Goal: Task Accomplishment & Management: Use online tool/utility

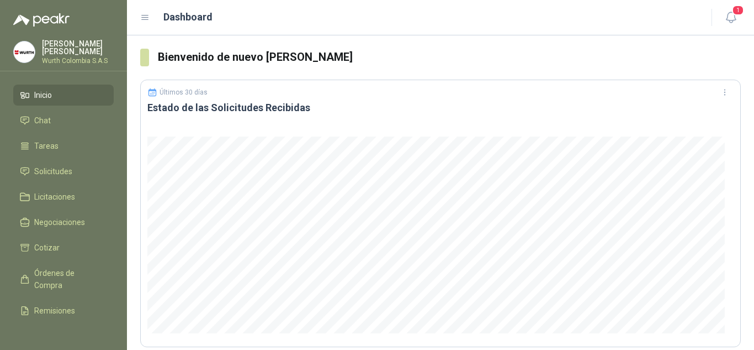
click at [53, 93] on li "Inicio" at bounding box center [63, 95] width 87 height 12
click at [59, 172] on span "Solicitudes" at bounding box center [53, 171] width 38 height 12
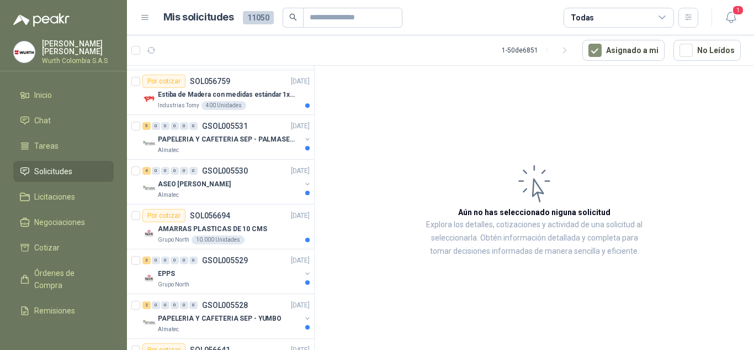
scroll to position [442, 0]
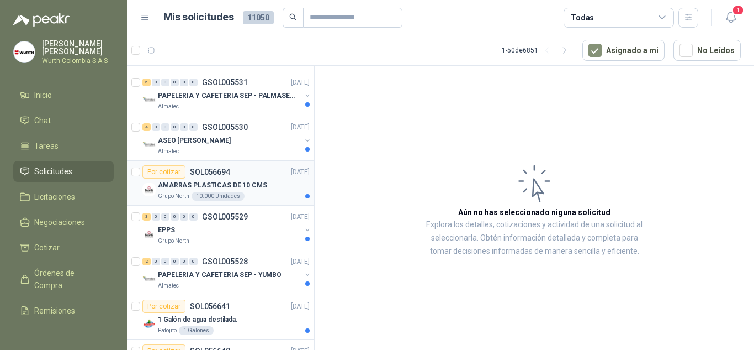
click at [190, 186] on p "AMARRAS PLASTICAS DE 10 CMS" at bounding box center [212, 185] width 109 height 10
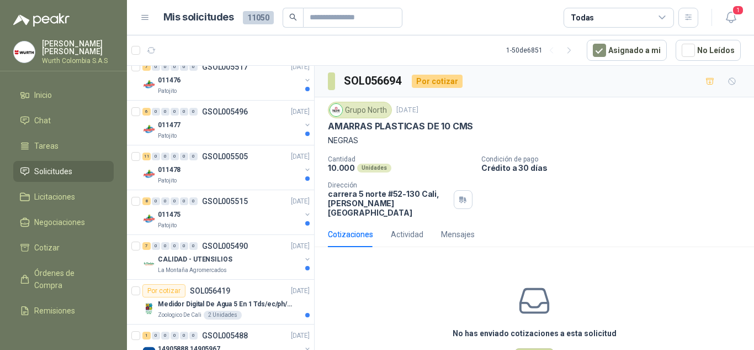
scroll to position [1325, 0]
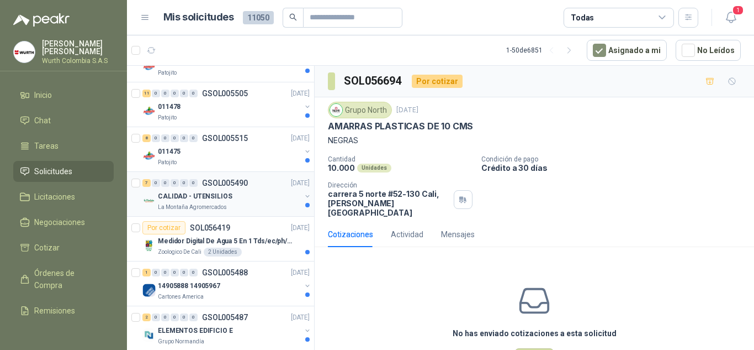
click at [239, 202] on div "CALIDAD - UTENSILIOS" at bounding box center [229, 195] width 143 height 13
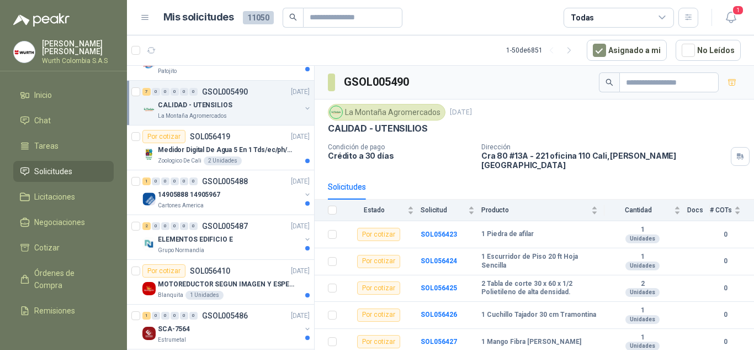
scroll to position [1436, 0]
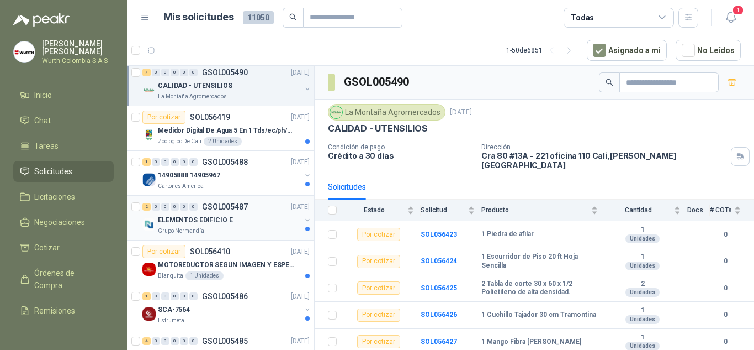
click at [214, 223] on p "ELEMENTOS EDIFICIO E" at bounding box center [195, 220] width 75 height 10
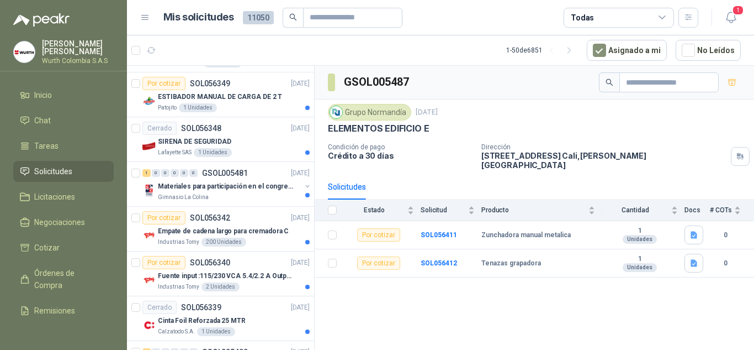
scroll to position [1933, 0]
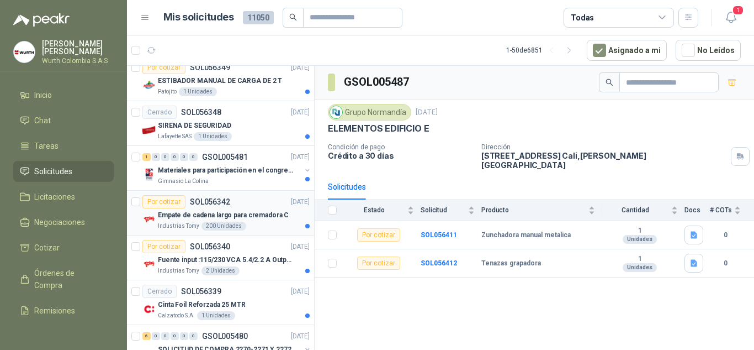
click at [181, 219] on p "Empate de cadena largo para cremadora C" at bounding box center [223, 215] width 131 height 10
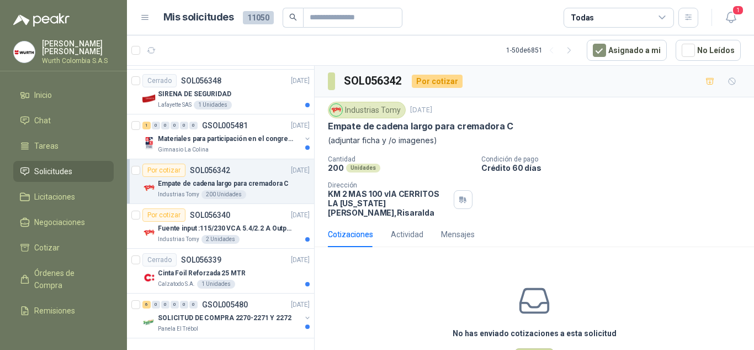
click at [665, 17] on icon at bounding box center [663, 18] width 10 height 10
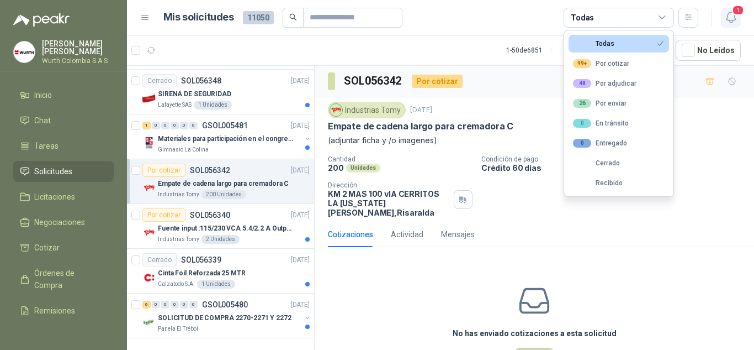
click at [737, 19] on icon "button" at bounding box center [732, 17] width 14 height 14
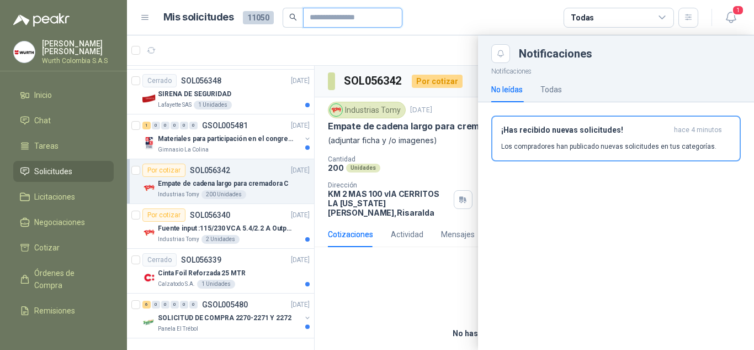
click at [344, 19] on input "text" at bounding box center [348, 17] width 77 height 19
type input "****"
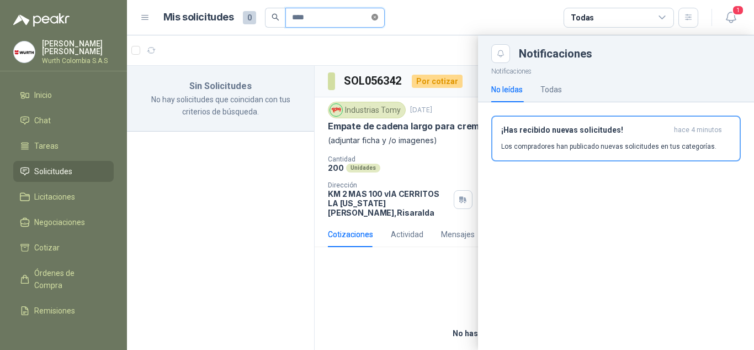
click at [378, 18] on icon "close-circle" at bounding box center [375, 17] width 7 height 7
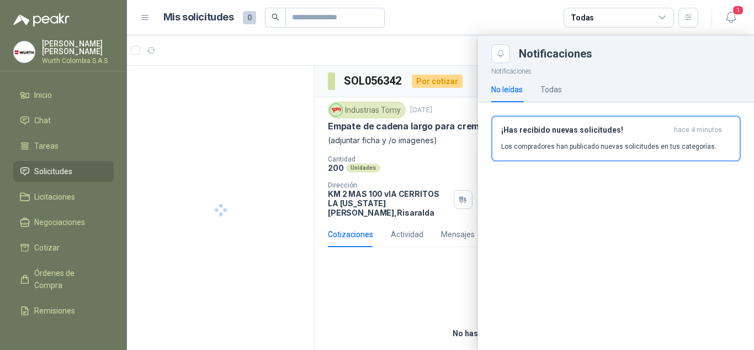
click at [499, 23] on article "Mis solicitudes 0 Todas" at bounding box center [431, 18] width 536 height 20
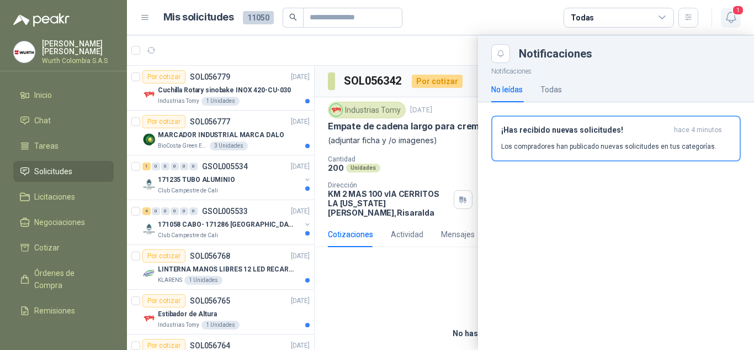
click at [738, 15] on span "1" at bounding box center [738, 10] width 12 height 10
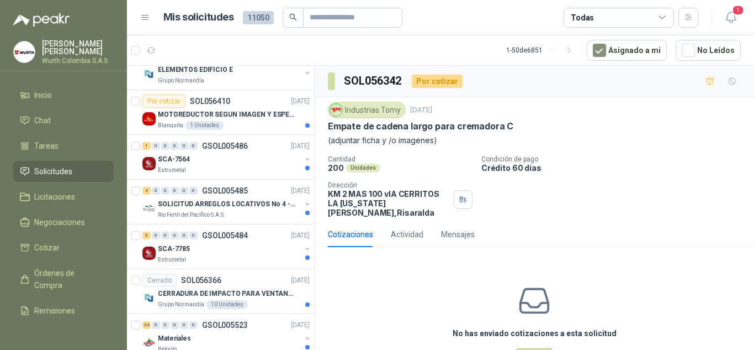
scroll to position [1602, 0]
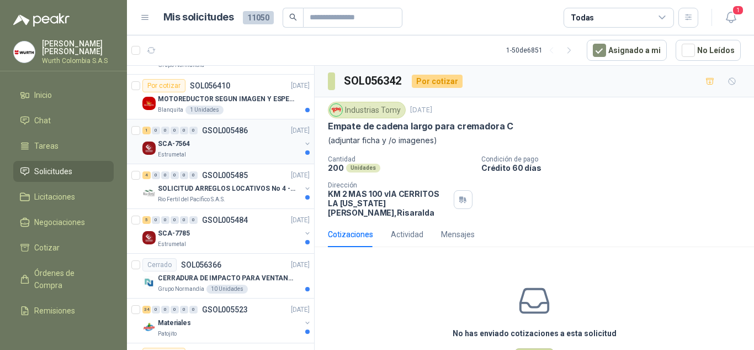
click at [189, 147] on div "SCA-7564" at bounding box center [229, 143] width 143 height 13
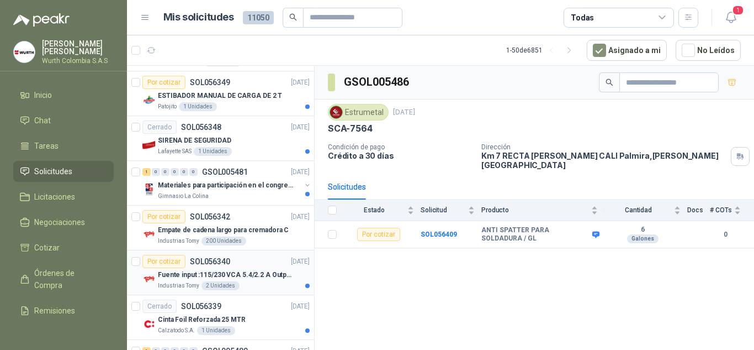
scroll to position [1973, 0]
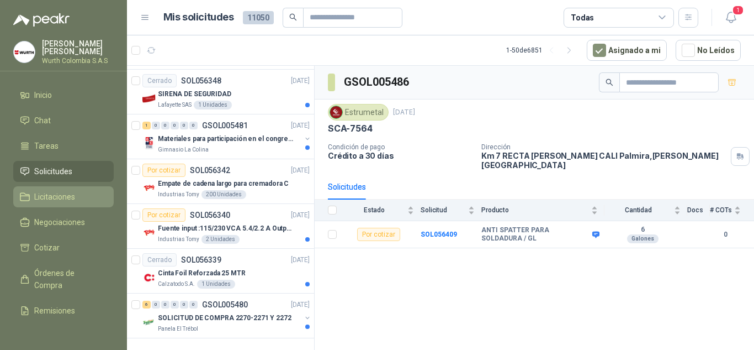
click at [67, 194] on span "Licitaciones" at bounding box center [54, 197] width 41 height 12
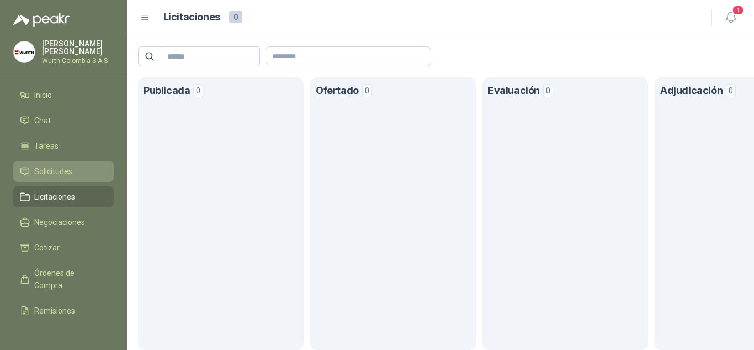
click at [71, 166] on span "Solicitudes" at bounding box center [53, 171] width 38 height 12
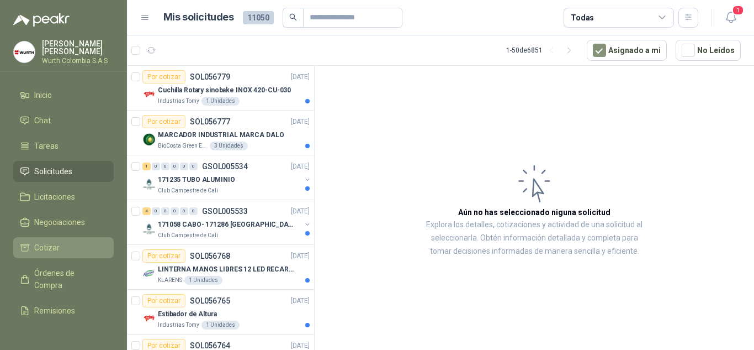
click at [89, 253] on link "Cotizar" at bounding box center [63, 247] width 101 height 21
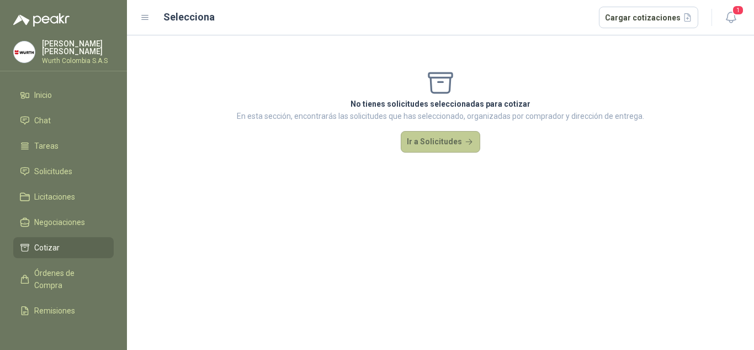
click at [427, 141] on button "Ir a Solicitudes" at bounding box center [441, 142] width 80 height 22
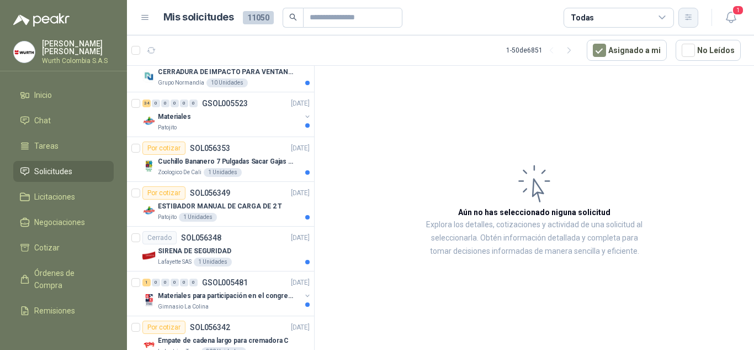
click at [688, 24] on button "button" at bounding box center [689, 18] width 20 height 20
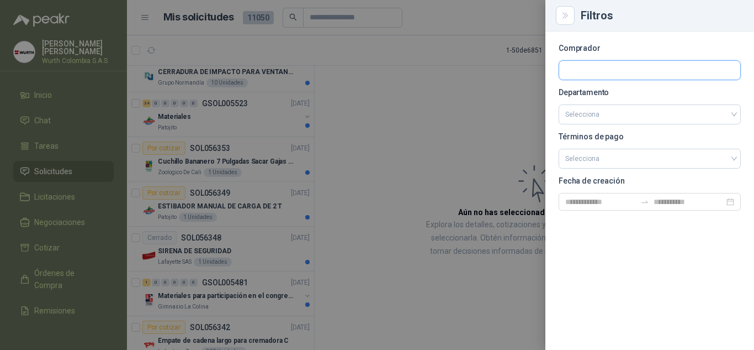
click at [627, 66] on input "text" at bounding box center [649, 70] width 181 height 19
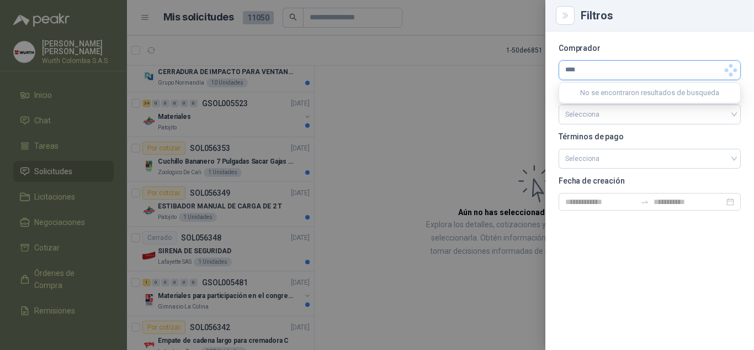
type input "****"
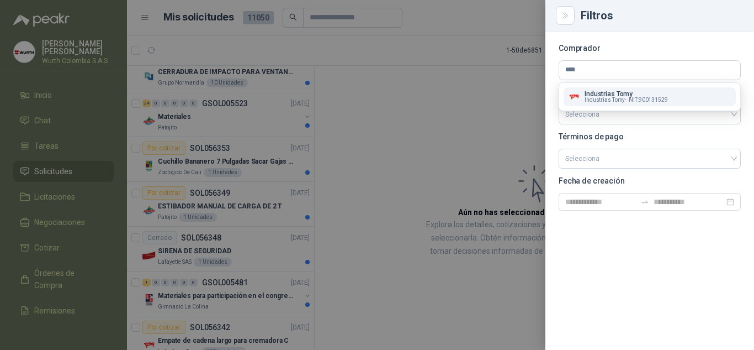
click at [604, 94] on p "Industrias Tomy" at bounding box center [626, 94] width 83 height 7
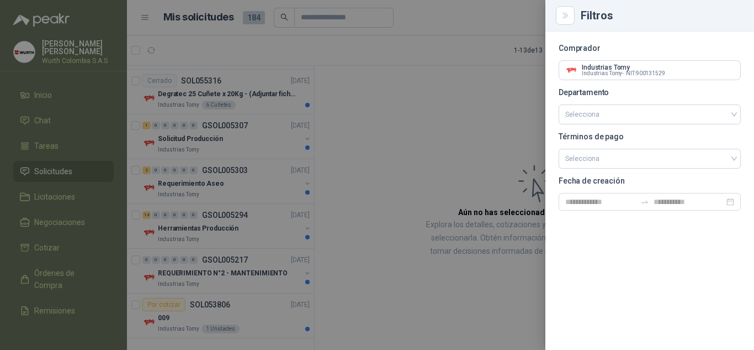
scroll to position [309, 0]
click at [568, 17] on icon "Close" at bounding box center [565, 15] width 9 height 9
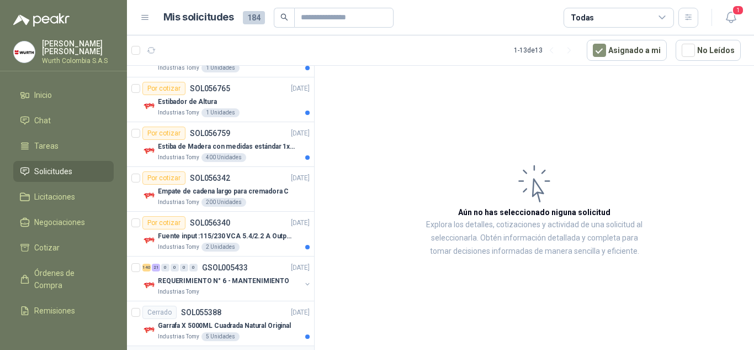
scroll to position [0, 0]
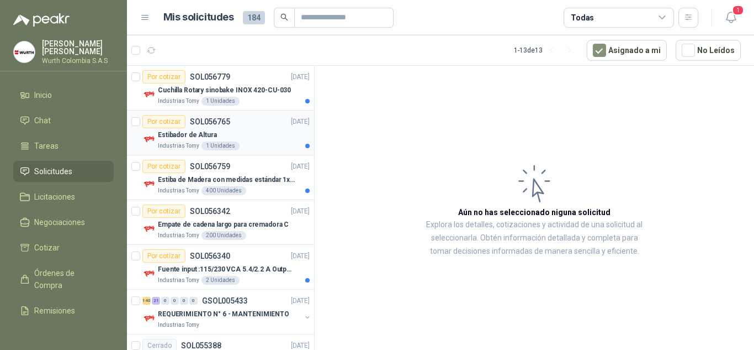
click at [175, 135] on p "Estibador de Altura" at bounding box center [187, 135] width 59 height 10
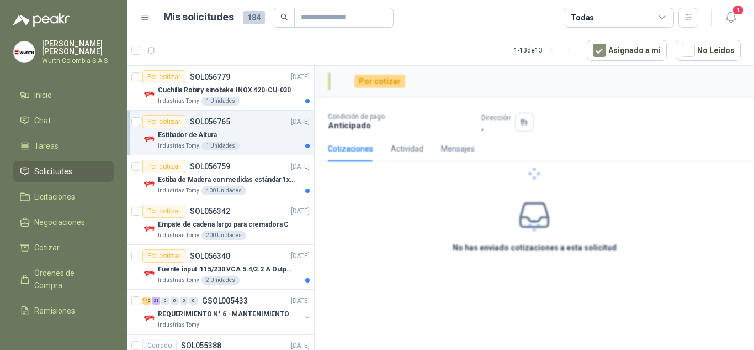
scroll to position [55, 0]
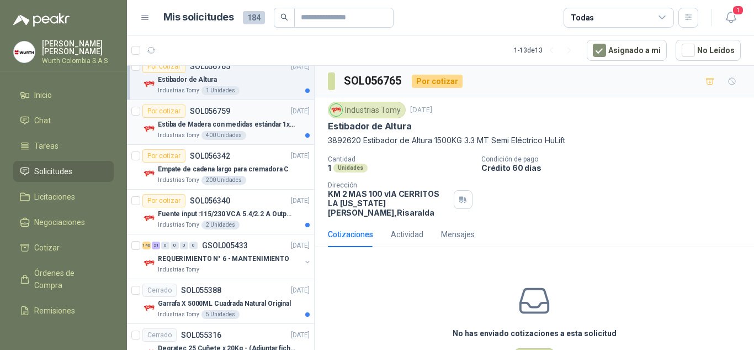
click at [253, 126] on p "Estiba de Madera con medidas estándar 1x120x15 de alto" at bounding box center [227, 124] width 138 height 10
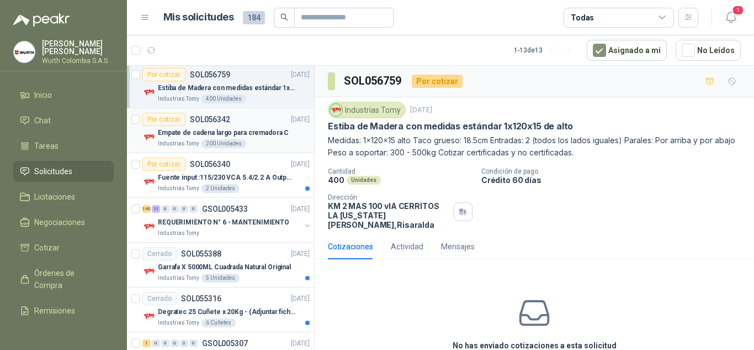
scroll to position [110, 0]
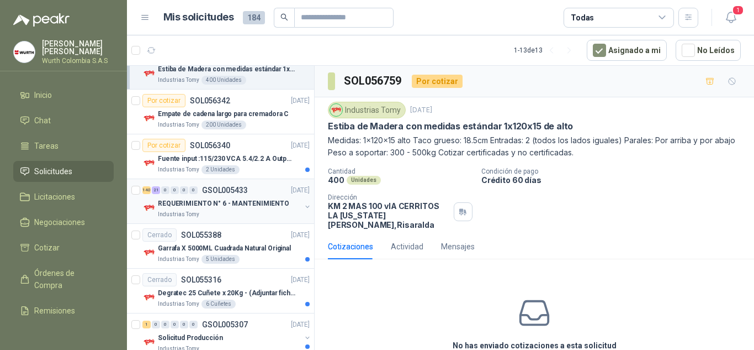
click at [210, 204] on p "REQUERIMIENTO N° 6 - MANTENIMIENTO" at bounding box center [223, 203] width 131 height 10
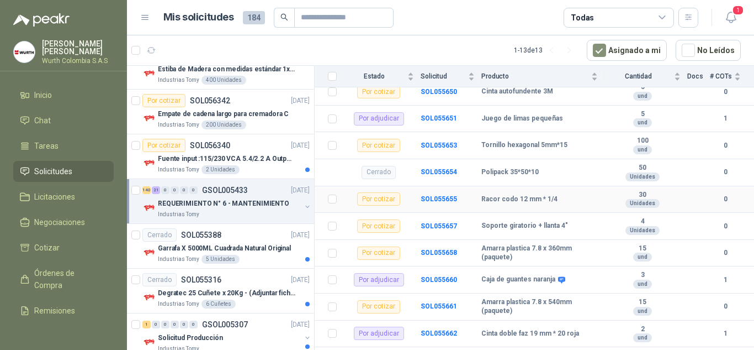
scroll to position [608, 0]
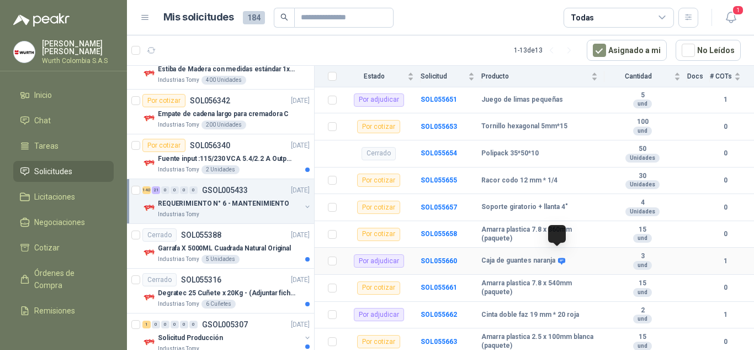
click at [562, 257] on icon at bounding box center [561, 260] width 7 height 7
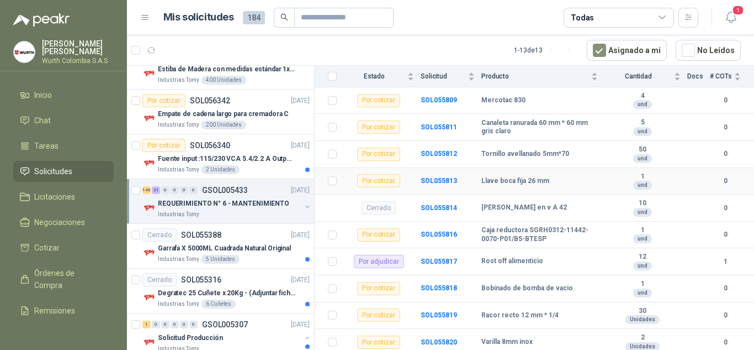
scroll to position [4622, 0]
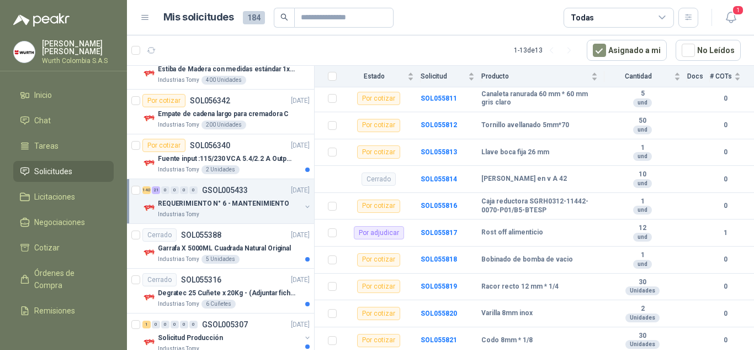
click at [234, 205] on p "REQUERIMIENTO N° 6 - MANTENIMIENTO" at bounding box center [223, 203] width 131 height 10
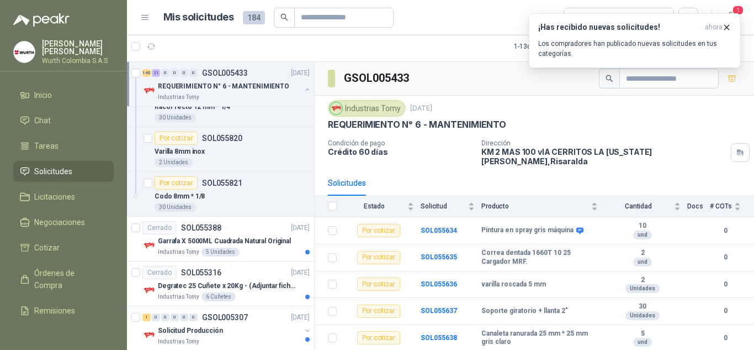
scroll to position [7953, 0]
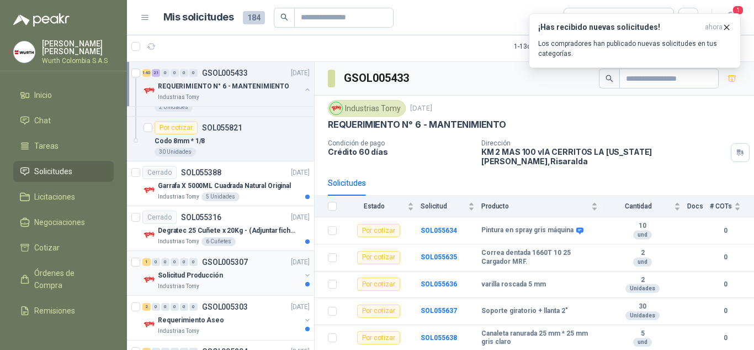
click at [242, 263] on p "GSOL005307" at bounding box center [225, 262] width 46 height 8
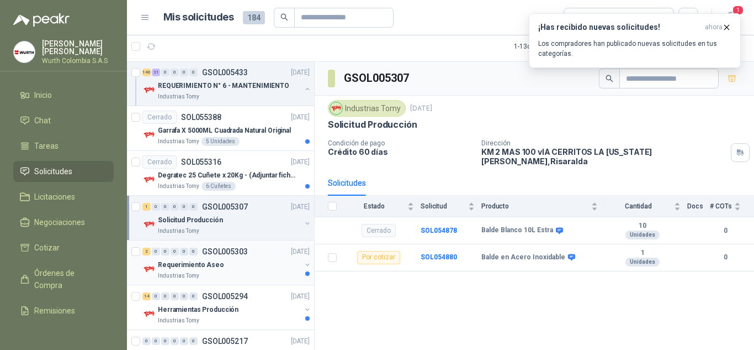
scroll to position [8063, 0]
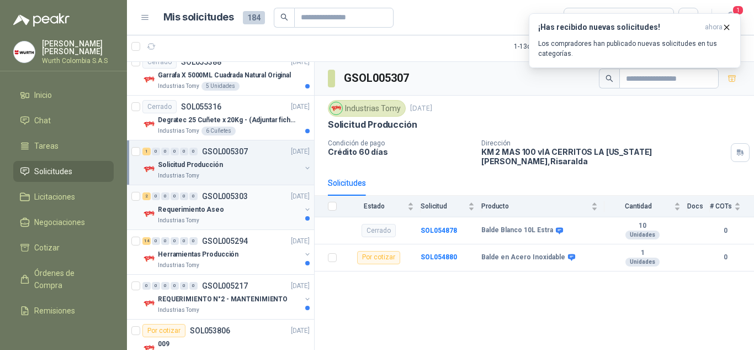
click at [202, 261] on div "Industrias Tomy" at bounding box center [229, 265] width 143 height 9
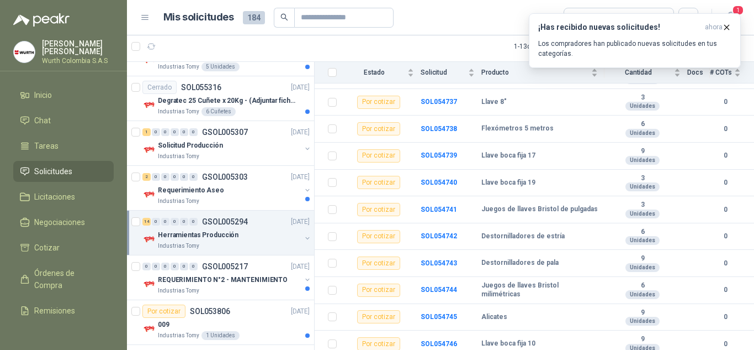
scroll to position [8093, 0]
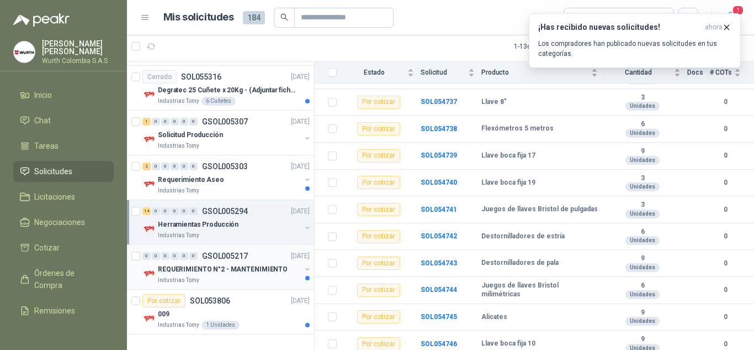
click at [242, 265] on p "REQUERIMIENTO N°2 - MANTENIMIENTO" at bounding box center [223, 269] width 130 height 10
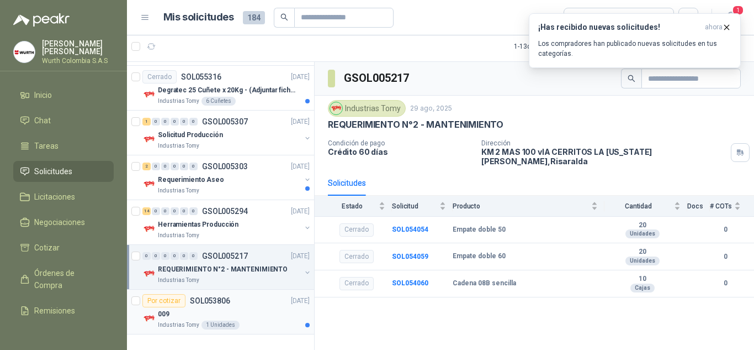
click at [247, 319] on div "009" at bounding box center [234, 313] width 152 height 13
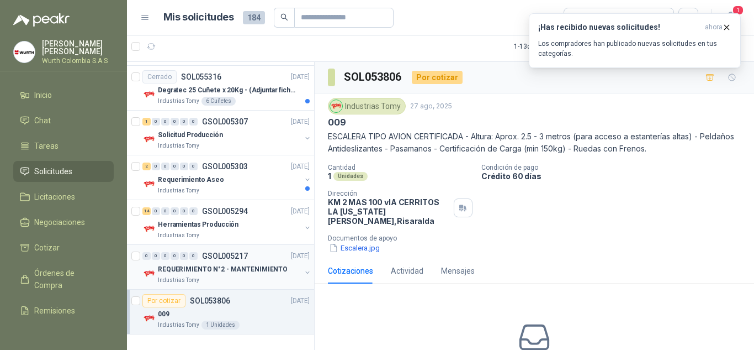
click at [207, 270] on p "REQUERIMIENTO N°2 - MANTENIMIENTO" at bounding box center [223, 269] width 130 height 10
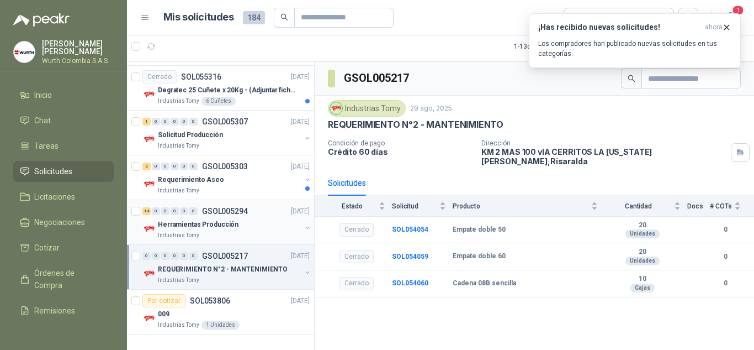
click at [219, 226] on p "Herramientas Producción" at bounding box center [198, 224] width 81 height 10
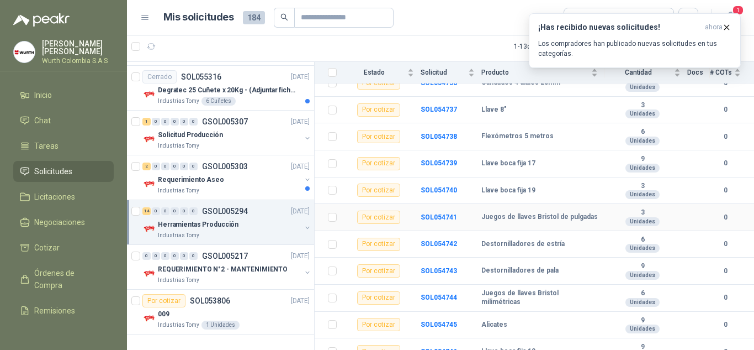
scroll to position [244, 0]
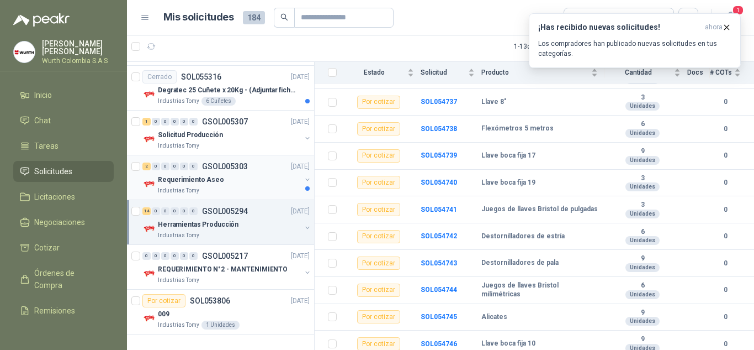
click at [208, 182] on p "Requerimiento Aseo" at bounding box center [191, 180] width 66 height 10
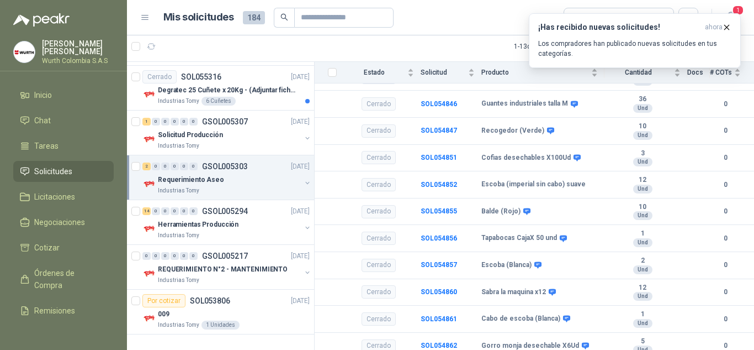
scroll to position [719, 0]
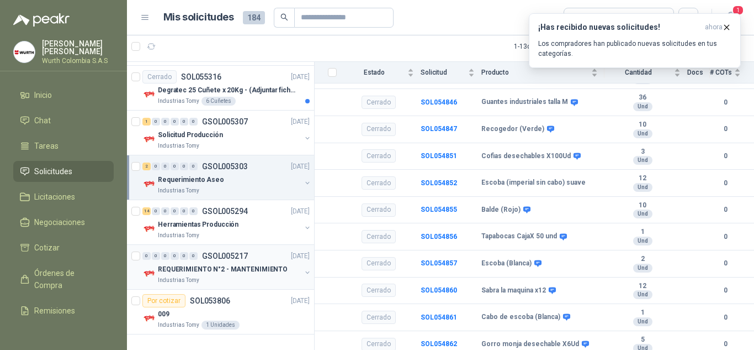
click at [226, 262] on div "REQUERIMIENTO N°2 - MANTENIMIENTO" at bounding box center [229, 268] width 143 height 13
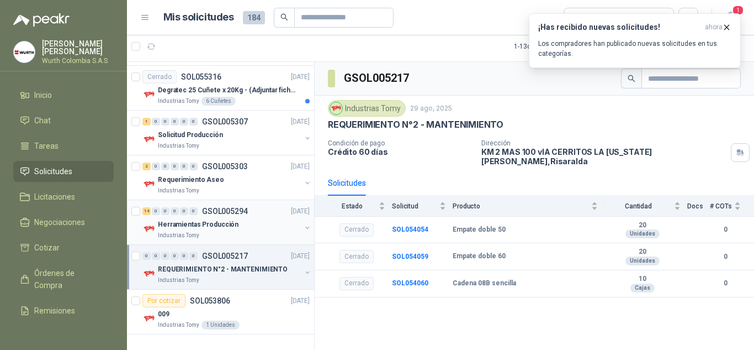
click at [202, 231] on div "Industrias Tomy" at bounding box center [229, 235] width 143 height 9
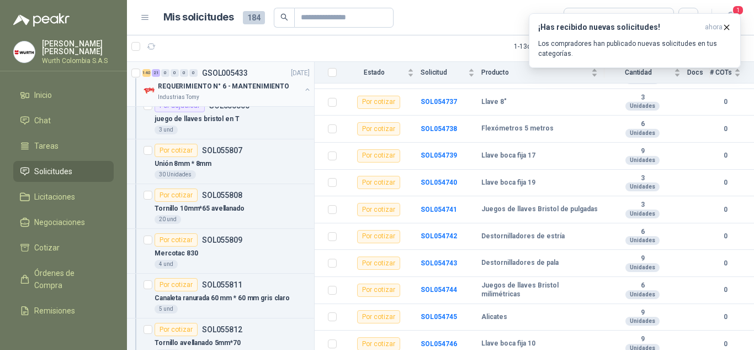
scroll to position [7375, 0]
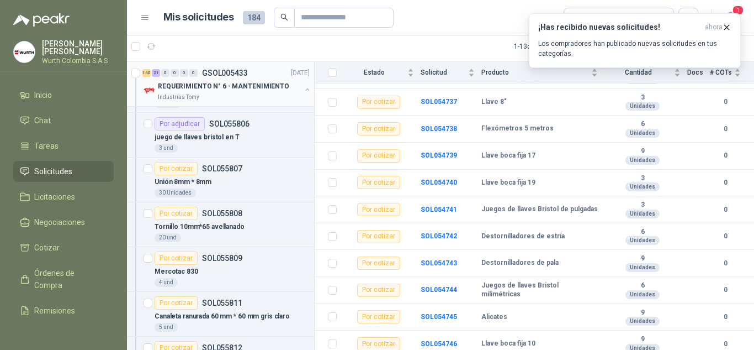
click at [188, 85] on p "REQUERIMIENTO N° 6 - MANTENIMIENTO" at bounding box center [223, 86] width 131 height 10
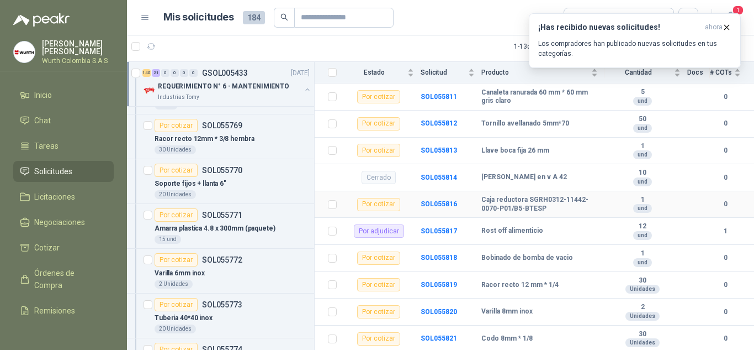
scroll to position [4622, 0]
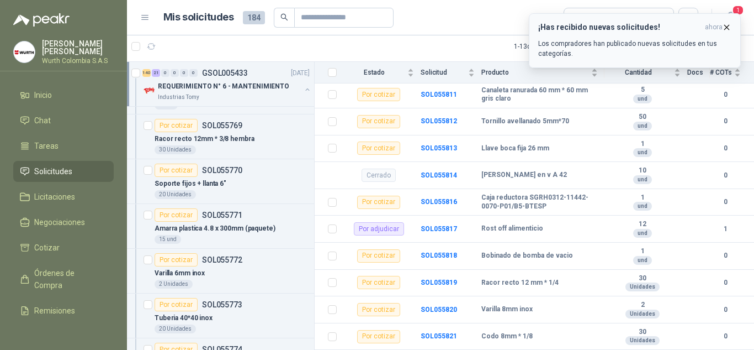
click at [724, 25] on icon "button" at bounding box center [726, 27] width 9 height 9
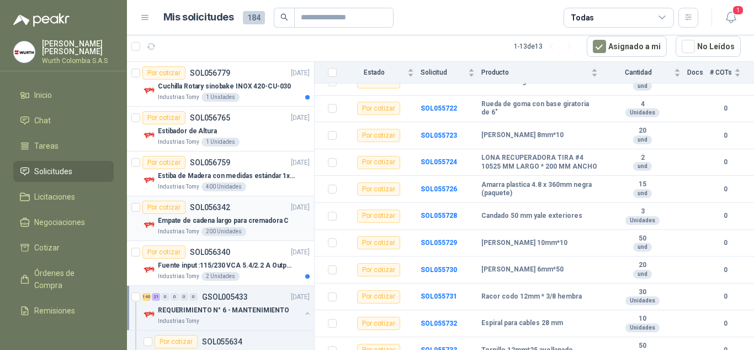
scroll to position [55, 0]
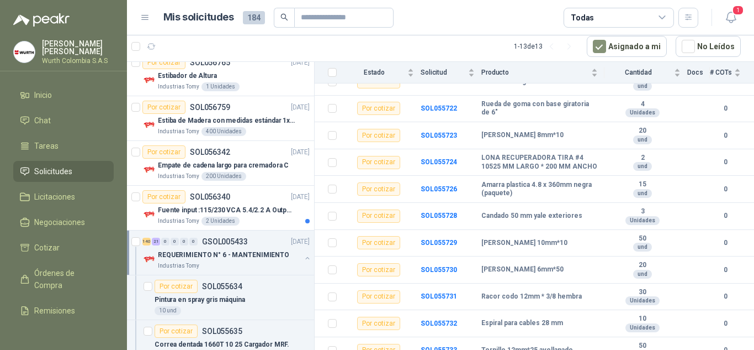
click at [245, 253] on p "REQUERIMIENTO N° 6 - MANTENIMIENTO" at bounding box center [223, 255] width 131 height 10
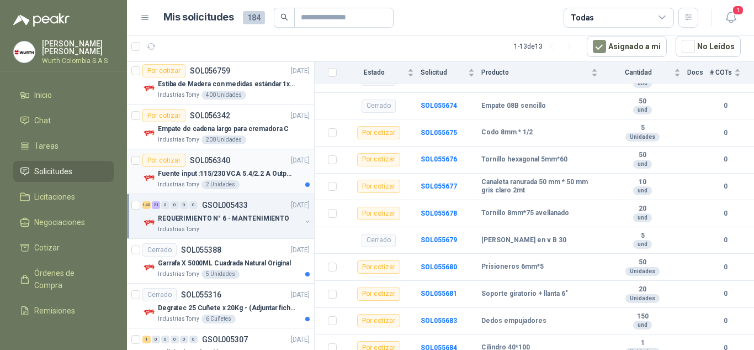
scroll to position [110, 0]
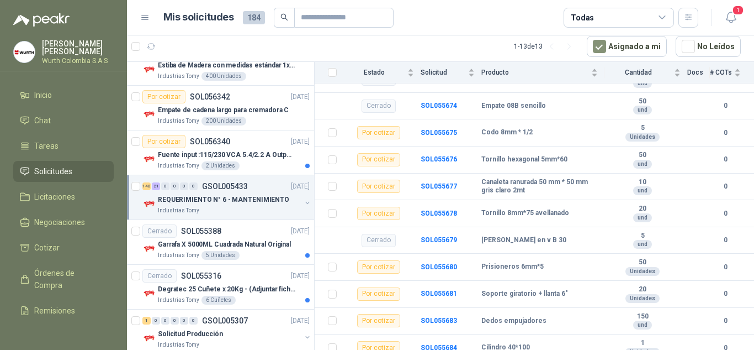
click at [198, 200] on p "REQUERIMIENTO N° 6 - MANTENIMIENTO" at bounding box center [223, 199] width 131 height 10
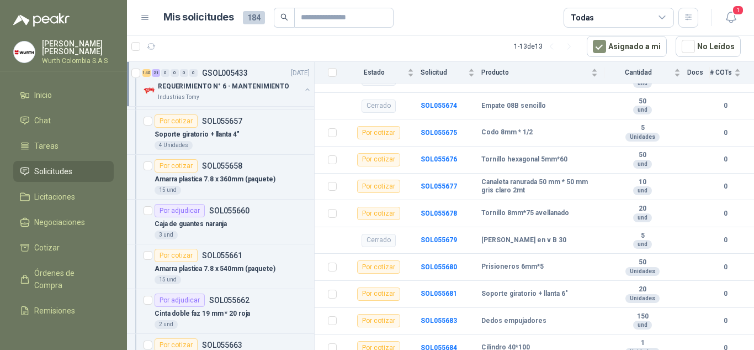
scroll to position [1215, 0]
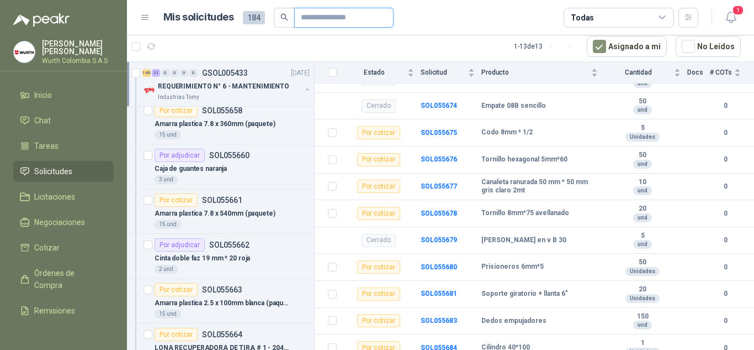
click at [318, 18] on input "text" at bounding box center [339, 17] width 77 height 19
paste input "*********"
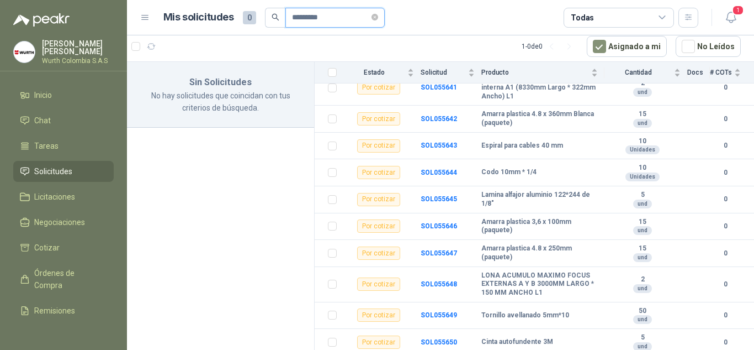
scroll to position [314, 0]
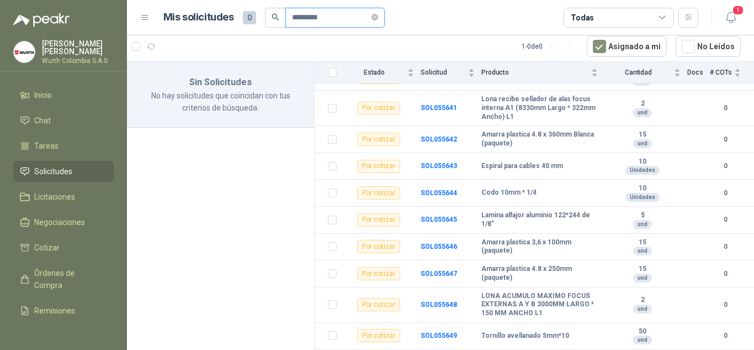
click at [304, 19] on input "*********" at bounding box center [330, 17] width 77 height 19
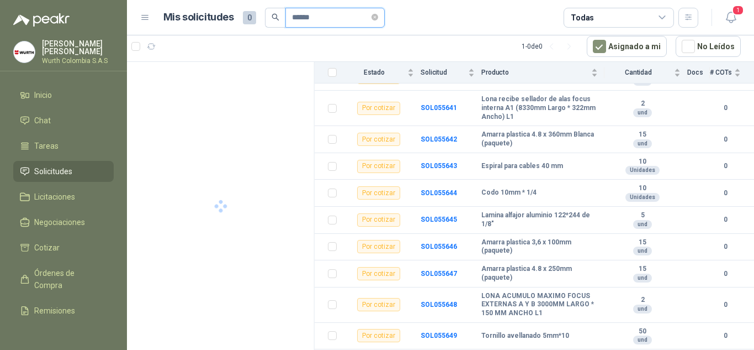
type input "******"
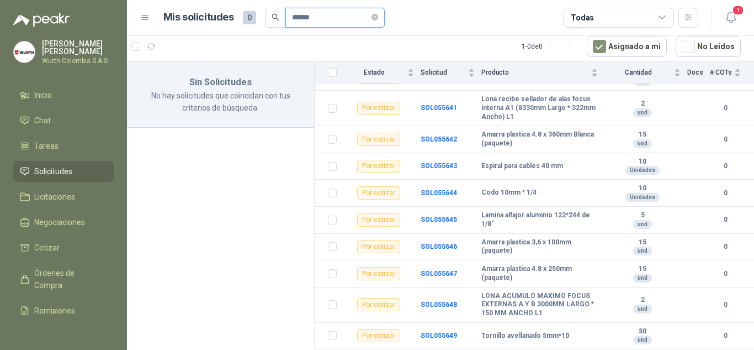
drag, startPoint x: 323, startPoint y: 17, endPoint x: 278, endPoint y: 26, distance: 45.6
click at [278, 26] on span "******" at bounding box center [325, 18] width 120 height 20
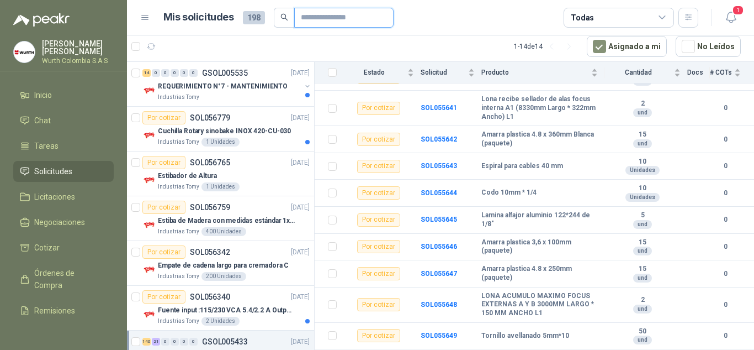
paste input "*********"
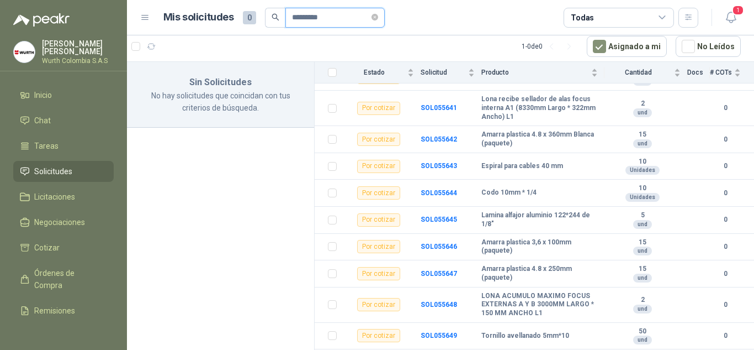
type input "*********"
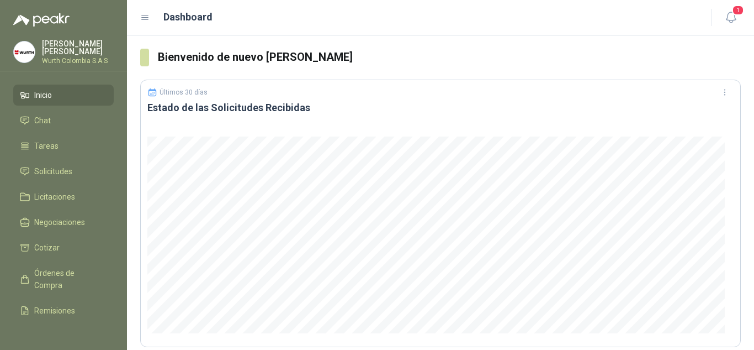
click at [41, 91] on span "Inicio" at bounding box center [43, 95] width 18 height 12
click at [57, 170] on span "Solicitudes" at bounding box center [53, 171] width 38 height 12
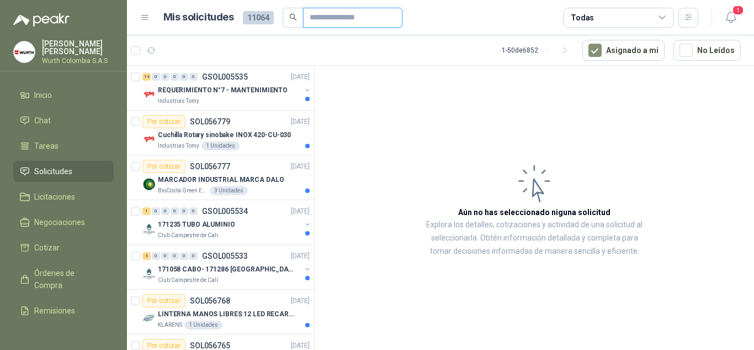
paste input "*********"
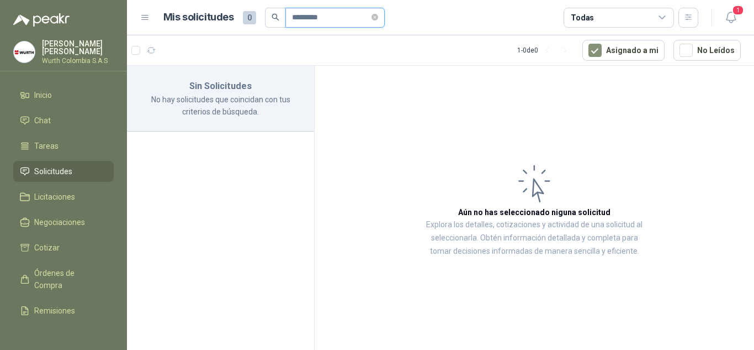
type input "*********"
click at [662, 18] on icon at bounding box center [662, 17] width 6 height 3
click at [402, 114] on article "Aún no has seleccionado niguna solicitud Explora los detalles, cotizaciones y a…" at bounding box center [535, 210] width 440 height 288
drag, startPoint x: 381, startPoint y: 16, endPoint x: 376, endPoint y: 33, distance: 17.5
click at [378, 17] on icon "close-circle" at bounding box center [375, 17] width 7 height 7
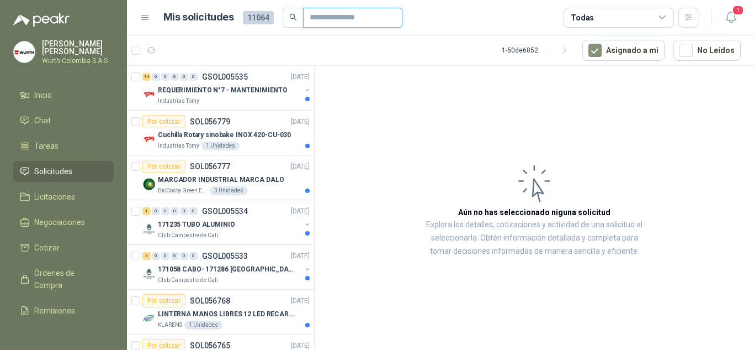
paste input "*********"
type input "*********"
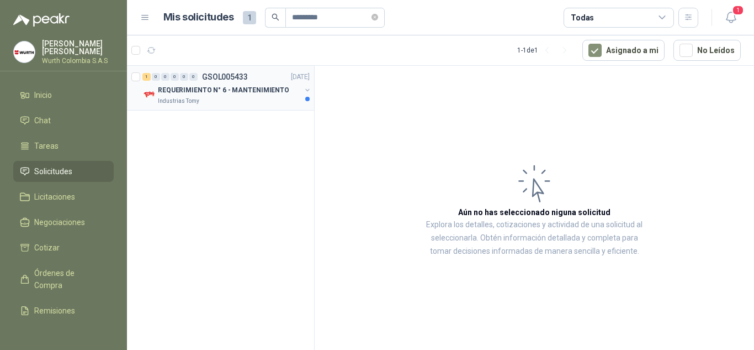
click at [205, 92] on p "REQUERIMIENTO N° 6 - MANTENIMIENTO" at bounding box center [223, 90] width 131 height 10
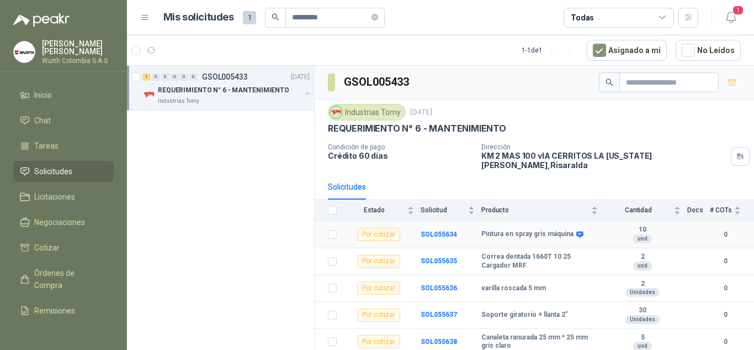
scroll to position [55, 0]
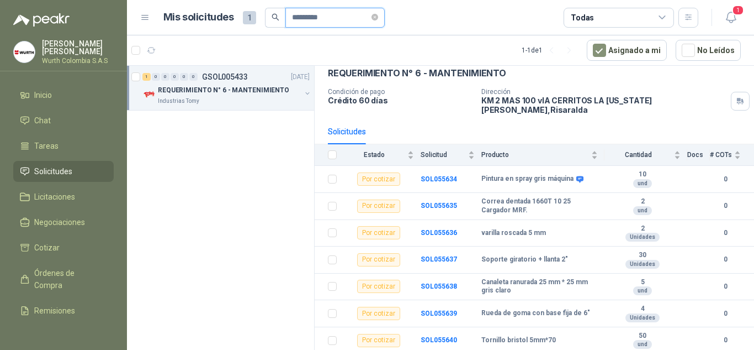
click at [342, 15] on input "*********" at bounding box center [330, 17] width 77 height 19
drag, startPoint x: 342, startPoint y: 15, endPoint x: 287, endPoint y: 19, distance: 55.9
click at [287, 19] on span "*********" at bounding box center [335, 18] width 99 height 20
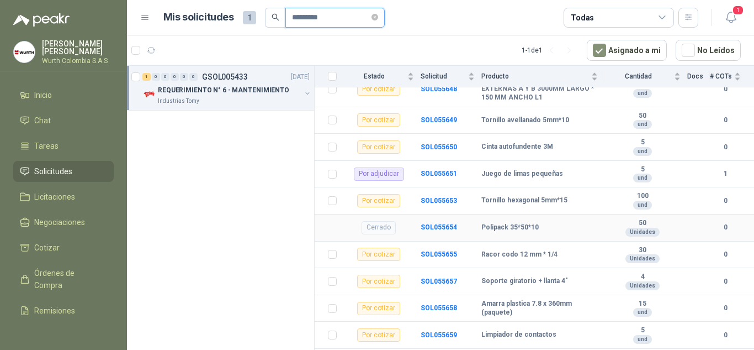
scroll to position [552, 0]
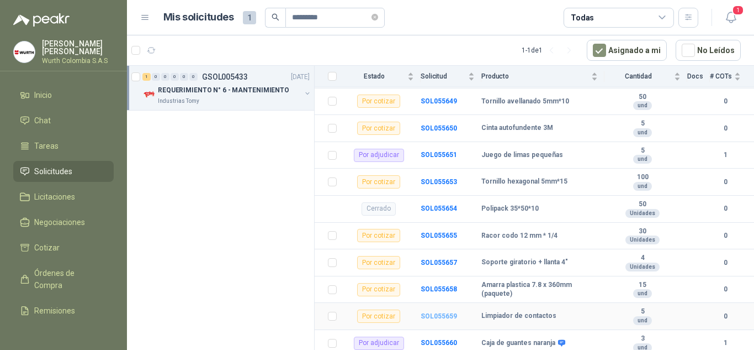
click at [446, 312] on b "SOL055659" at bounding box center [439, 316] width 36 height 8
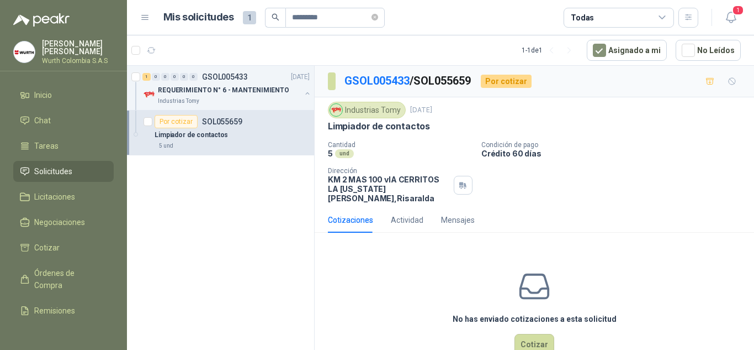
scroll to position [20, 0]
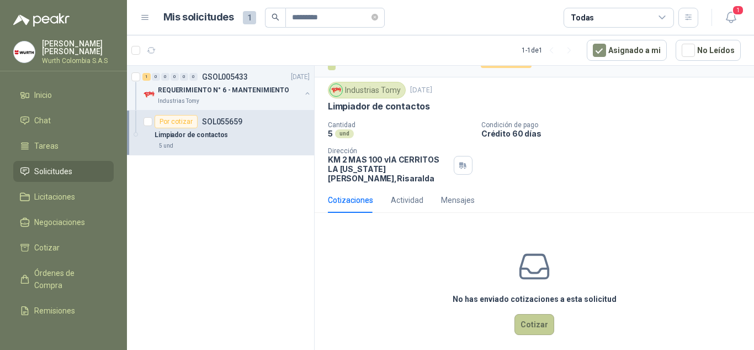
click at [538, 316] on button "Cotizar" at bounding box center [535, 324] width 40 height 21
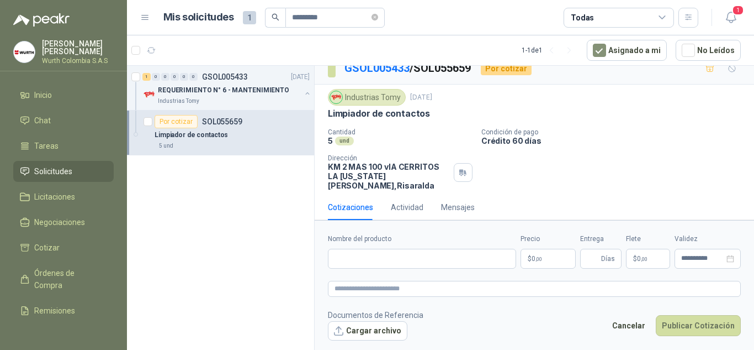
scroll to position [12, 0]
click at [424, 260] on input "Nombre del producto" at bounding box center [422, 259] width 188 height 20
type input "**********"
click at [546, 262] on p "$ 0 ,00" at bounding box center [548, 259] width 55 height 20
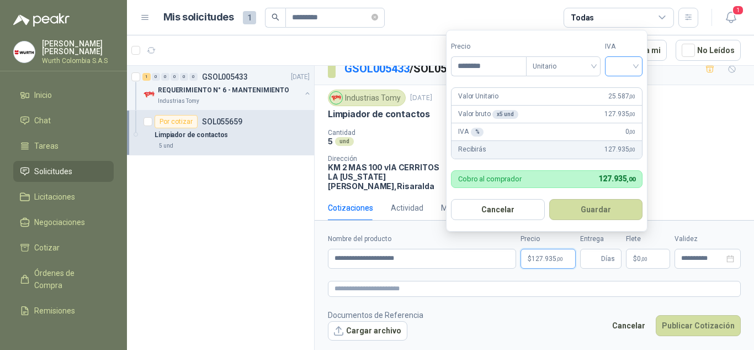
click at [643, 68] on div at bounding box center [624, 66] width 38 height 20
type input "********"
click at [630, 92] on div "19%" at bounding box center [626, 89] width 20 height 12
click at [608, 207] on button "Guardar" at bounding box center [598, 209] width 95 height 21
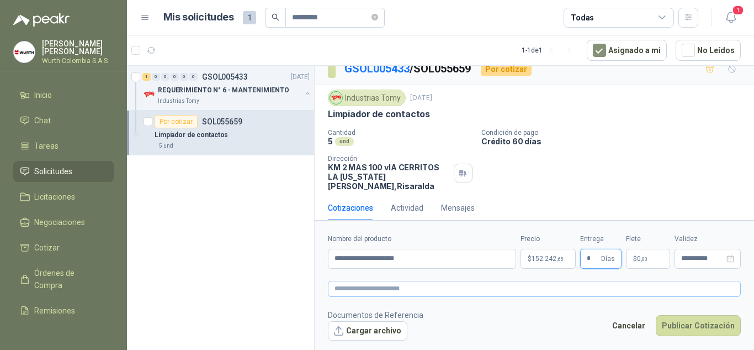
type input "*"
click at [395, 288] on textarea at bounding box center [534, 289] width 413 height 16
click at [550, 258] on span "152.242 ,65" at bounding box center [547, 258] width 31 height 7
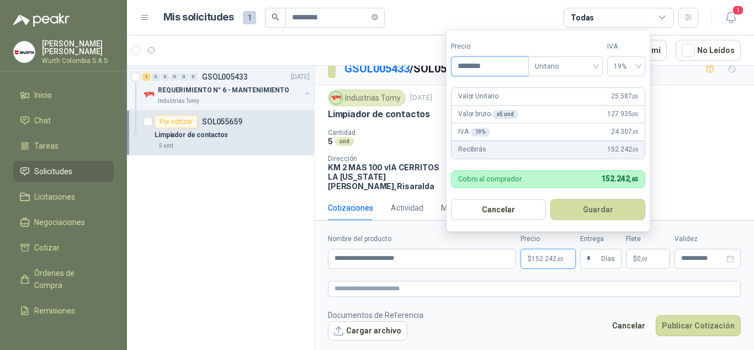
drag, startPoint x: 497, startPoint y: 62, endPoint x: 432, endPoint y: 65, distance: 64.2
click at [432, 65] on body "**********" at bounding box center [377, 175] width 754 height 350
type input "********"
click at [619, 213] on button "Guardar" at bounding box center [598, 209] width 95 height 21
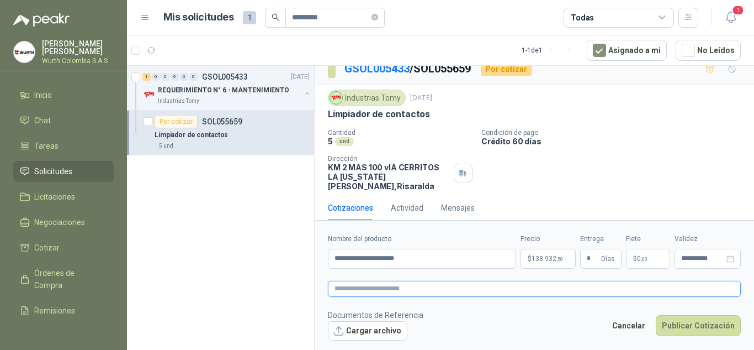
click at [434, 288] on textarea at bounding box center [534, 289] width 413 height 16
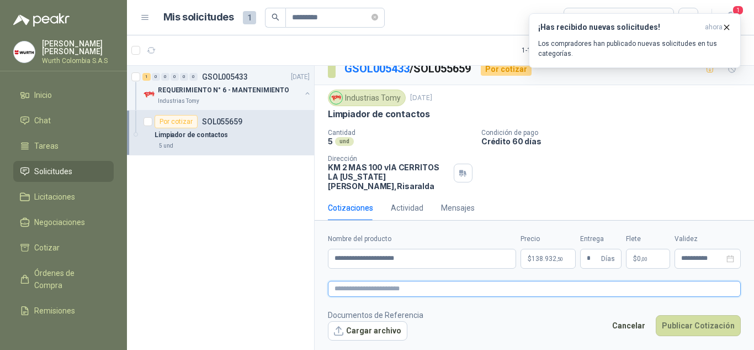
type textarea "*"
type textarea "**"
type textarea "***"
type textarea "****"
type textarea "*****"
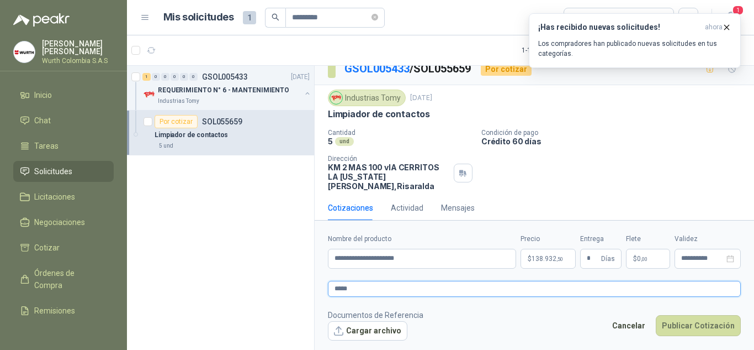
type textarea "******"
type textarea "********"
type textarea "*********"
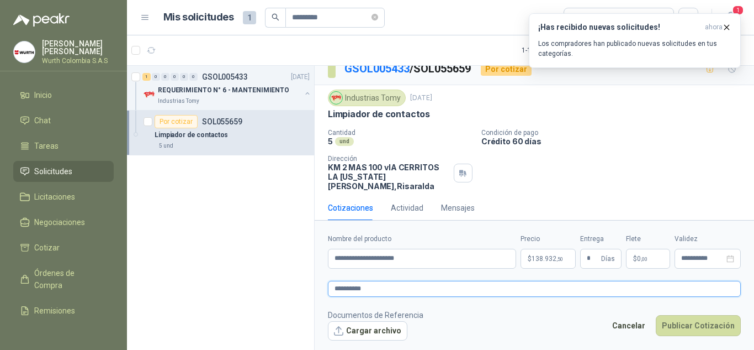
type textarea "**********"
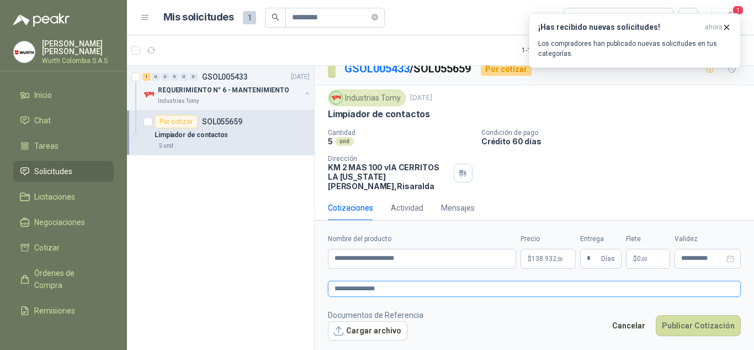
type textarea "**********"
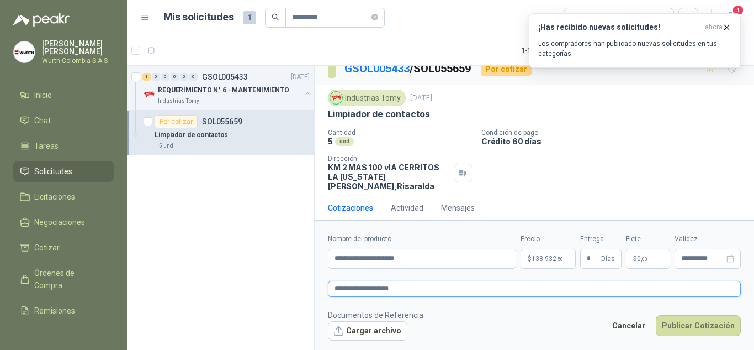
type textarea "**********"
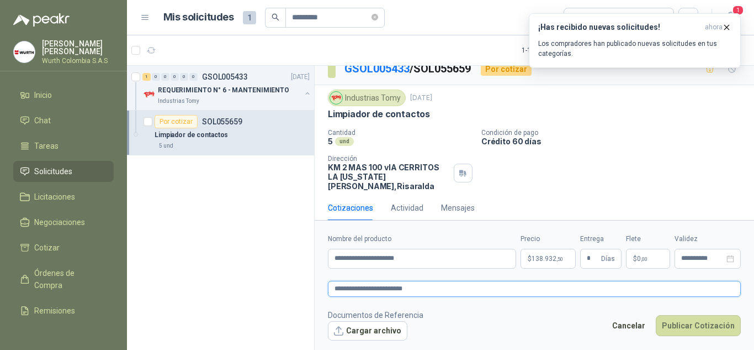
type textarea "**********"
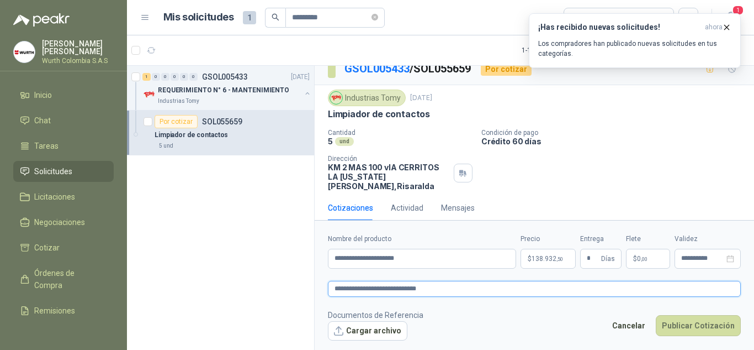
type textarea "**********"
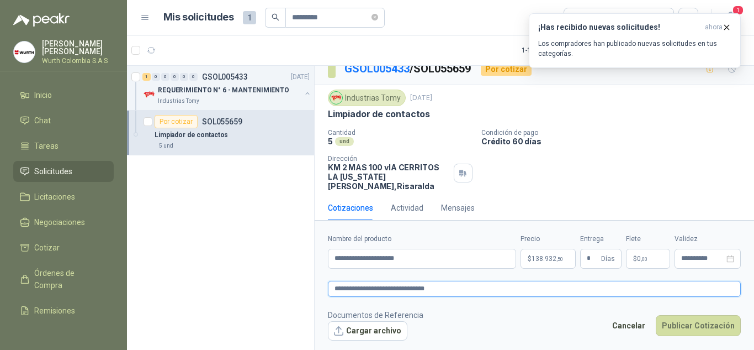
type textarea "**********"
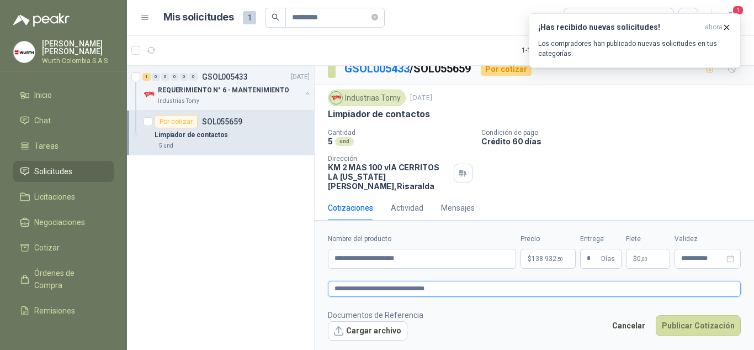
type textarea "**********"
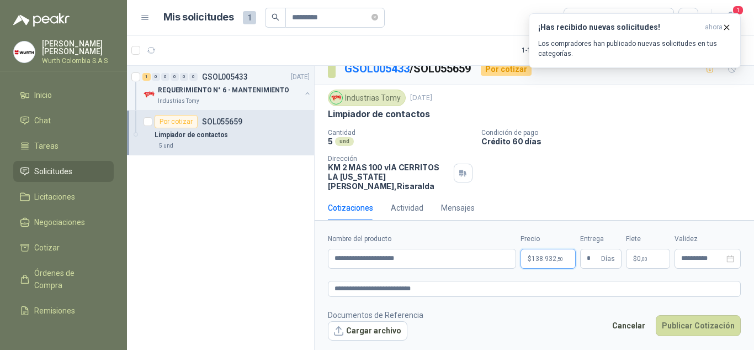
click at [553, 262] on span "138.932 ,50" at bounding box center [547, 258] width 31 height 7
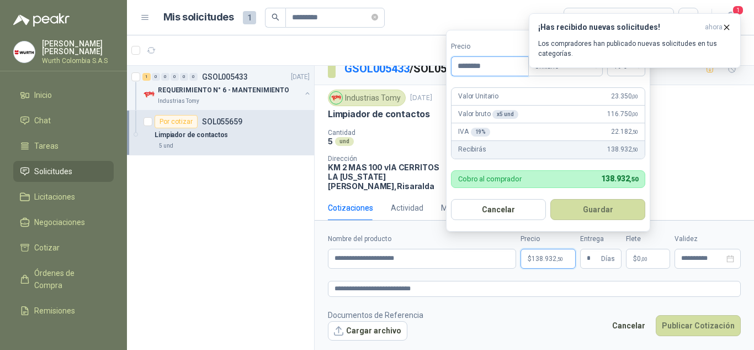
drag, startPoint x: 488, startPoint y: 67, endPoint x: 448, endPoint y: 61, distance: 40.7
click at [448, 61] on form "Precio ******** Tipo Unitario IVA 19% Valor Unitario 23.350 ,00 Valor bruto x 5…" at bounding box center [548, 131] width 204 height 202
type input "********"
click at [688, 116] on div "Limpiador de contactos" at bounding box center [534, 114] width 413 height 12
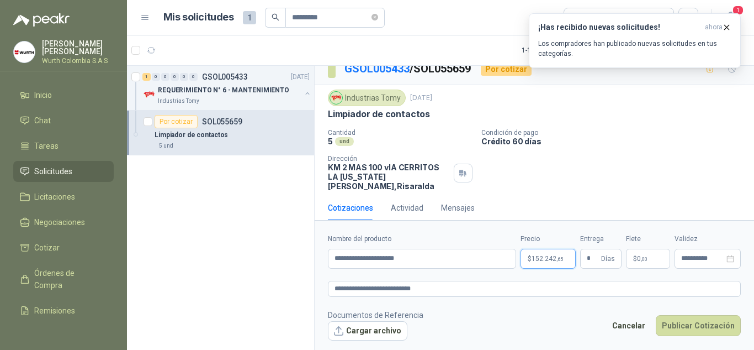
click at [558, 259] on span ",65" at bounding box center [560, 259] width 7 height 6
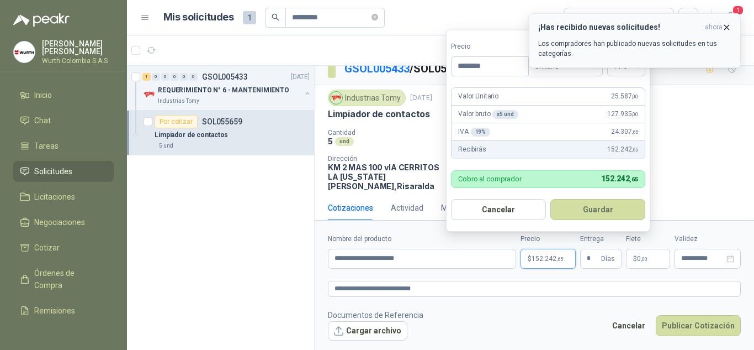
click at [727, 27] on icon "button" at bounding box center [727, 27] width 4 height 4
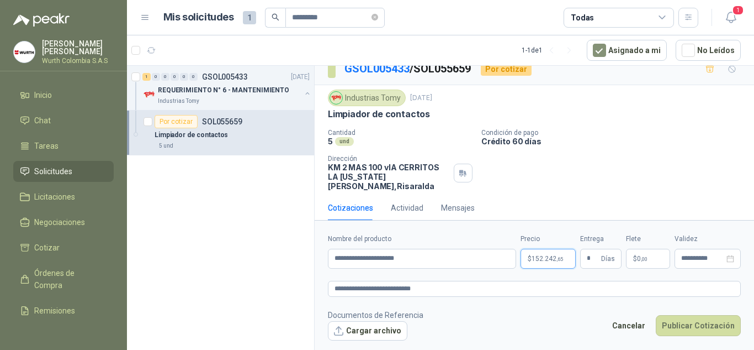
click at [544, 257] on span "152.242 ,65" at bounding box center [547, 258] width 31 height 7
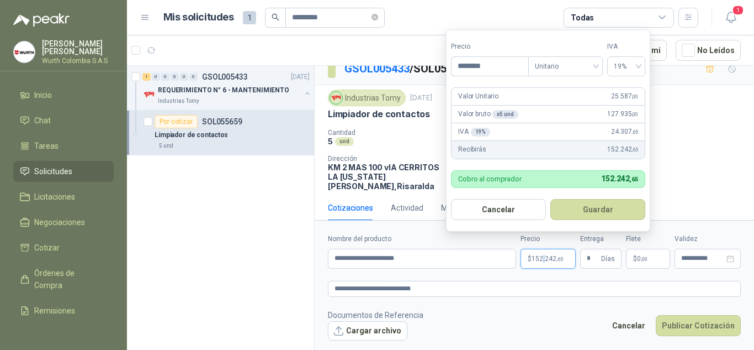
click at [569, 210] on button "Guardar" at bounding box center [598, 209] width 95 height 21
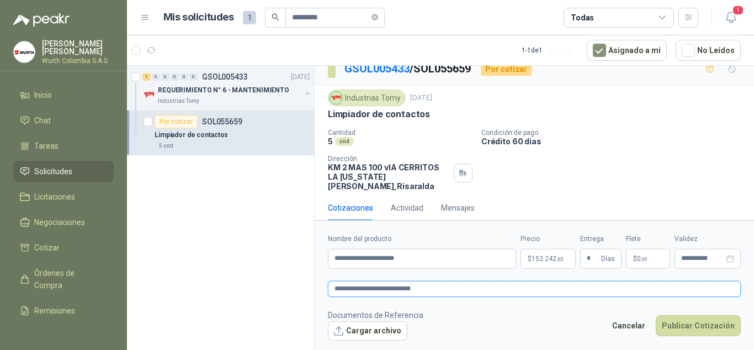
drag, startPoint x: 466, startPoint y: 284, endPoint x: 326, endPoint y: 286, distance: 140.3
click at [326, 286] on form "**********" at bounding box center [535, 287] width 440 height 134
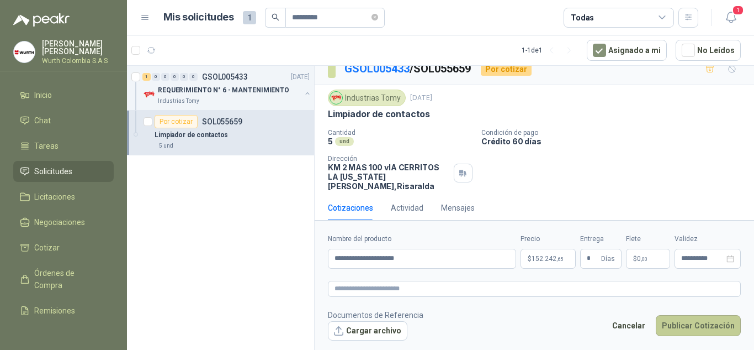
click at [685, 323] on button "Publicar Cotización" at bounding box center [698, 325] width 85 height 21
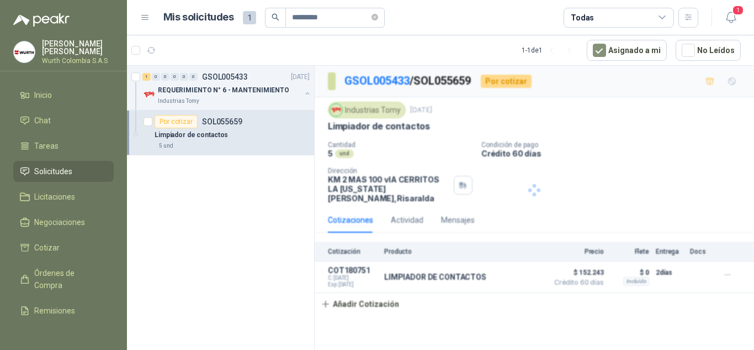
scroll to position [0, 0]
click at [207, 99] on div "Industrias Tomy" at bounding box center [229, 101] width 143 height 9
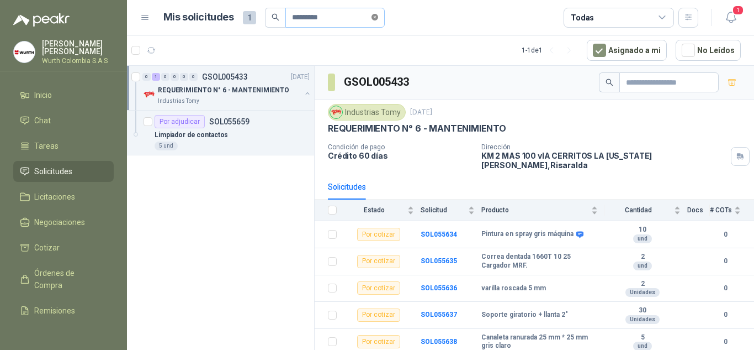
click at [378, 17] on icon "close-circle" at bounding box center [375, 17] width 7 height 7
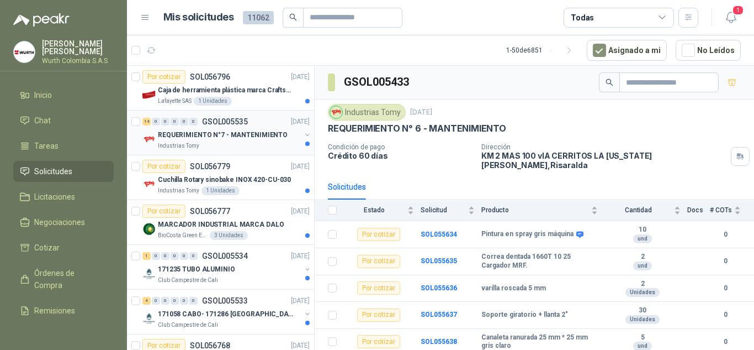
click at [218, 135] on p "REQUERIMIENTO N°7 - MANTENIMIENTO" at bounding box center [223, 135] width 130 height 10
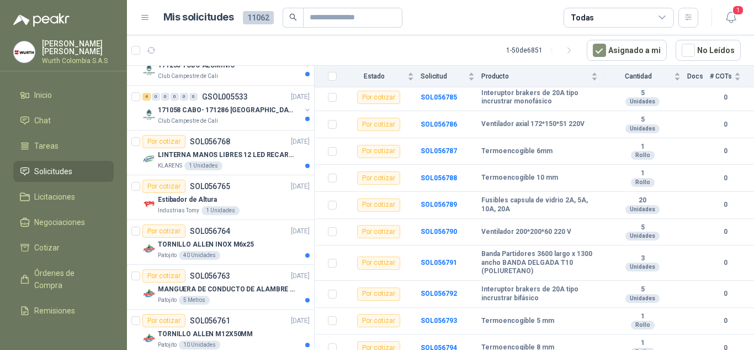
scroll to position [221, 0]
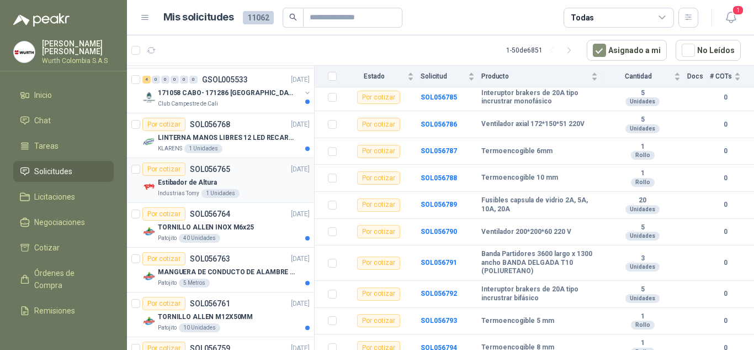
click at [181, 180] on p "Estibador de Altura" at bounding box center [187, 182] width 59 height 10
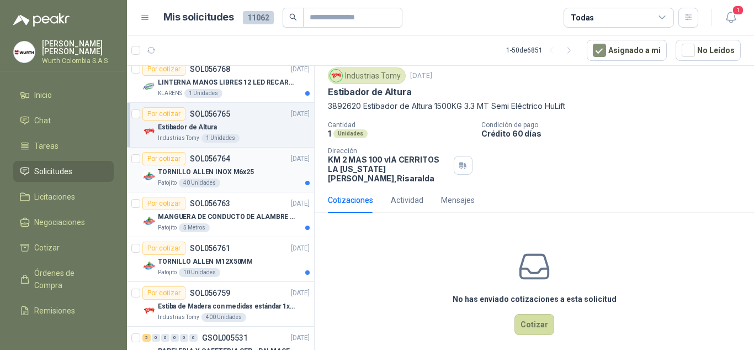
scroll to position [387, 0]
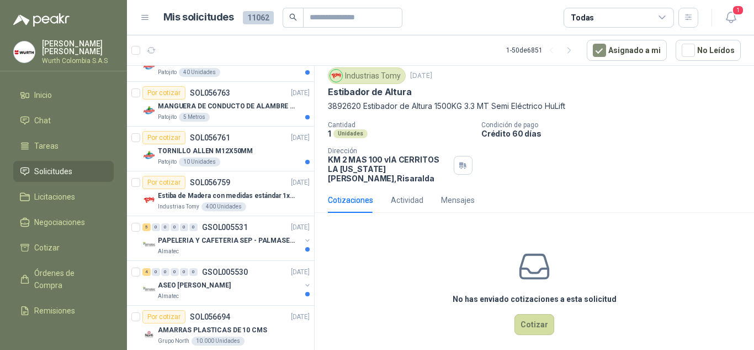
click at [668, 17] on div "Todas" at bounding box center [619, 18] width 110 height 20
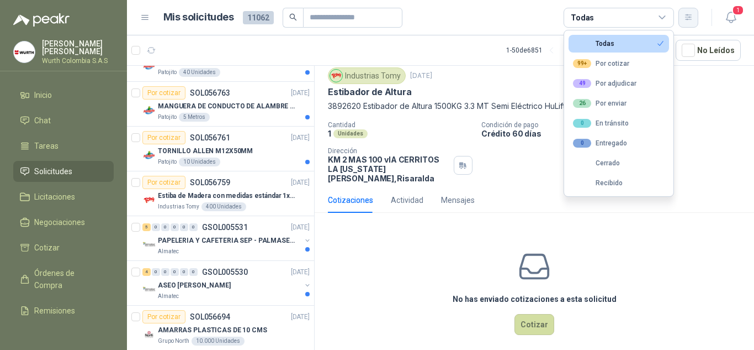
click at [695, 17] on button "button" at bounding box center [689, 18] width 20 height 20
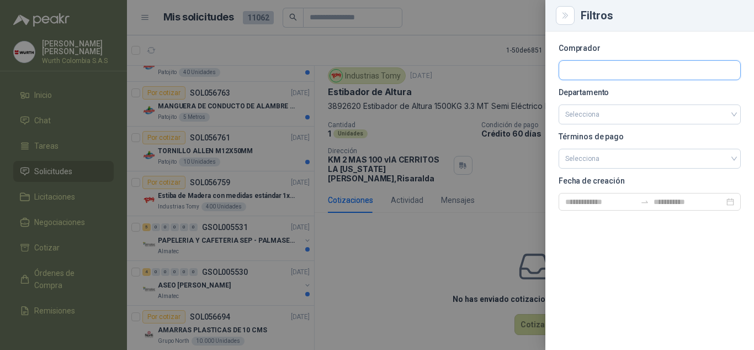
click at [593, 65] on input "text" at bounding box center [649, 70] width 181 height 19
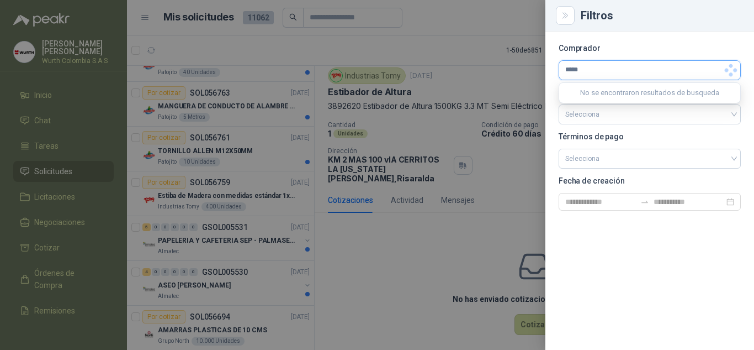
type input "****"
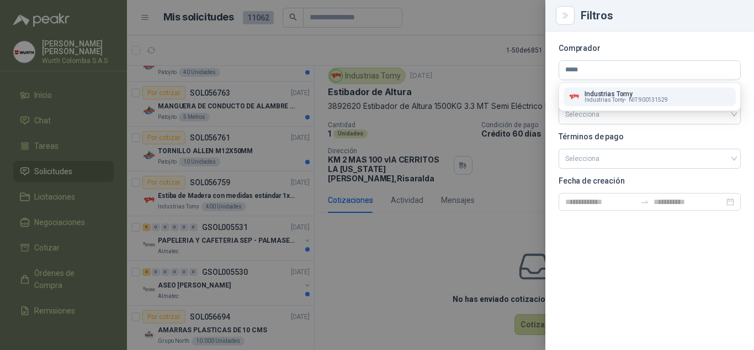
click at [600, 94] on p "Industrias Tomy" at bounding box center [626, 94] width 83 height 7
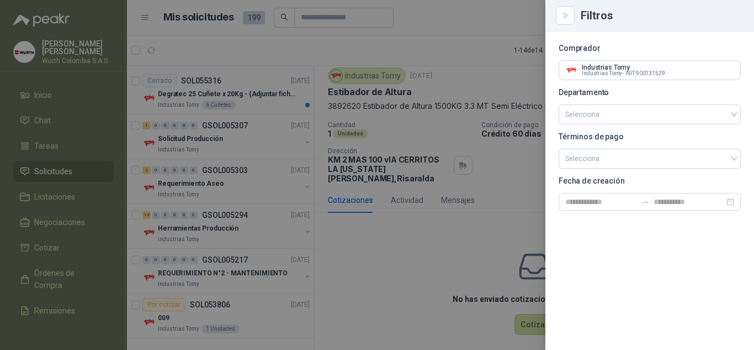
scroll to position [354, 0]
click at [406, 244] on div at bounding box center [377, 175] width 754 height 350
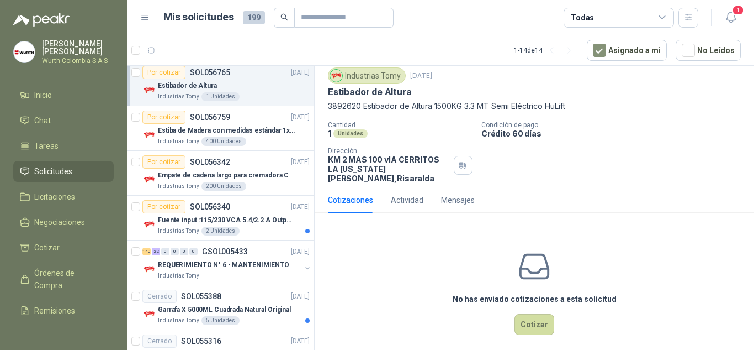
scroll to position [0, 0]
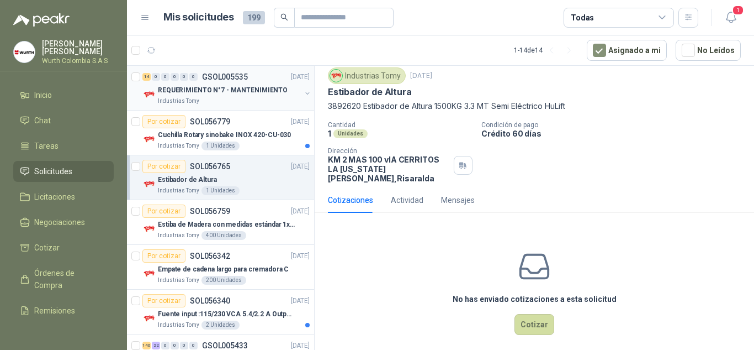
click at [214, 94] on p "REQUERIMIENTO N°7 - MANTENIMIENTO" at bounding box center [223, 90] width 130 height 10
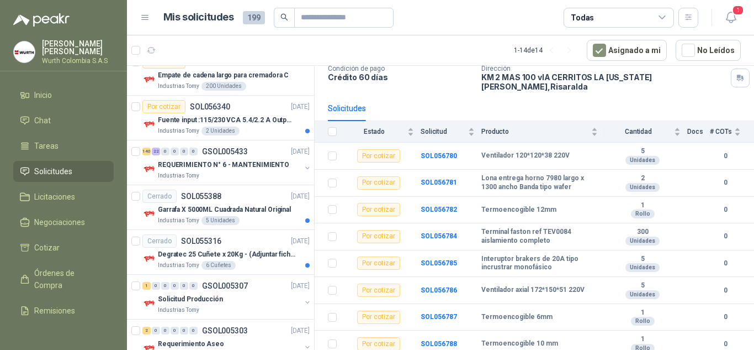
scroll to position [221, 0]
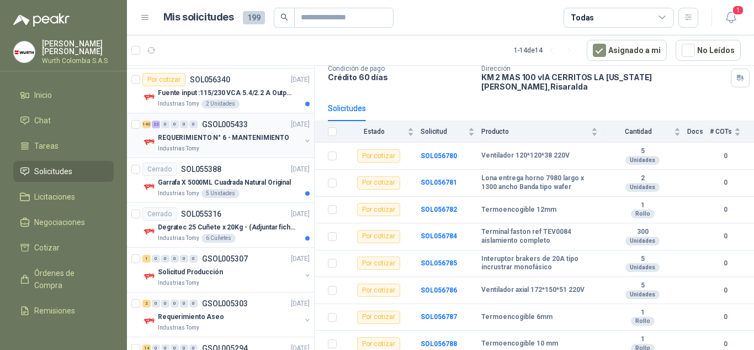
click at [225, 141] on p "REQUERIMIENTO N° 6 - MANTENIMIENTO" at bounding box center [223, 138] width 131 height 10
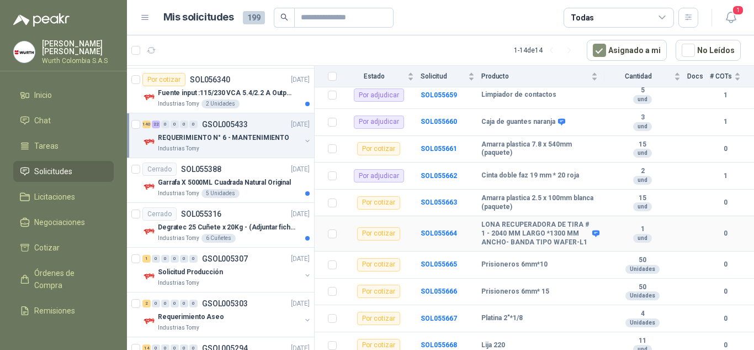
scroll to position [828, 0]
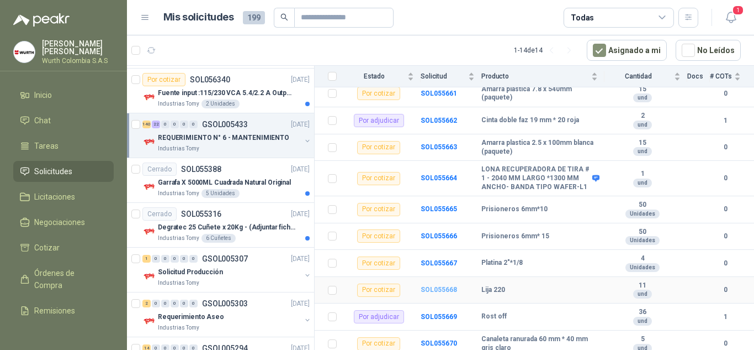
click at [447, 286] on b "SOL055668" at bounding box center [439, 290] width 36 height 8
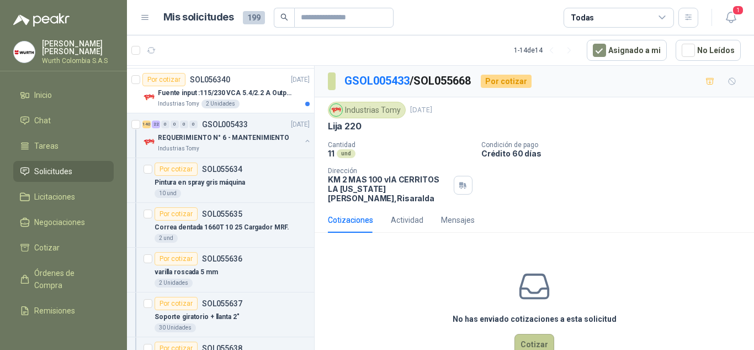
click at [527, 334] on button "Cotizar" at bounding box center [535, 344] width 40 height 21
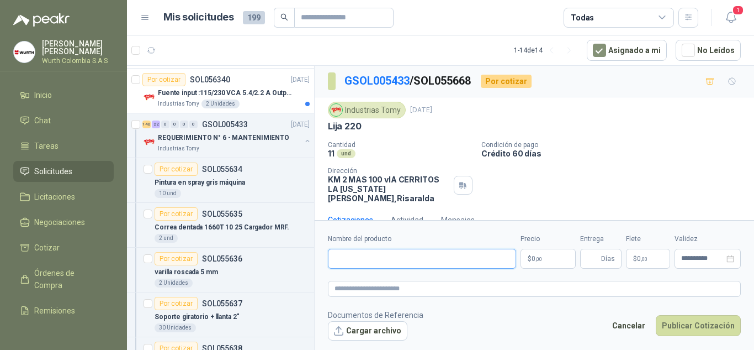
click at [400, 262] on input "Nombre del producto" at bounding box center [422, 259] width 188 height 20
type input "*"
type input "**********"
click at [547, 259] on p "$ 0 ,00" at bounding box center [548, 259] width 55 height 20
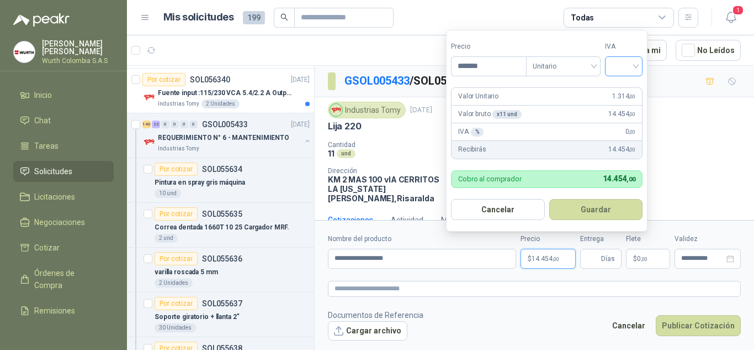
type input "*******"
click at [628, 67] on input "search" at bounding box center [624, 65] width 24 height 17
click at [627, 89] on div "19%" at bounding box center [626, 89] width 20 height 12
click at [595, 207] on button "Guardar" at bounding box center [598, 209] width 95 height 21
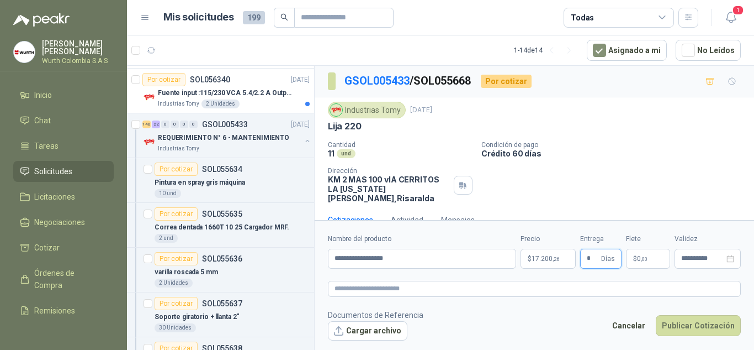
scroll to position [12, 0]
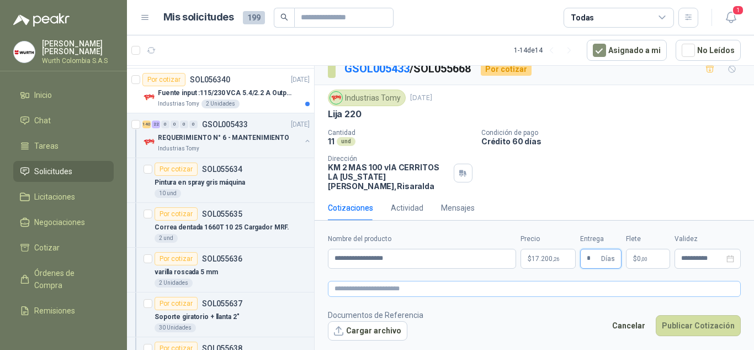
type input "*"
click at [389, 290] on textarea at bounding box center [534, 289] width 413 height 16
type textarea "*"
type textarea "**"
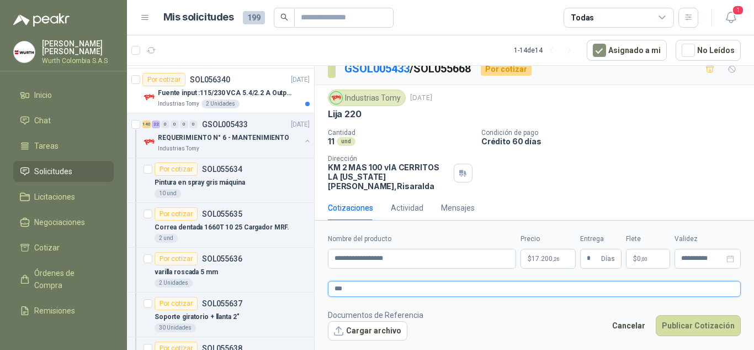
type textarea "****"
type textarea "**"
type textarea "*"
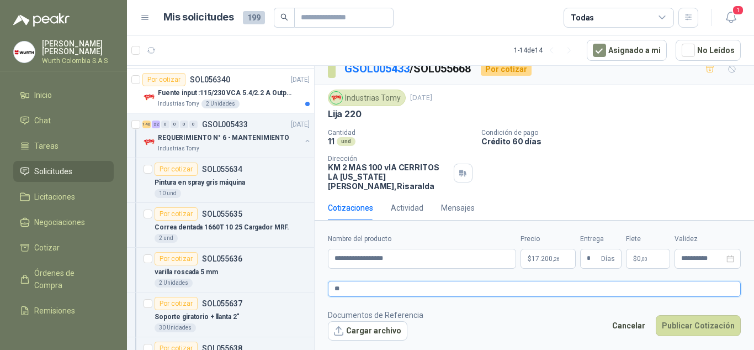
type textarea "**"
type textarea "****"
type textarea "*****"
type textarea "******"
type textarea "*******"
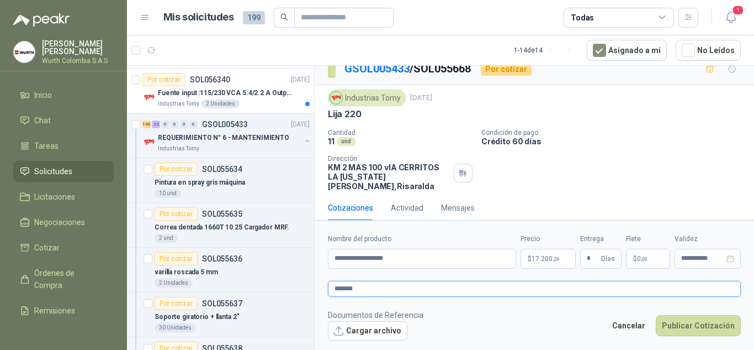
type textarea "********"
type textarea "*********"
type textarea "**********"
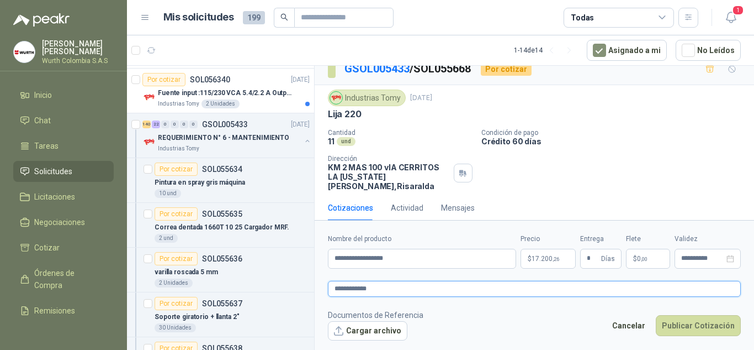
type textarea "**********"
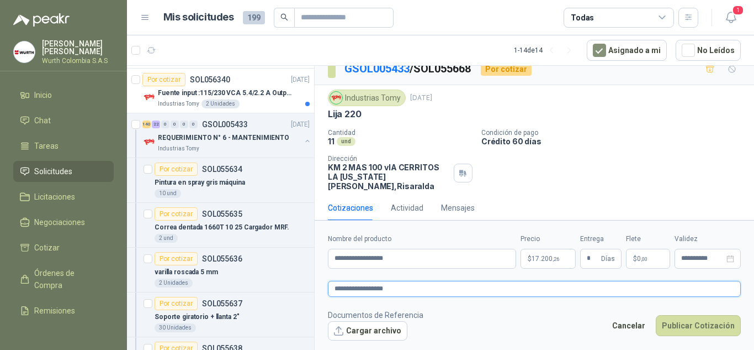
type textarea "**********"
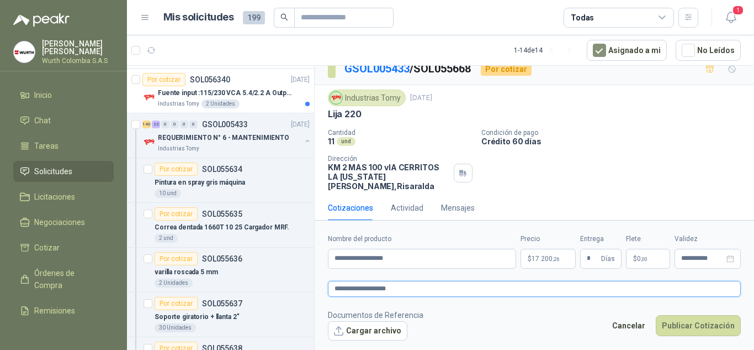
type textarea "**********"
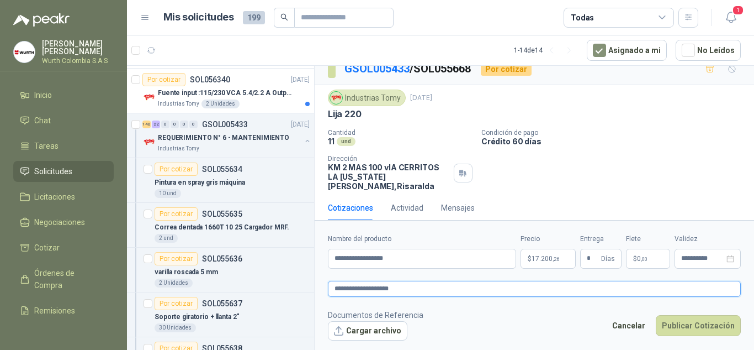
type textarea "**********"
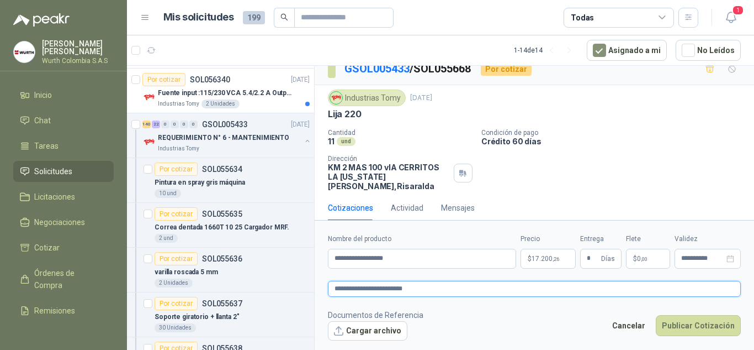
type textarea "**********"
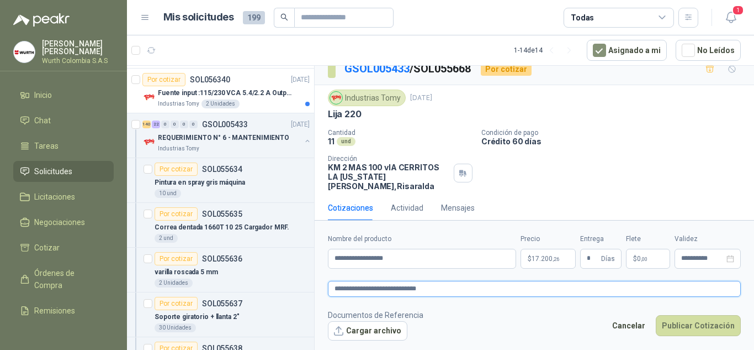
type textarea "**********"
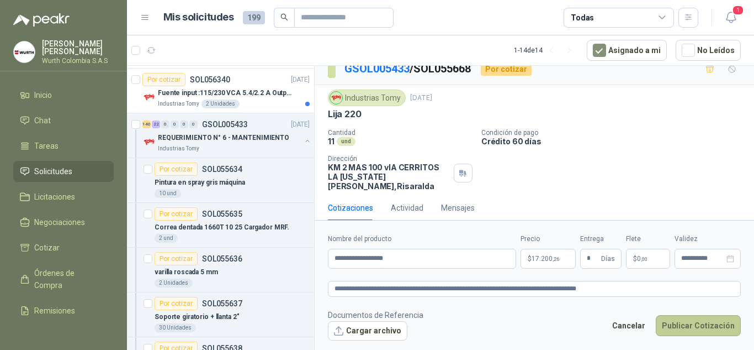
click at [691, 324] on button "Publicar Cotización" at bounding box center [698, 325] width 85 height 21
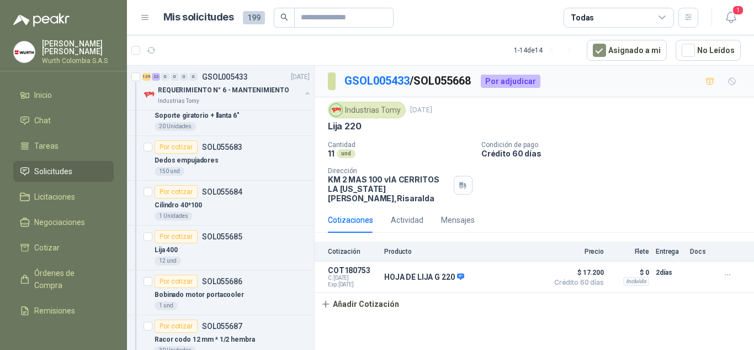
scroll to position [2320, 0]
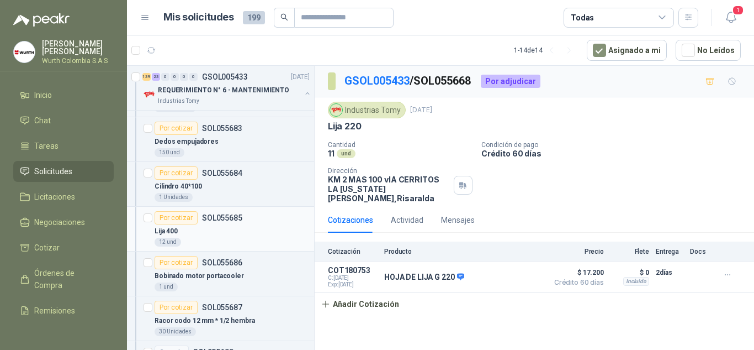
click at [180, 217] on div "Por cotizar" at bounding box center [176, 217] width 43 height 13
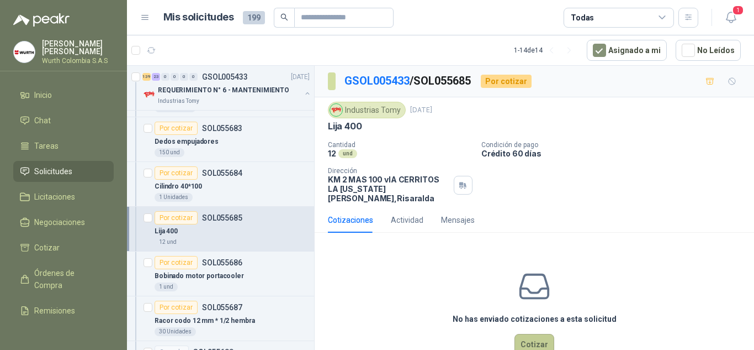
click at [525, 337] on button "Cotizar" at bounding box center [535, 344] width 40 height 21
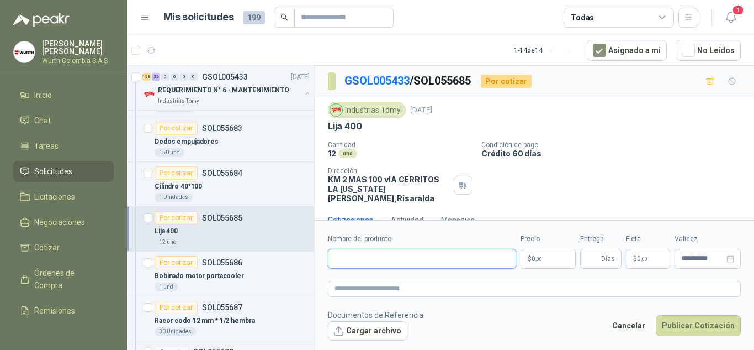
click at [368, 260] on input "Nombre del producto" at bounding box center [422, 259] width 188 height 20
click at [553, 257] on p "$ 0 ,00" at bounding box center [548, 259] width 55 height 20
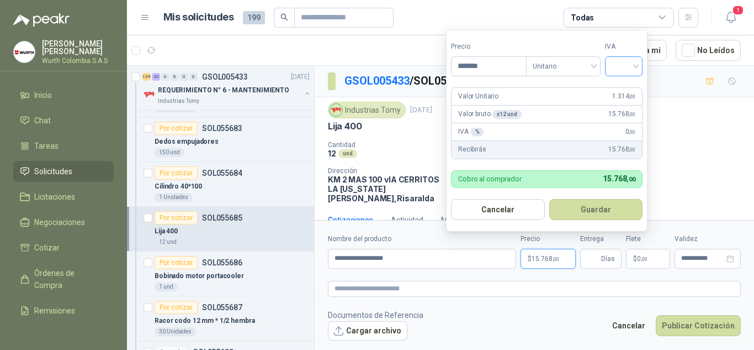
click at [636, 64] on input "search" at bounding box center [624, 65] width 24 height 17
click at [634, 87] on div "19%" at bounding box center [626, 89] width 20 height 12
click at [597, 205] on button "Guardar" at bounding box center [598, 209] width 95 height 21
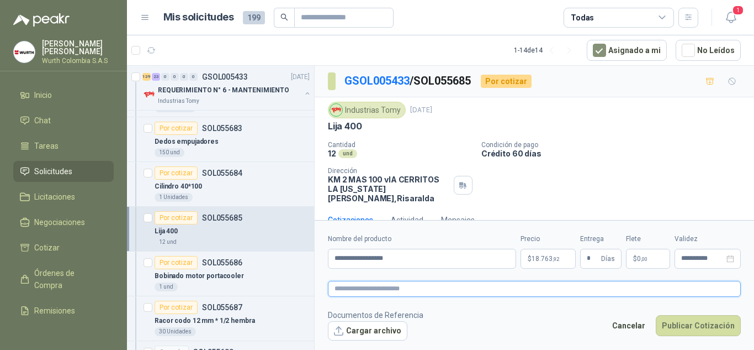
click at [362, 286] on textarea at bounding box center [534, 289] width 413 height 16
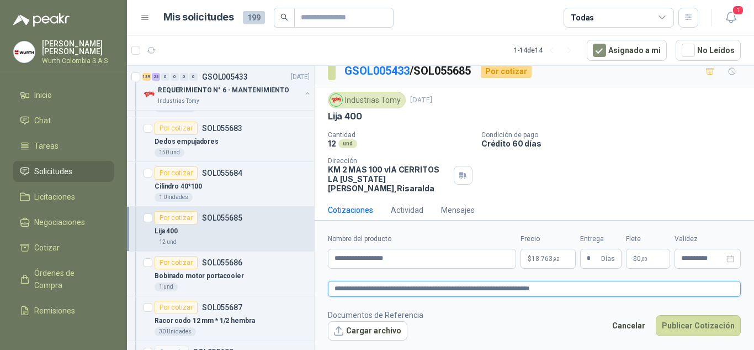
scroll to position [12, 0]
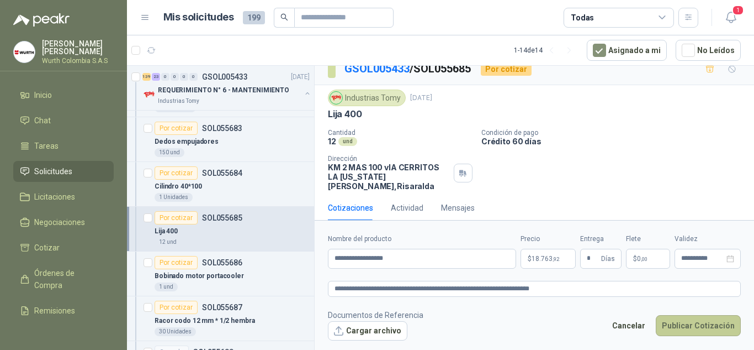
click at [678, 322] on button "Publicar Cotización" at bounding box center [698, 325] width 85 height 21
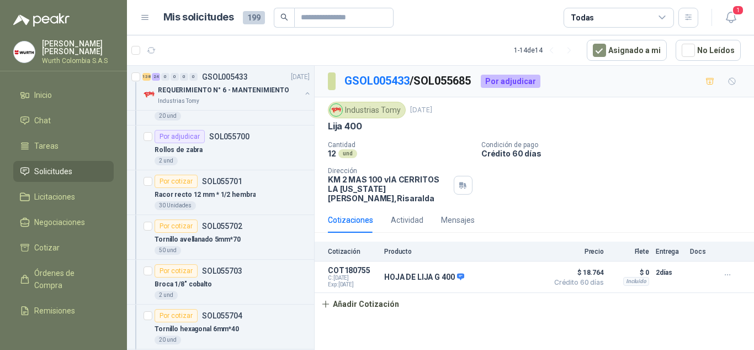
scroll to position [3038, 0]
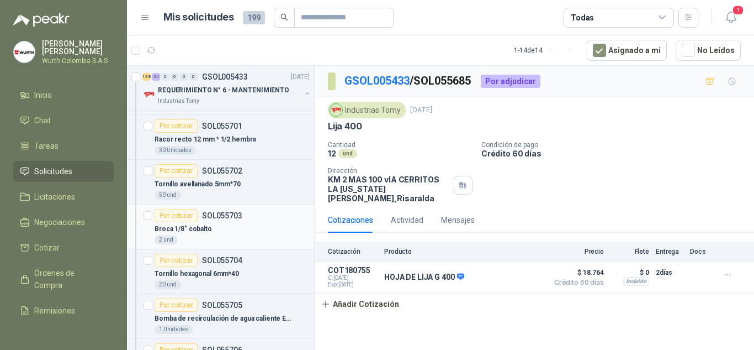
click at [188, 213] on div "Por cotizar" at bounding box center [176, 215] width 43 height 13
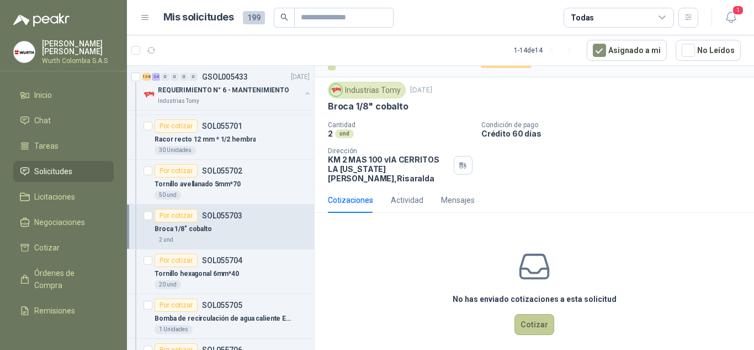
click at [534, 314] on button "Cotizar" at bounding box center [535, 324] width 40 height 21
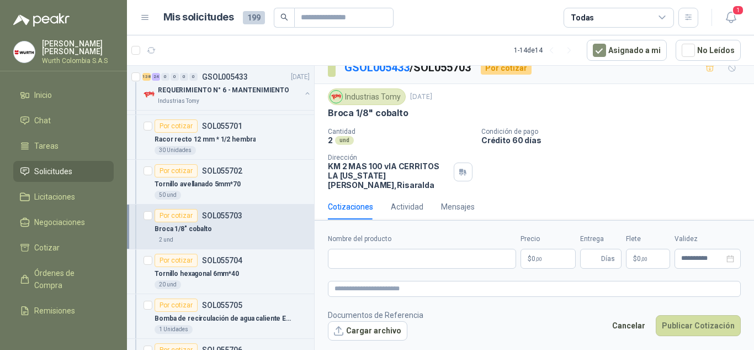
scroll to position [12, 0]
click at [351, 262] on input "Nombre del producto" at bounding box center [422, 259] width 188 height 20
click at [543, 258] on p "$ 0 ,00" at bounding box center [548, 259] width 55 height 20
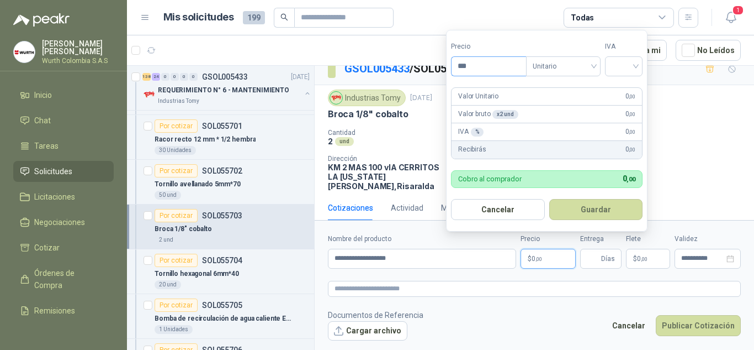
click at [482, 60] on input "***" at bounding box center [489, 66] width 75 height 19
click at [641, 63] on div at bounding box center [624, 66] width 38 height 20
click at [631, 87] on div "19%" at bounding box center [626, 89] width 20 height 12
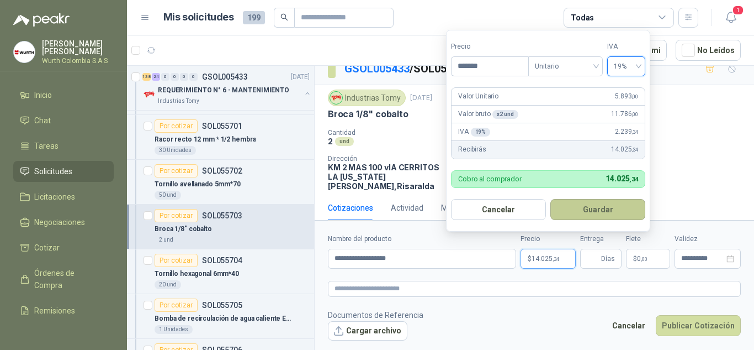
click at [593, 212] on button "Guardar" at bounding box center [598, 209] width 95 height 21
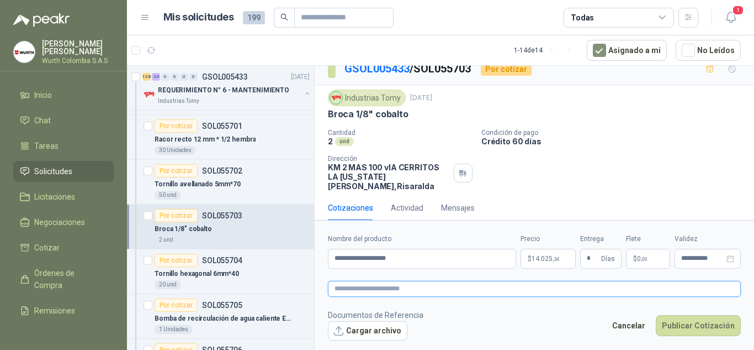
click at [422, 291] on textarea at bounding box center [534, 289] width 413 height 16
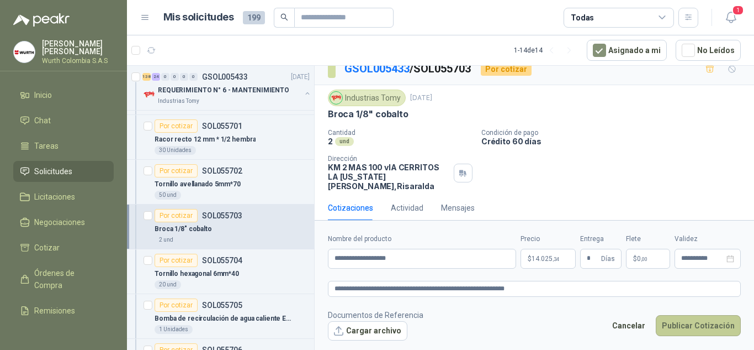
click at [680, 320] on button "Publicar Cotización" at bounding box center [698, 325] width 85 height 21
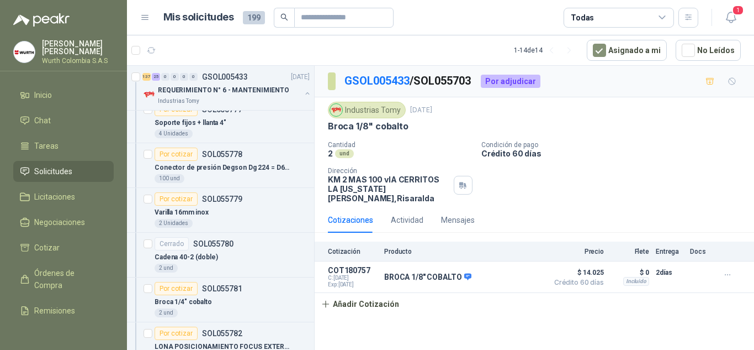
scroll to position [6241, 0]
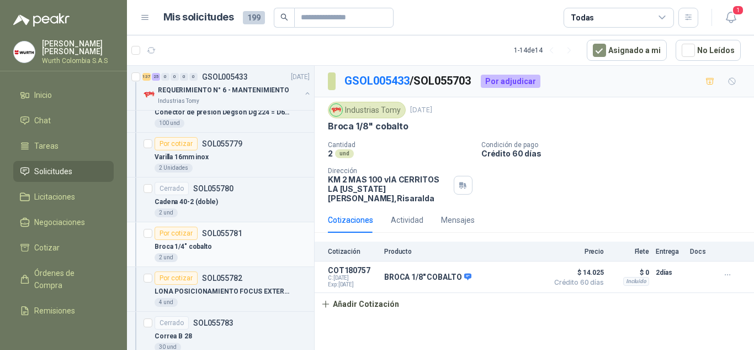
click at [181, 229] on div "Por cotizar" at bounding box center [176, 232] width 43 height 13
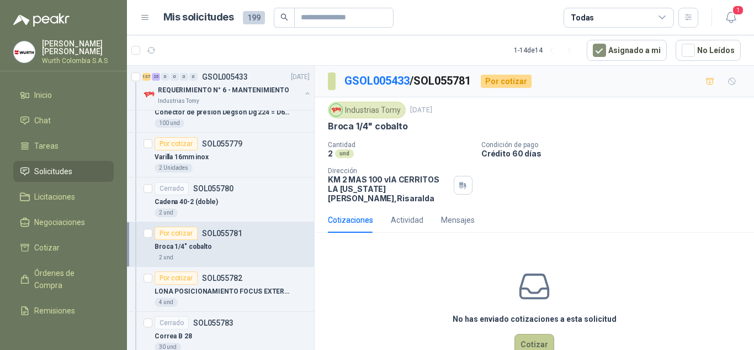
click at [536, 334] on button "Cotizar" at bounding box center [535, 344] width 40 height 21
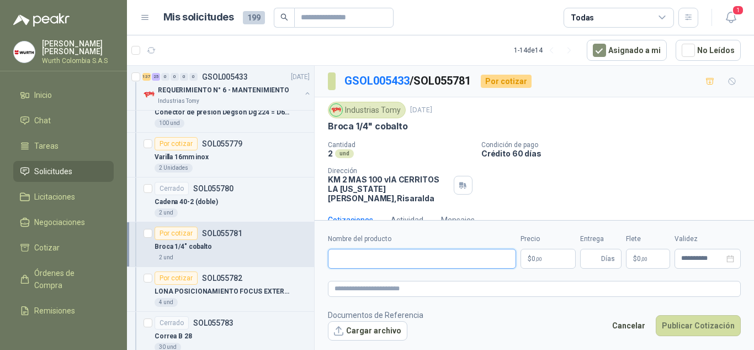
click at [369, 265] on input "Nombre del producto" at bounding box center [422, 259] width 188 height 20
click at [553, 255] on p "$ 0 ,00" at bounding box center [548, 259] width 55 height 20
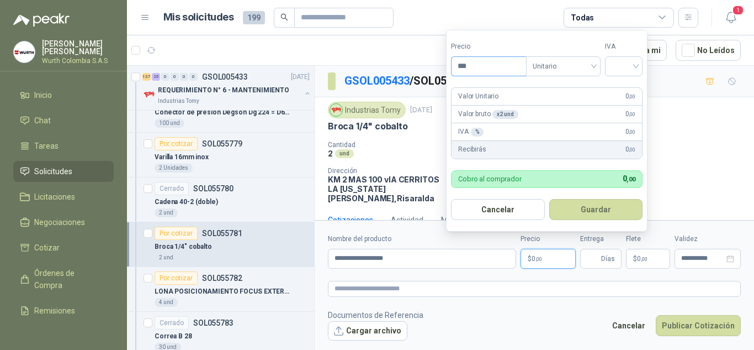
click at [489, 67] on input "***" at bounding box center [489, 66] width 75 height 19
click at [636, 65] on input "search" at bounding box center [624, 65] width 24 height 17
click at [634, 87] on div "19%" at bounding box center [626, 89] width 20 height 12
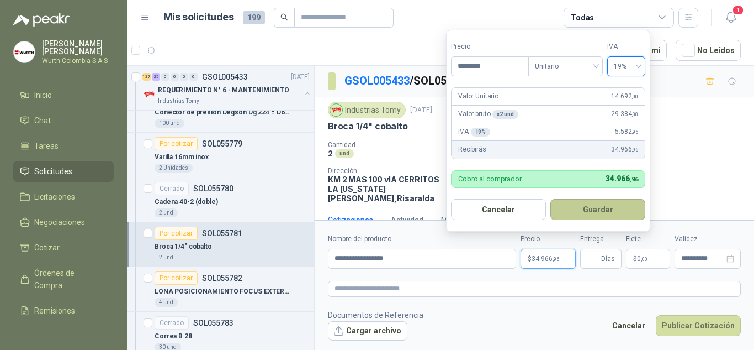
click at [589, 214] on button "Guardar" at bounding box center [598, 209] width 95 height 21
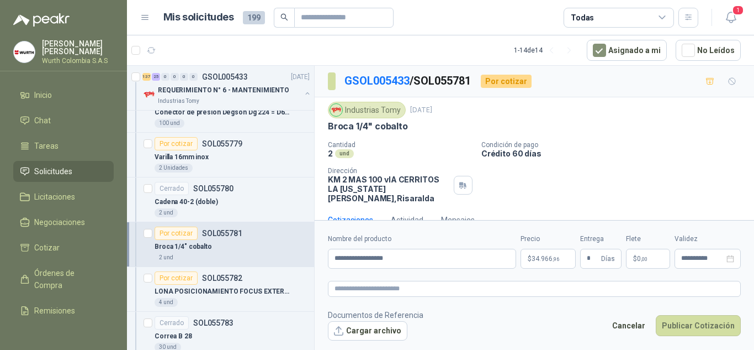
click at [693, 114] on div "Industrias Tomy [DATE]" at bounding box center [534, 110] width 413 height 17
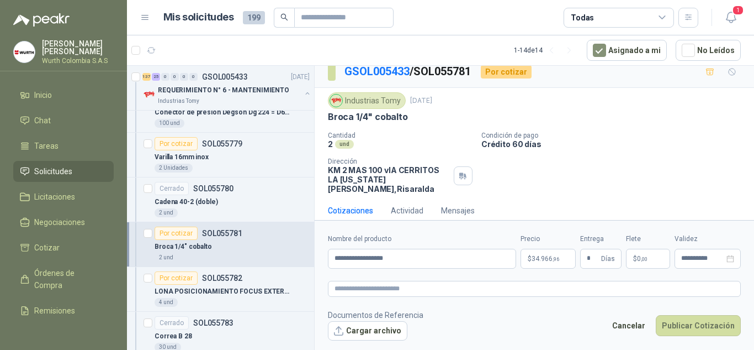
scroll to position [12, 0]
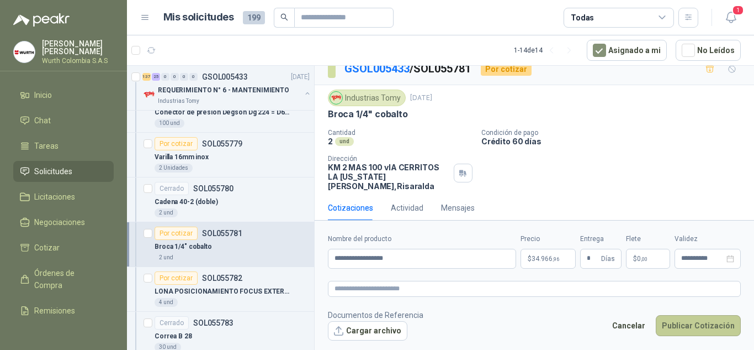
click at [695, 326] on button "Publicar Cotización" at bounding box center [698, 325] width 85 height 21
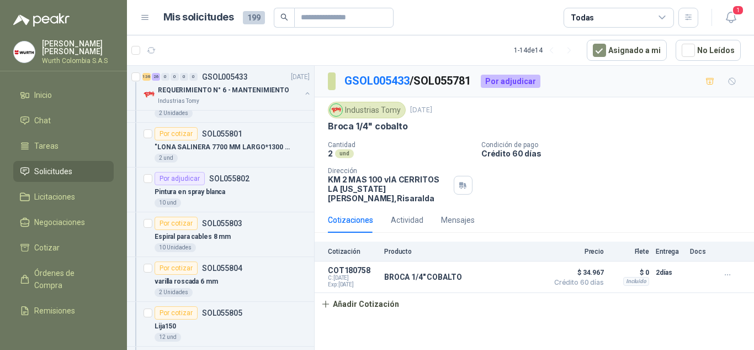
scroll to position [7290, 0]
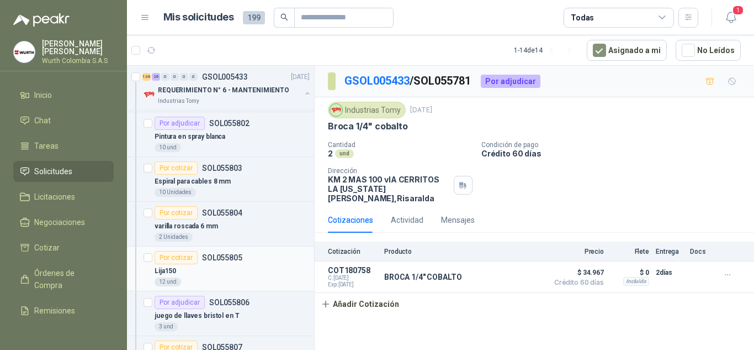
click at [210, 256] on p "SOL055805" at bounding box center [222, 257] width 40 height 8
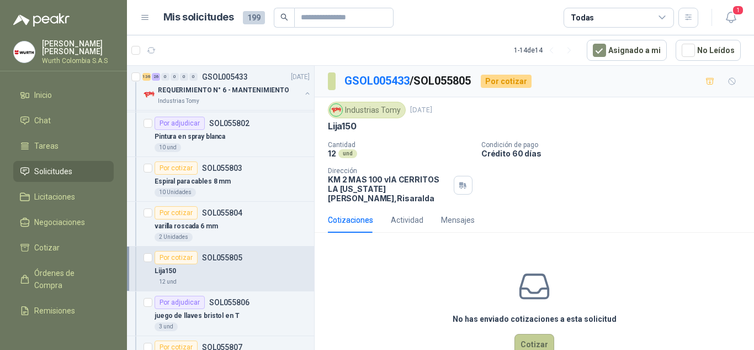
click at [524, 335] on button "Cotizar" at bounding box center [535, 344] width 40 height 21
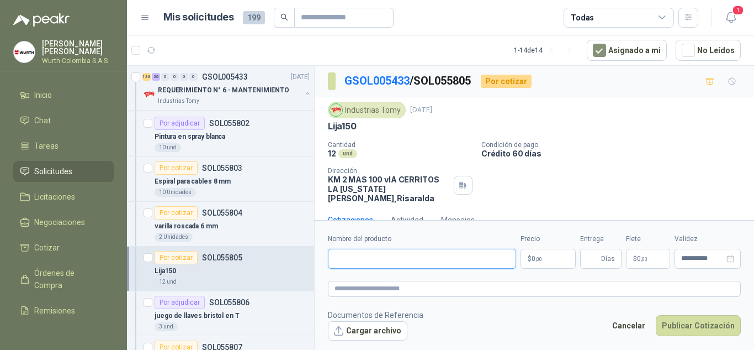
click at [382, 258] on input "Nombre del producto" at bounding box center [422, 259] width 188 height 20
click at [544, 263] on p "$ 0 ,00" at bounding box center [548, 259] width 55 height 20
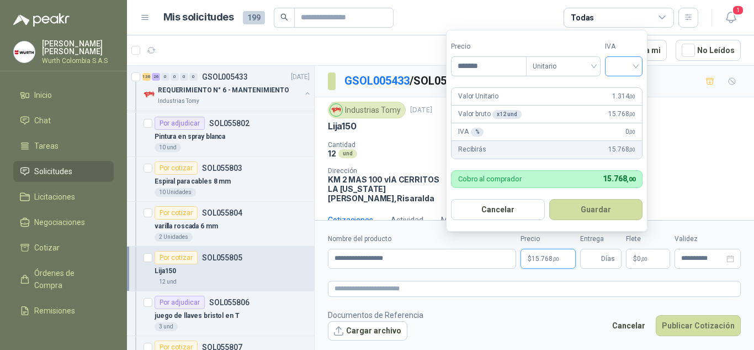
click at [636, 66] on input "search" at bounding box center [624, 65] width 24 height 17
click at [633, 87] on div "19%" at bounding box center [626, 89] width 20 height 12
click at [609, 206] on button "Guardar" at bounding box center [598, 209] width 95 height 21
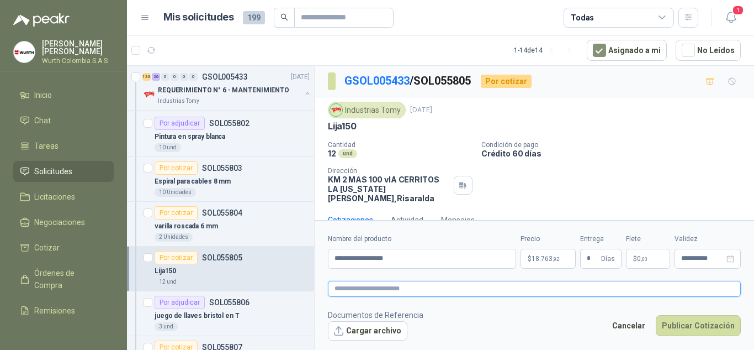
click at [394, 288] on textarea at bounding box center [534, 289] width 413 height 16
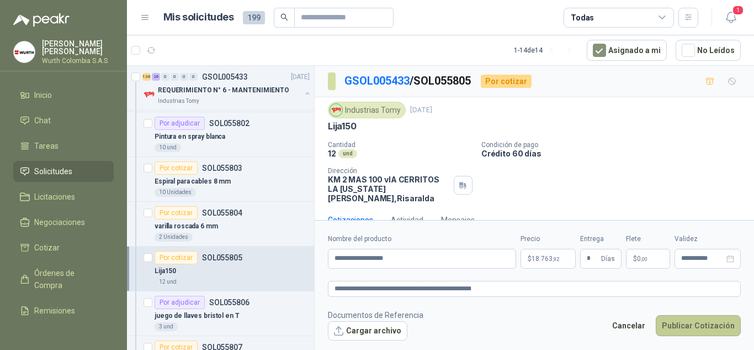
click at [704, 324] on button "Publicar Cotización" at bounding box center [698, 325] width 85 height 21
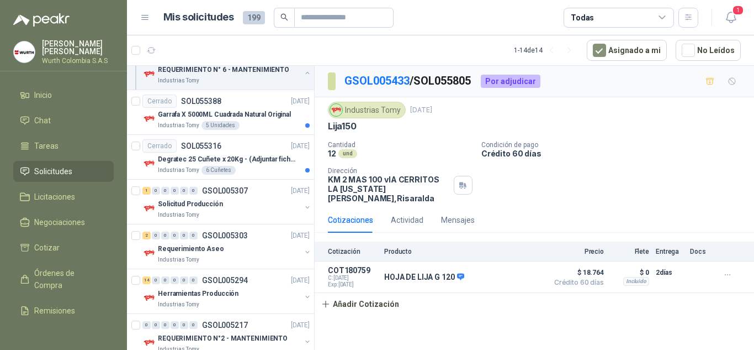
scroll to position [8119, 0]
click at [235, 201] on div "Solicitud Producción" at bounding box center [229, 202] width 143 height 13
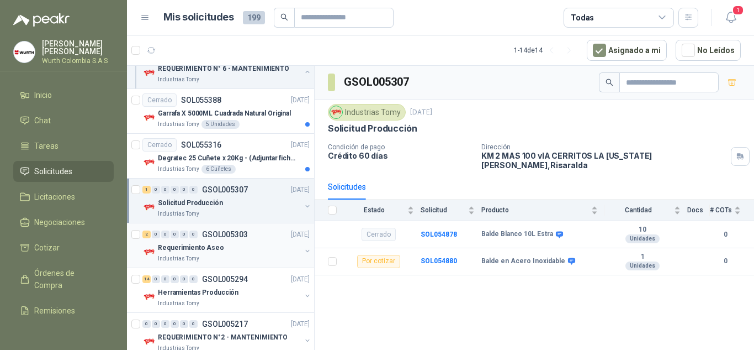
scroll to position [8174, 0]
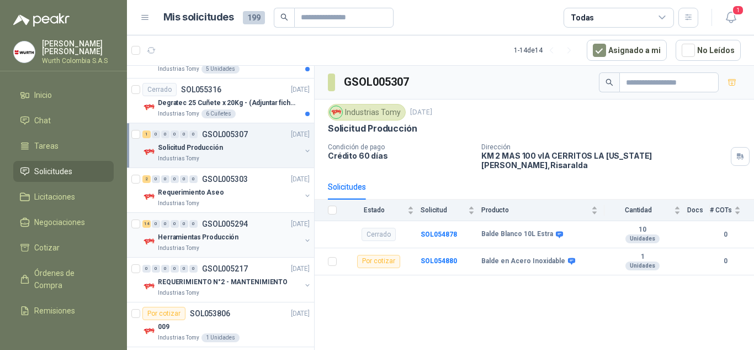
click at [224, 239] on p "Herramientas Producción" at bounding box center [198, 237] width 81 height 10
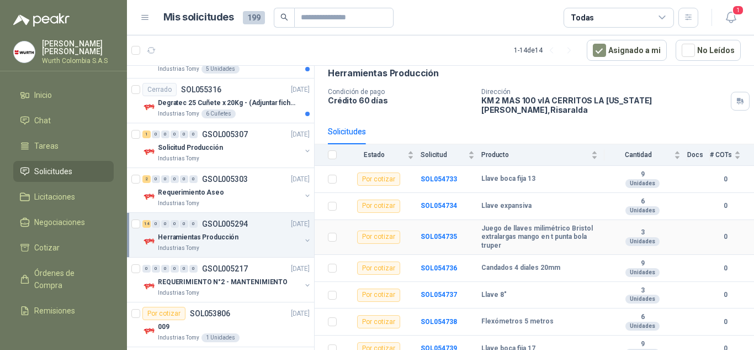
scroll to position [110, 0]
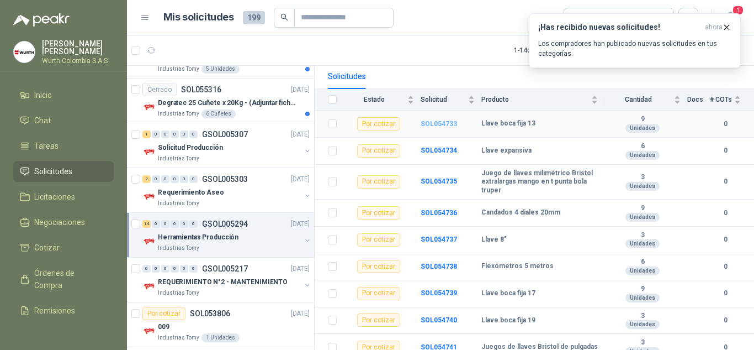
click at [432, 120] on b "SOL054733" at bounding box center [439, 124] width 36 height 8
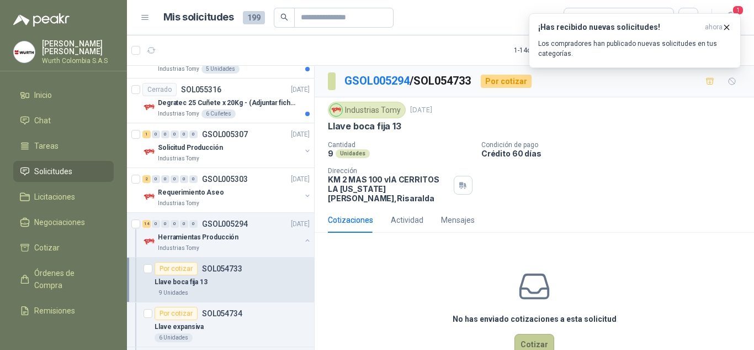
click at [527, 334] on button "Cotizar" at bounding box center [535, 344] width 40 height 21
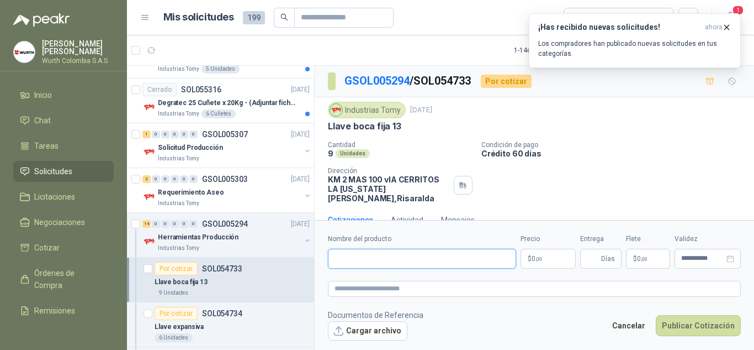
paste input "**********"
click at [553, 257] on p "$ 0 ,00" at bounding box center [548, 259] width 55 height 20
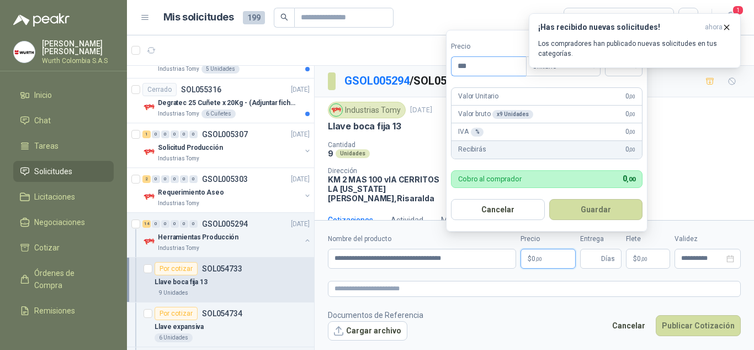
click at [481, 64] on input "***" at bounding box center [489, 66] width 75 height 19
click at [729, 28] on icon "button" at bounding box center [726, 27] width 9 height 9
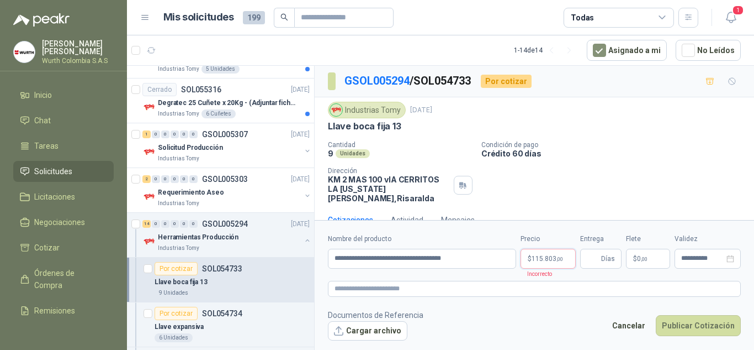
click at [554, 262] on p "$ 115.803 ,00" at bounding box center [548, 259] width 55 height 20
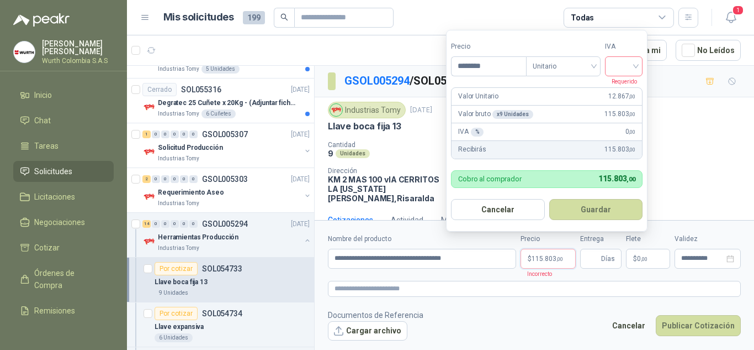
click at [636, 62] on input "search" at bounding box center [624, 65] width 24 height 17
click at [635, 87] on div "19%" at bounding box center [626, 89] width 20 height 12
click at [605, 207] on button "Guardar" at bounding box center [598, 209] width 95 height 21
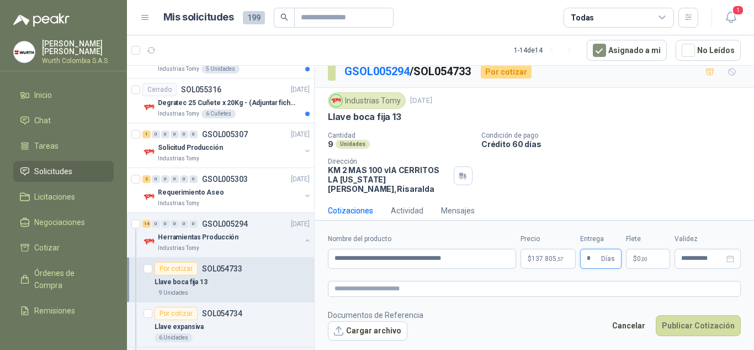
scroll to position [12, 0]
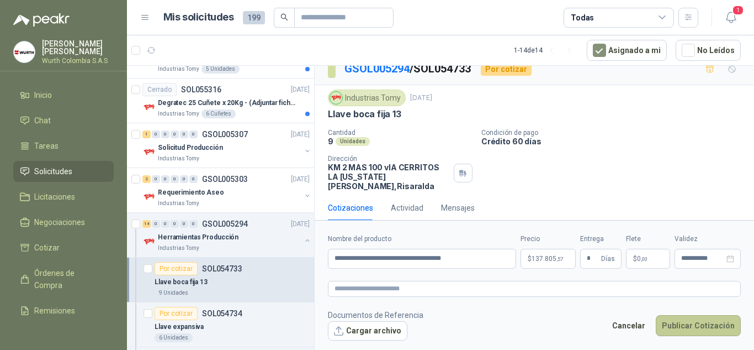
click at [694, 327] on button "Publicar Cotización" at bounding box center [698, 325] width 85 height 21
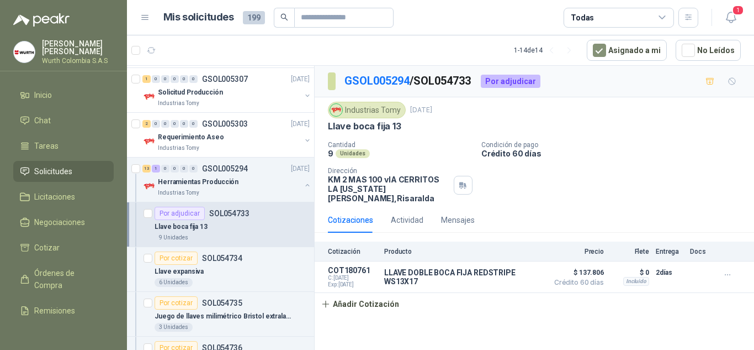
scroll to position [8284, 0]
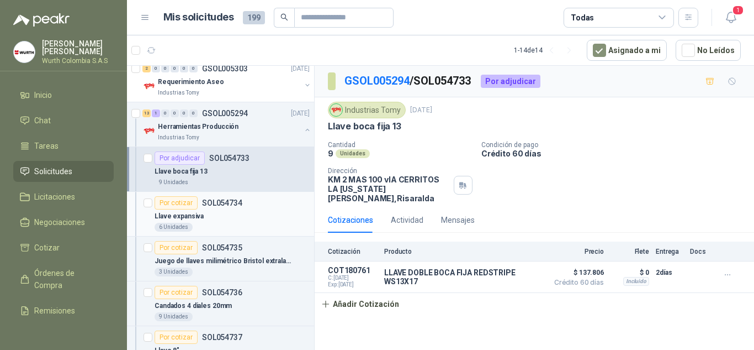
click at [214, 203] on p "SOL054734" at bounding box center [222, 203] width 40 height 8
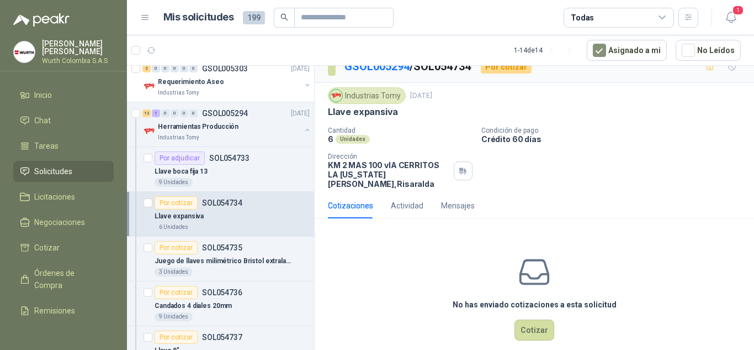
scroll to position [20, 0]
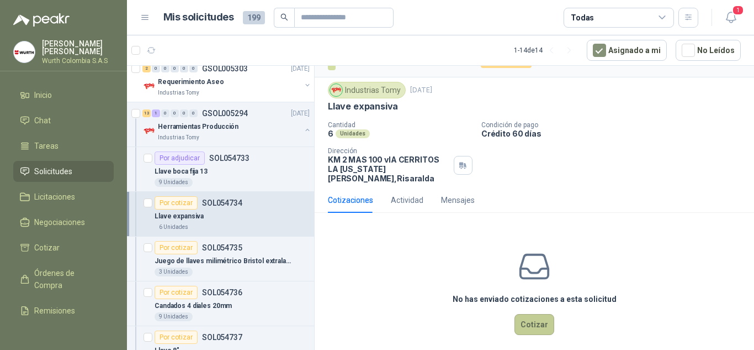
click at [522, 314] on button "Cotizar" at bounding box center [535, 324] width 40 height 21
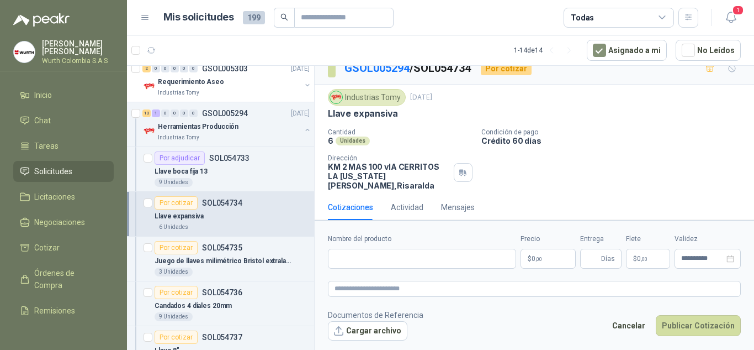
scroll to position [12, 0]
drag, startPoint x: 400, startPoint y: 114, endPoint x: 327, endPoint y: 115, distance: 73.5
click at [327, 115] on div "Industrias Tomy [DATE] Llave expansiva Cantidad 6 Unidades Condición de pago Cr…" at bounding box center [535, 140] width 440 height 110
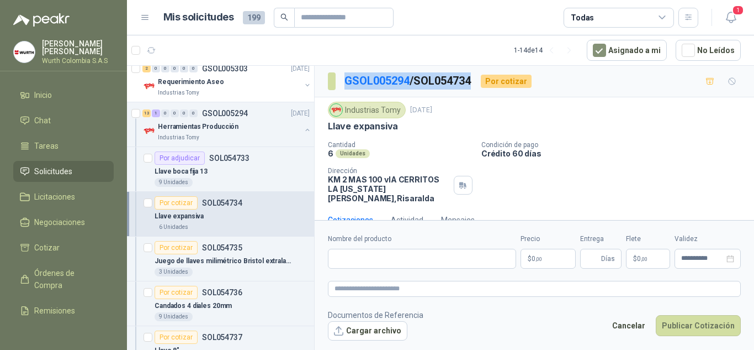
drag, startPoint x: 482, startPoint y: 77, endPoint x: 344, endPoint y: 85, distance: 138.8
click at [344, 85] on div "GSOL005294 / SOL054734 Por cotizar" at bounding box center [430, 81] width 204 height 18
copy p "GSOL005294 / SOL054734"
click at [183, 250] on div "Por cotizar" at bounding box center [176, 247] width 43 height 13
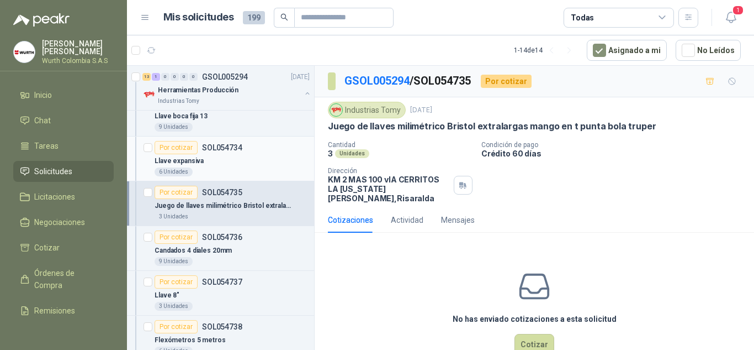
scroll to position [8395, 0]
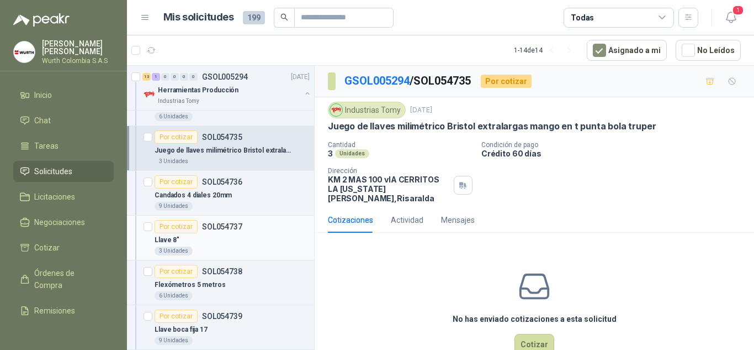
click at [173, 225] on div "Por cotizar" at bounding box center [176, 226] width 43 height 13
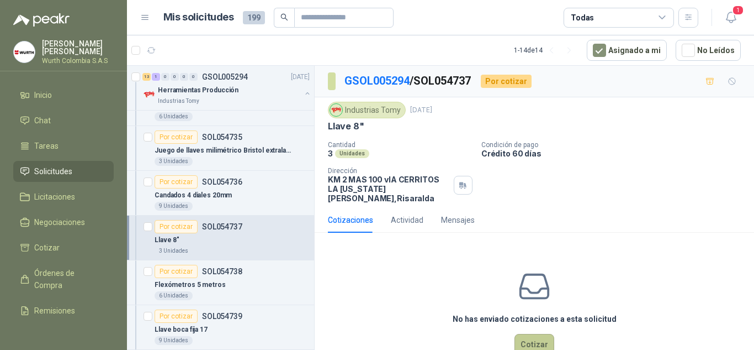
click at [525, 334] on button "Cotizar" at bounding box center [535, 344] width 40 height 21
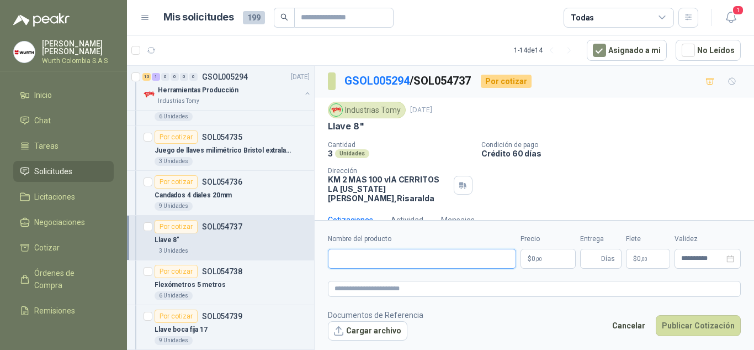
paste input "**********"
click at [550, 256] on p "$ 0 ,00" at bounding box center [548, 259] width 55 height 20
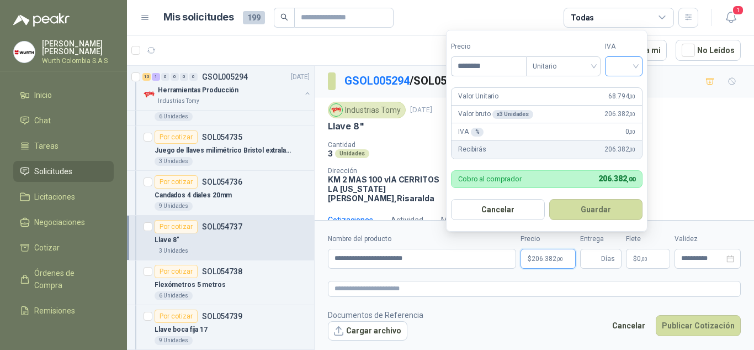
click at [636, 71] on input "search" at bounding box center [624, 65] width 24 height 17
click at [631, 92] on div "19%" at bounding box center [626, 89] width 20 height 12
click at [624, 207] on button "Guardar" at bounding box center [598, 209] width 95 height 21
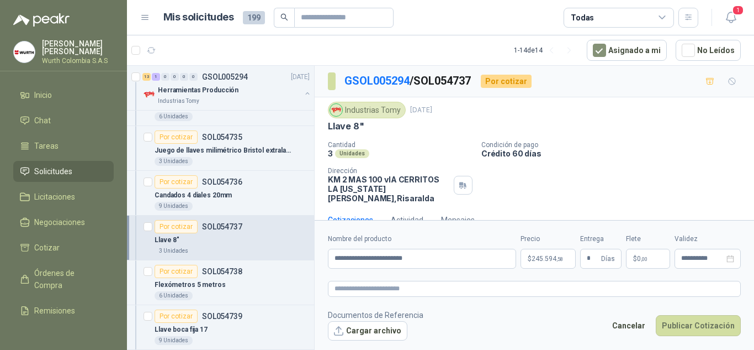
click at [637, 156] on p "Crédito 60 días" at bounding box center [616, 153] width 268 height 9
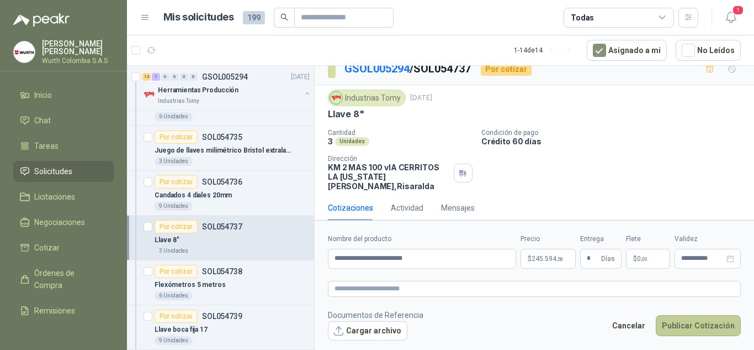
click at [673, 326] on button "Publicar Cotización" at bounding box center [698, 325] width 85 height 21
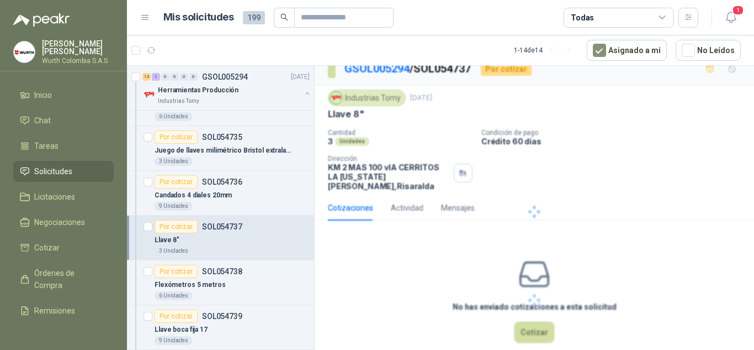
scroll to position [0, 0]
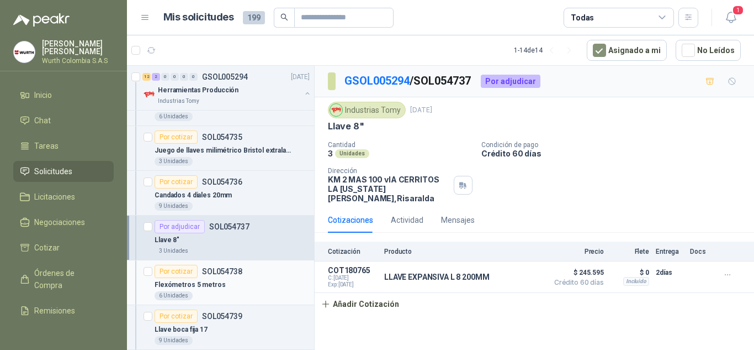
click at [178, 272] on div "Por cotizar" at bounding box center [176, 271] width 43 height 13
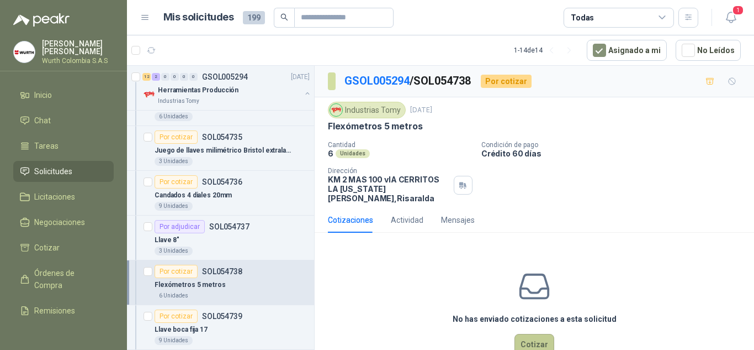
click at [534, 334] on button "Cotizar" at bounding box center [535, 344] width 40 height 21
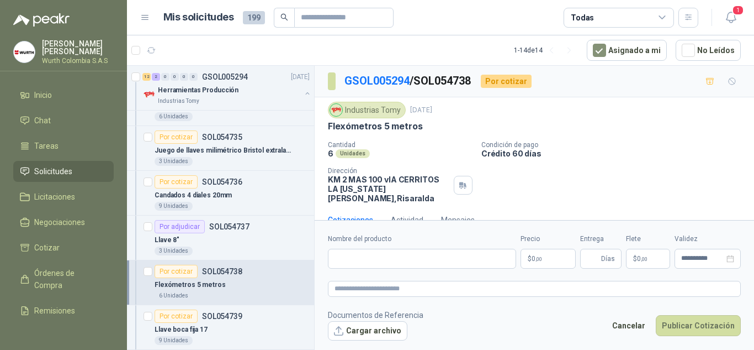
click at [394, 268] on form "**********" at bounding box center [535, 287] width 440 height 134
click at [394, 262] on input "Nombre del producto" at bounding box center [422, 259] width 188 height 20
click at [534, 253] on p "$ 0 ,00" at bounding box center [548, 259] width 55 height 20
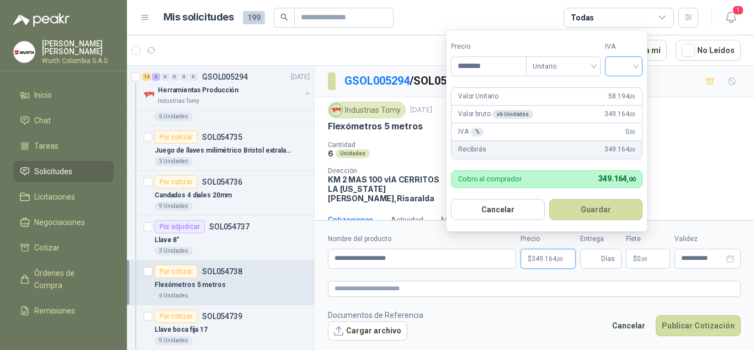
click at [636, 67] on input "search" at bounding box center [624, 65] width 24 height 17
click at [622, 85] on div "19%" at bounding box center [626, 89] width 20 height 12
click at [604, 208] on button "Guardar" at bounding box center [598, 209] width 95 height 21
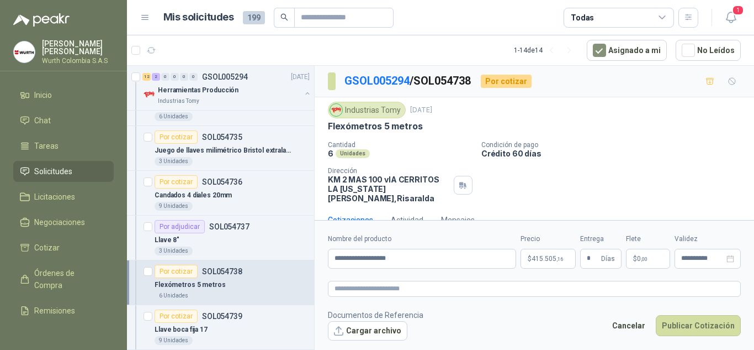
click at [657, 182] on div "Cantidad 6 Unidades Condición de pago Crédito 60 días Dirección KM 2 MAS 100 vI…" at bounding box center [534, 172] width 413 height 62
click at [685, 323] on button "Publicar Cotización" at bounding box center [698, 325] width 85 height 21
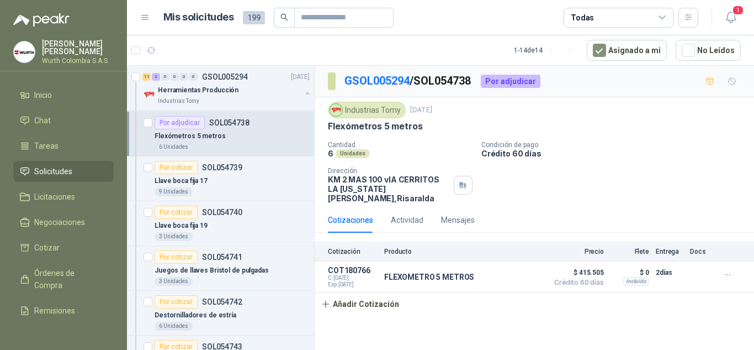
scroll to position [8560, 0]
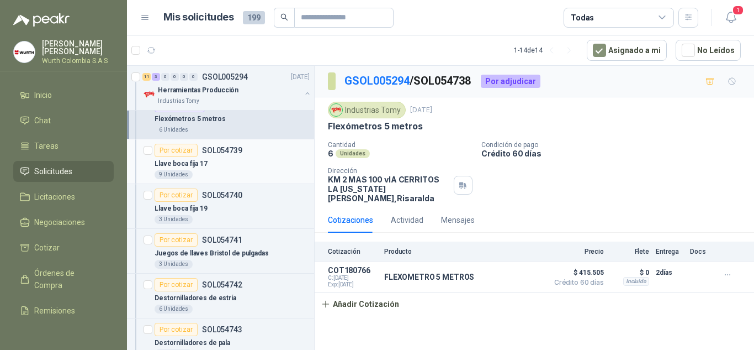
click at [188, 148] on div "Por cotizar" at bounding box center [176, 150] width 43 height 13
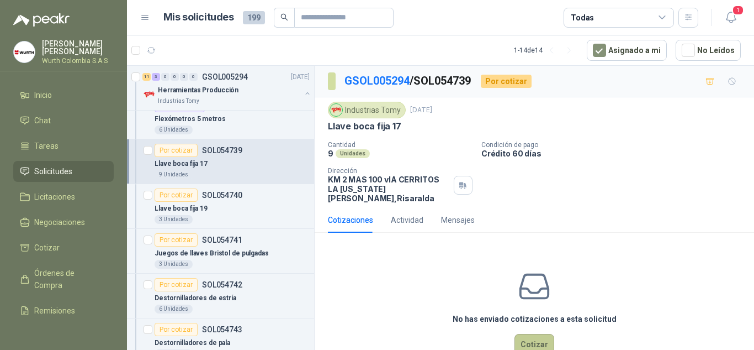
click at [531, 334] on button "Cotizar" at bounding box center [535, 344] width 40 height 21
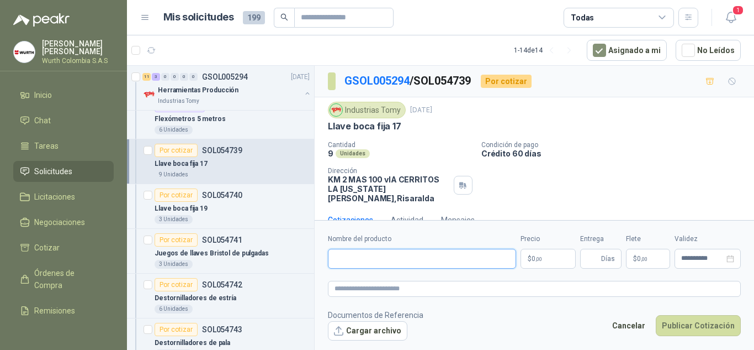
paste input "**********"
click at [538, 259] on span ",00" at bounding box center [539, 259] width 7 height 6
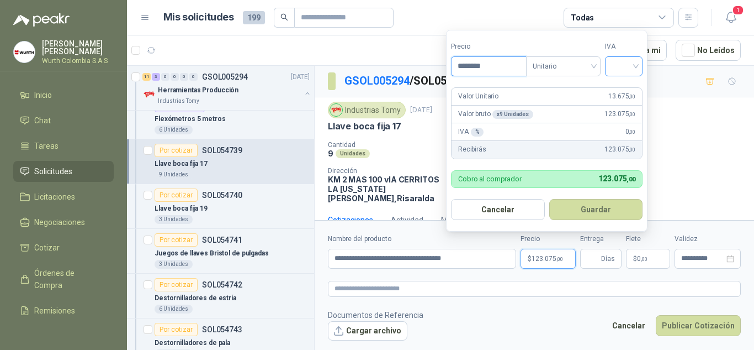
click at [639, 66] on div at bounding box center [624, 66] width 38 height 20
click at [630, 89] on div "19%" at bounding box center [626, 89] width 20 height 12
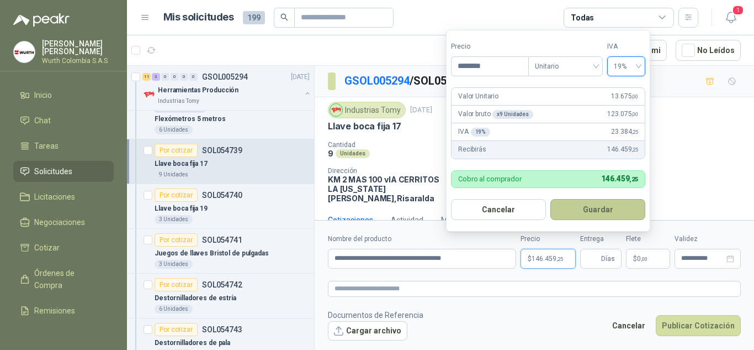
click at [604, 212] on button "Guardar" at bounding box center [598, 209] width 95 height 21
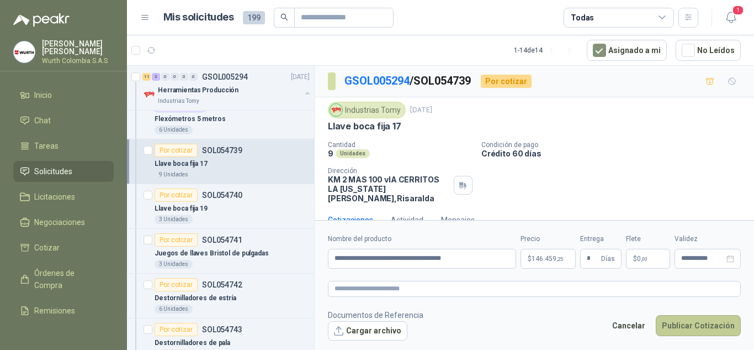
click at [696, 325] on button "Publicar Cotización" at bounding box center [698, 325] width 85 height 21
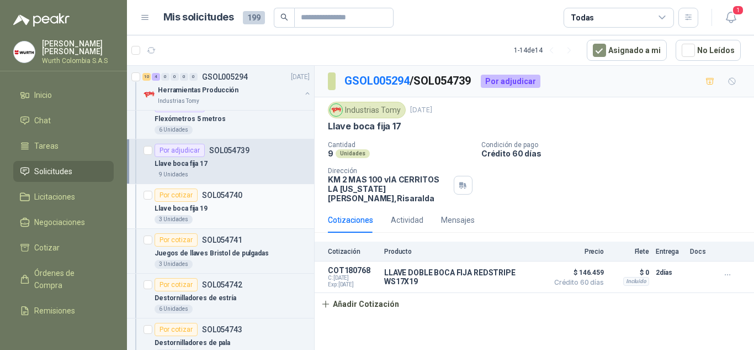
drag, startPoint x: 168, startPoint y: 192, endPoint x: 173, endPoint y: 197, distance: 7.1
click at [168, 192] on div "Por cotizar" at bounding box center [176, 194] width 43 height 13
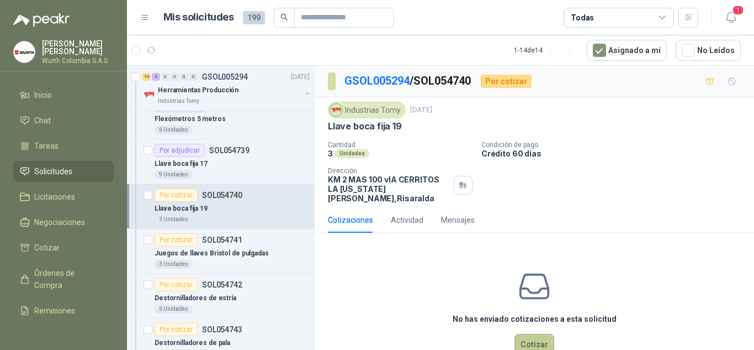
click at [545, 340] on button "Cotizar" at bounding box center [535, 344] width 40 height 21
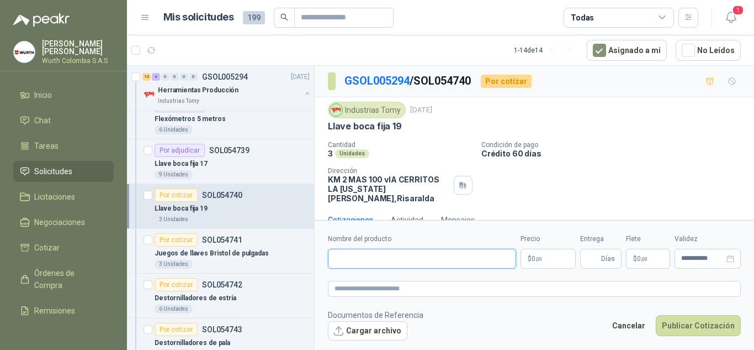
paste input "**********"
click at [549, 256] on p "$ 0 ,00" at bounding box center [548, 259] width 55 height 20
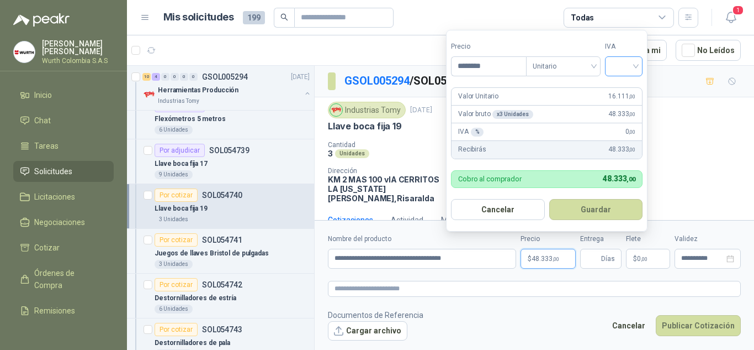
click at [635, 66] on input "search" at bounding box center [624, 65] width 24 height 17
click at [634, 87] on div "19%" at bounding box center [626, 89] width 20 height 12
click at [611, 210] on button "Guardar" at bounding box center [598, 209] width 95 height 21
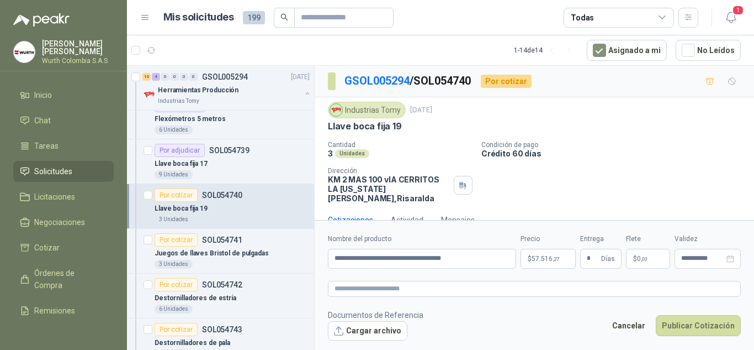
click at [661, 161] on div "Cantidad 3 Unidades Condición de pago Crédito 60 días Dirección KM 2 MAS 100 vI…" at bounding box center [534, 172] width 413 height 62
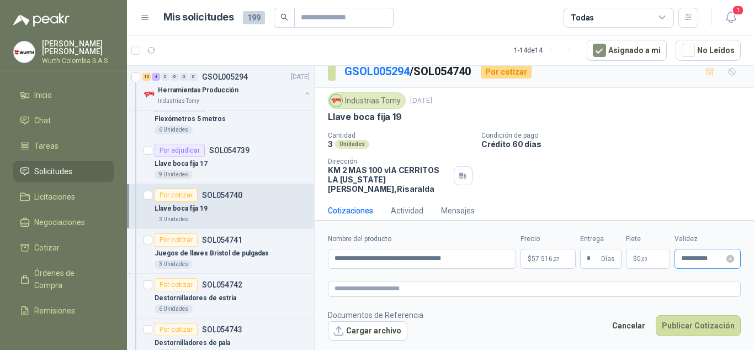
scroll to position [12, 0]
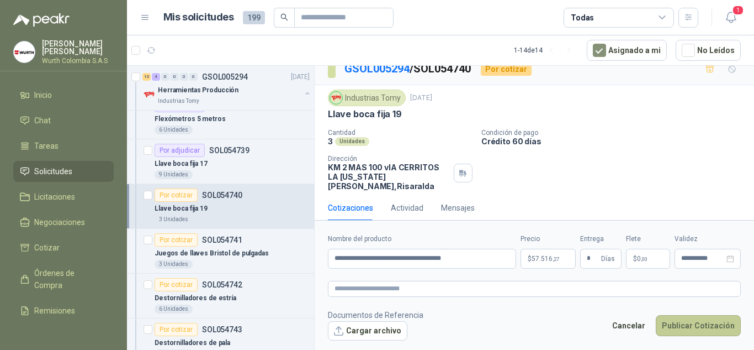
click at [695, 324] on button "Publicar Cotización" at bounding box center [698, 325] width 85 height 21
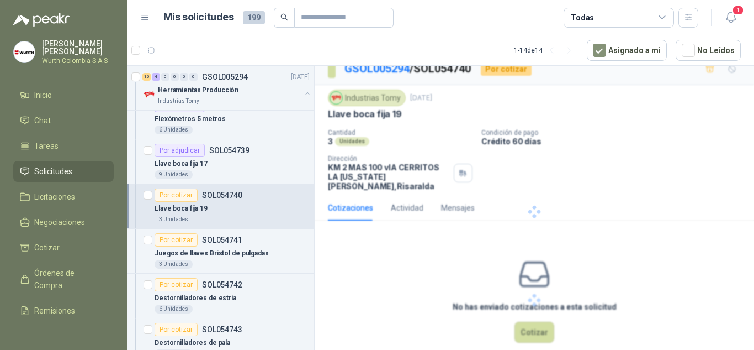
scroll to position [0, 0]
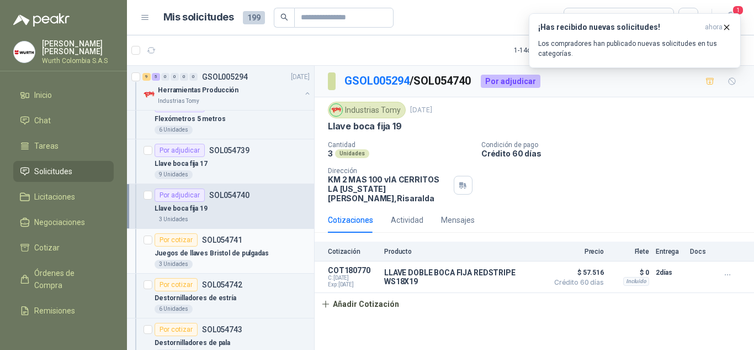
click at [224, 248] on p "Juegos de llaves Bristol de pulgadas" at bounding box center [212, 253] width 114 height 10
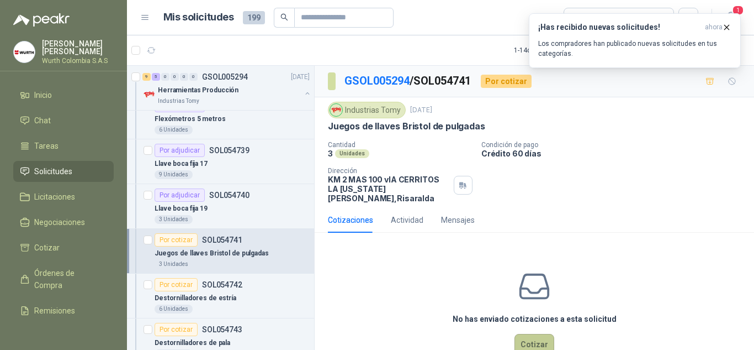
click at [534, 334] on button "Cotizar" at bounding box center [535, 344] width 40 height 21
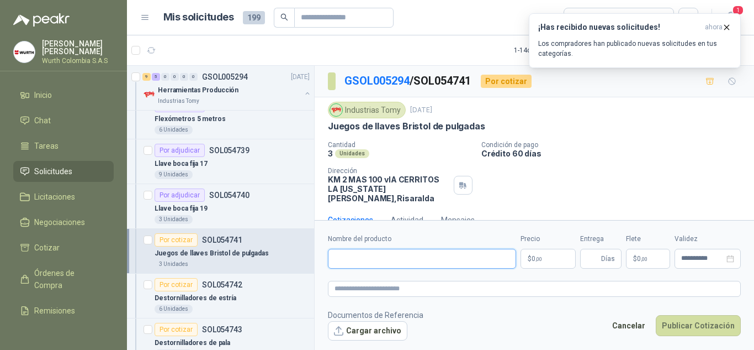
paste input "**********"
click at [369, 255] on input "**********" at bounding box center [422, 259] width 188 height 20
click at [542, 258] on span ",00" at bounding box center [539, 259] width 7 height 6
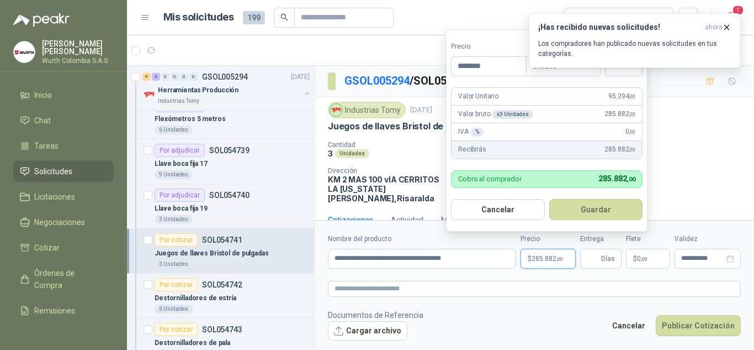
click at [634, 68] on div "¡Has recibido nuevas solicitudes! ahora Los compradores han publicado nuevas so…" at bounding box center [635, 40] width 212 height 55
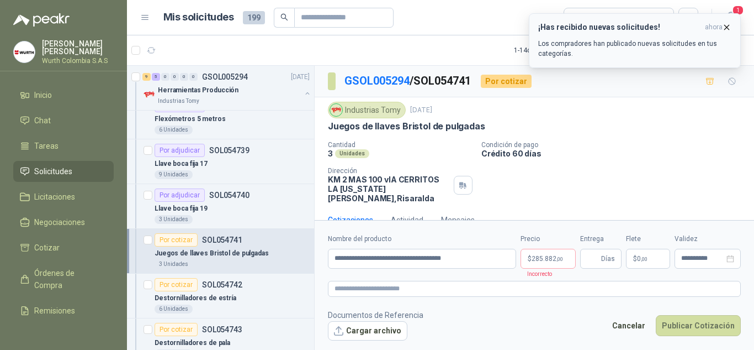
click at [728, 26] on icon "button" at bounding box center [726, 27] width 9 height 9
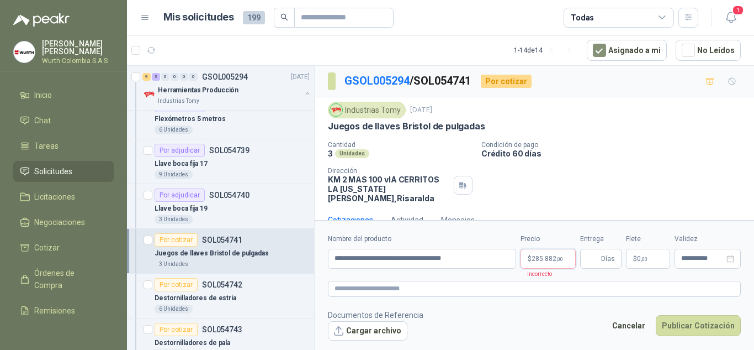
click at [539, 266] on p "$ 285.882 ,00" at bounding box center [548, 259] width 55 height 20
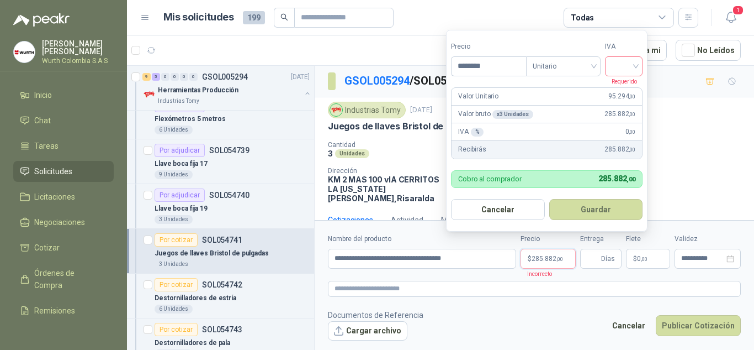
click at [636, 65] on input "search" at bounding box center [624, 65] width 24 height 17
click at [629, 88] on div "19%" at bounding box center [626, 89] width 20 height 12
click at [599, 207] on button "Guardar" at bounding box center [598, 209] width 95 height 21
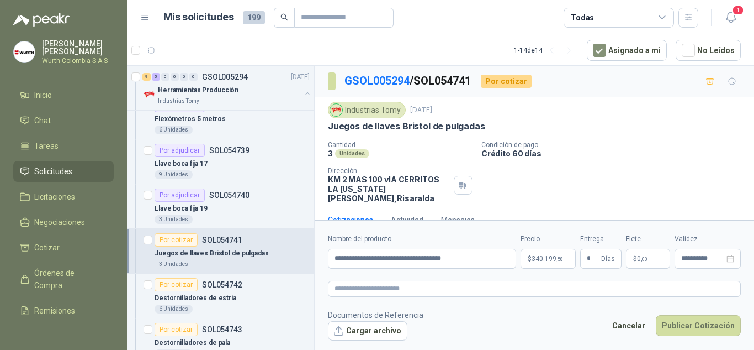
click at [648, 162] on div "Cantidad 3 Unidades Condición de pago Crédito 60 días Dirección KM 2 MAS 100 vI…" at bounding box center [534, 172] width 413 height 62
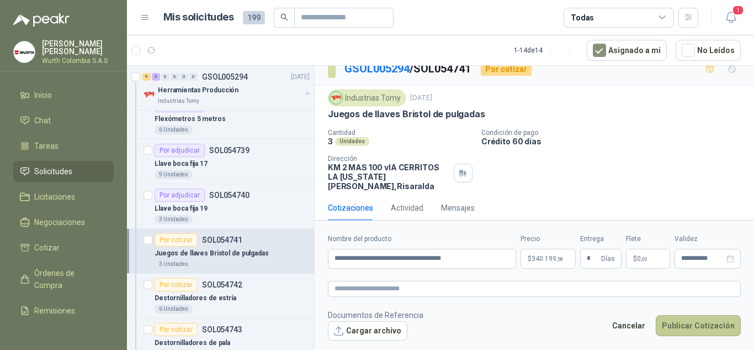
click at [680, 321] on button "Publicar Cotización" at bounding box center [698, 325] width 85 height 21
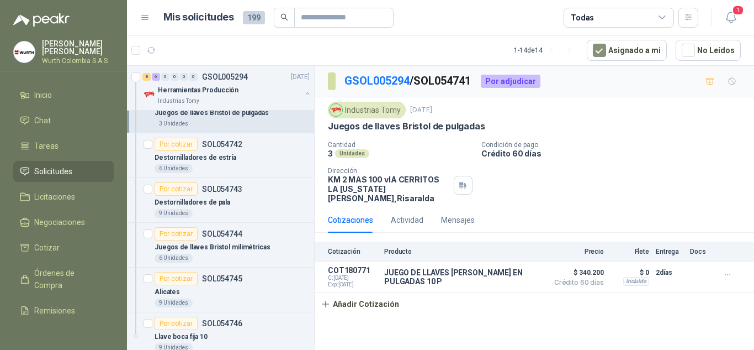
scroll to position [8726, 0]
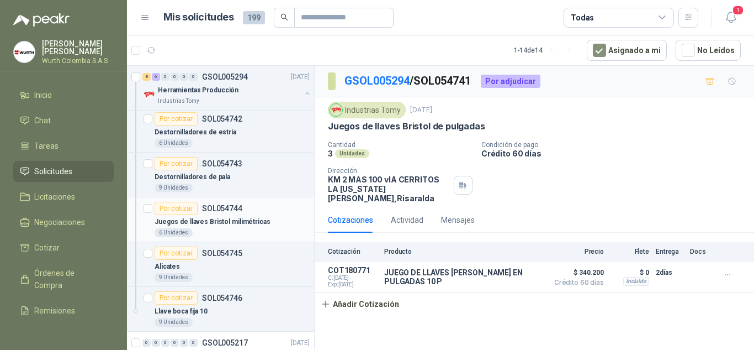
click at [218, 207] on p "SOL054744" at bounding box center [222, 208] width 40 height 8
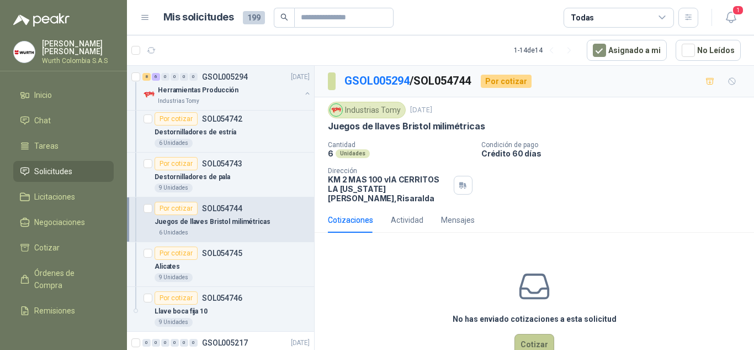
click at [536, 339] on button "Cotizar" at bounding box center [535, 344] width 40 height 21
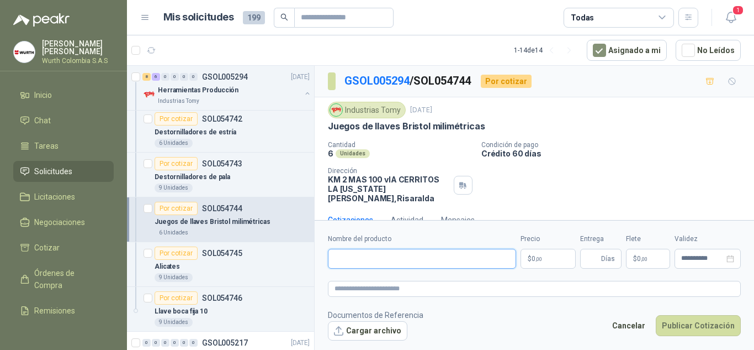
paste input "**********"
click at [552, 261] on p "$ 0 ,00" at bounding box center [548, 259] width 55 height 20
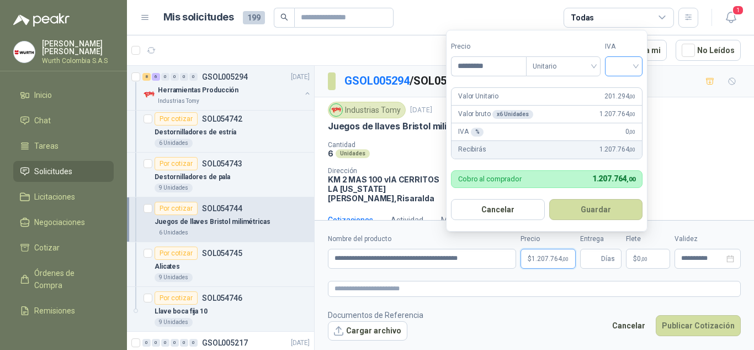
click at [627, 64] on input "search" at bounding box center [624, 65] width 24 height 17
click at [627, 88] on div "19%" at bounding box center [626, 89] width 20 height 12
click at [597, 209] on button "Guardar" at bounding box center [598, 209] width 95 height 21
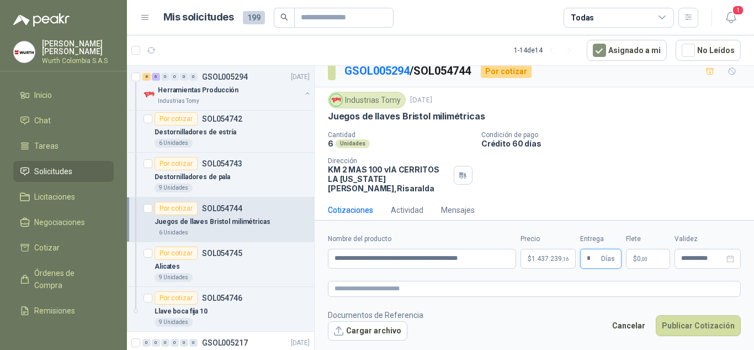
scroll to position [12, 0]
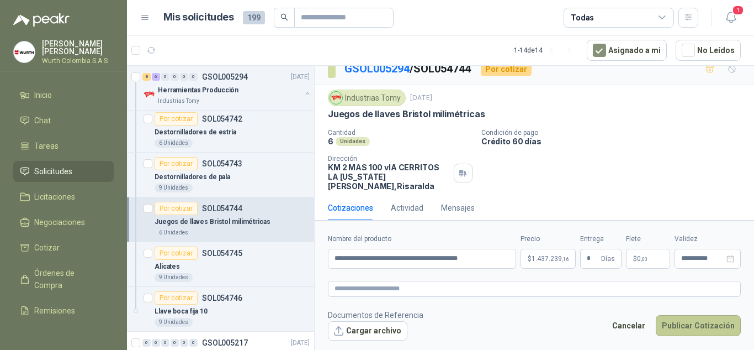
click at [688, 324] on button "Publicar Cotización" at bounding box center [698, 325] width 85 height 21
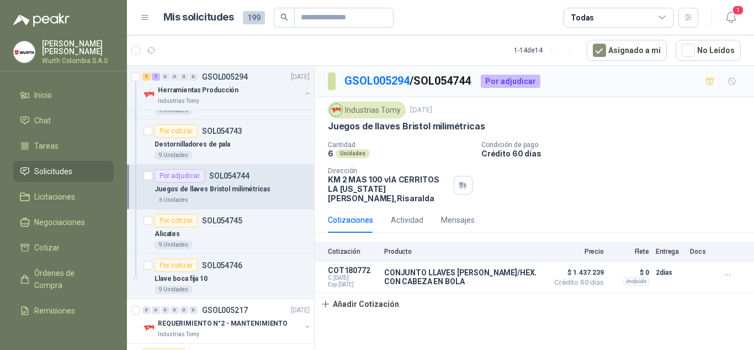
scroll to position [8781, 0]
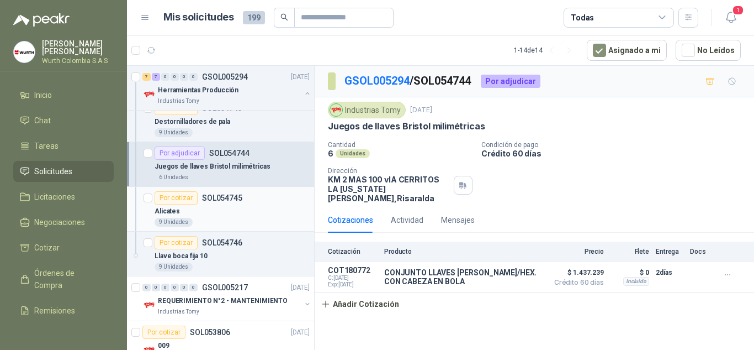
click at [220, 194] on p "SOL054745" at bounding box center [222, 198] width 40 height 8
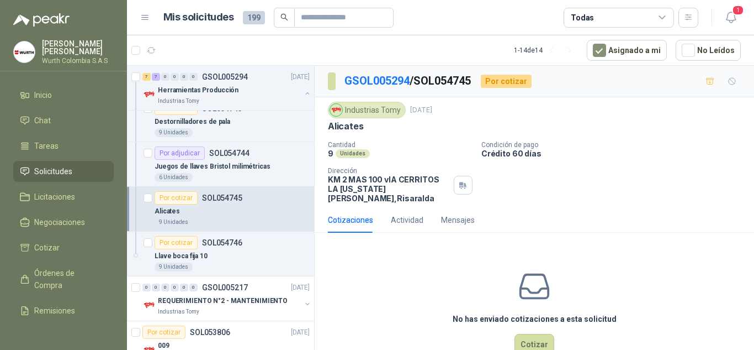
scroll to position [20, 0]
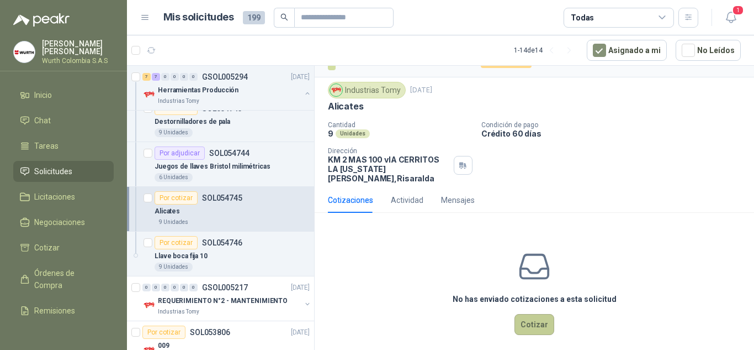
click at [531, 315] on button "Cotizar" at bounding box center [535, 324] width 40 height 21
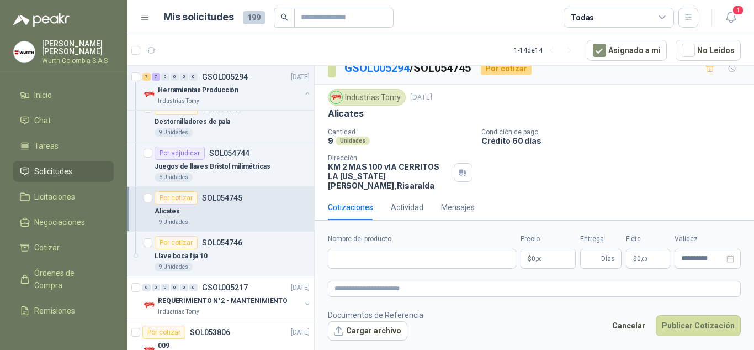
scroll to position [12, 0]
click at [212, 244] on p "SOL054746" at bounding box center [222, 243] width 40 height 8
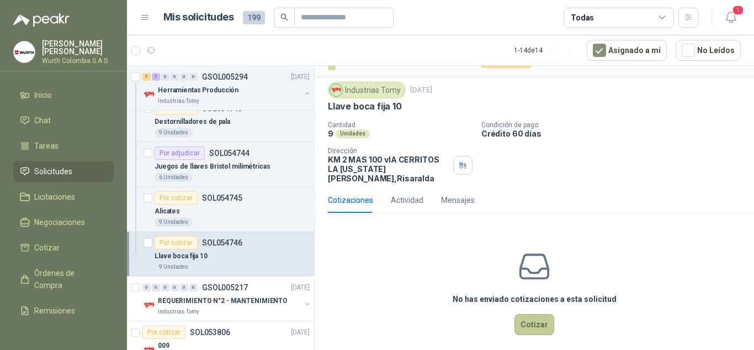
click at [532, 315] on button "Cotizar" at bounding box center [535, 324] width 40 height 21
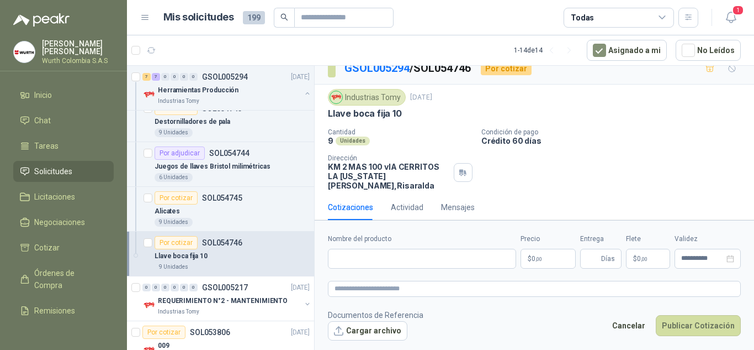
scroll to position [12, 0]
paste input "**********"
click at [553, 262] on p "$ 0 ,00" at bounding box center [548, 259] width 55 height 20
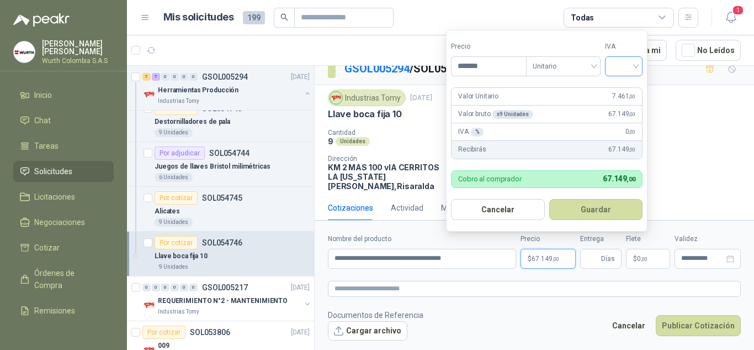
click at [626, 67] on input "search" at bounding box center [624, 65] width 24 height 17
click at [628, 86] on div "19%" at bounding box center [626, 89] width 20 height 12
click at [620, 216] on button "Guardar" at bounding box center [598, 209] width 95 height 21
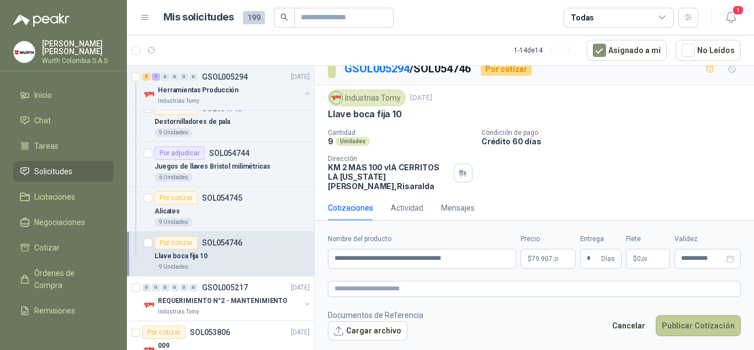
click at [679, 327] on button "Publicar Cotización" at bounding box center [698, 325] width 85 height 21
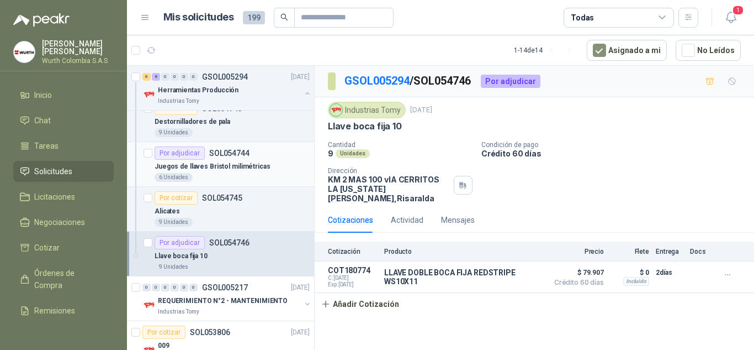
scroll to position [8809, 0]
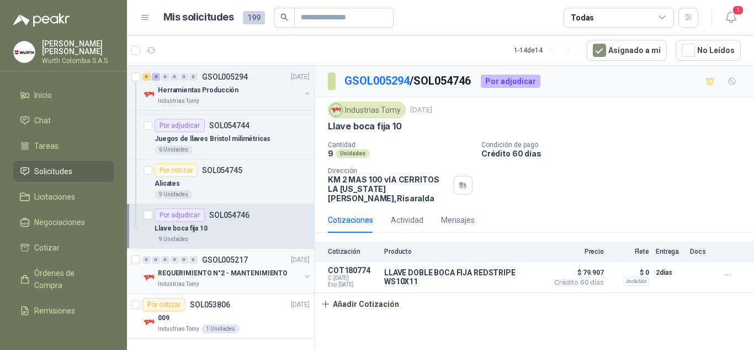
click at [208, 270] on p "REQUERIMIENTO N°2 - MANTENIMIENTO" at bounding box center [223, 273] width 130 height 10
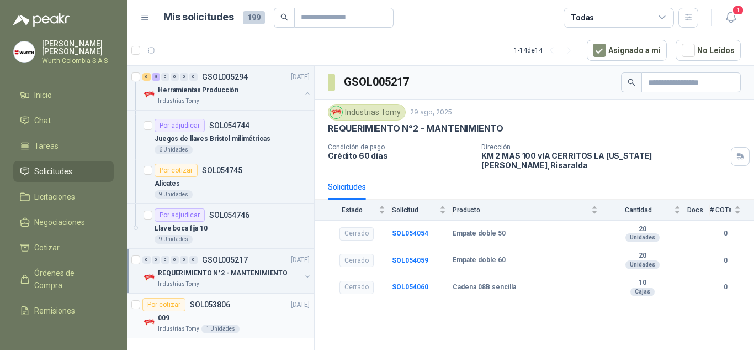
click at [210, 311] on div "009" at bounding box center [234, 317] width 152 height 13
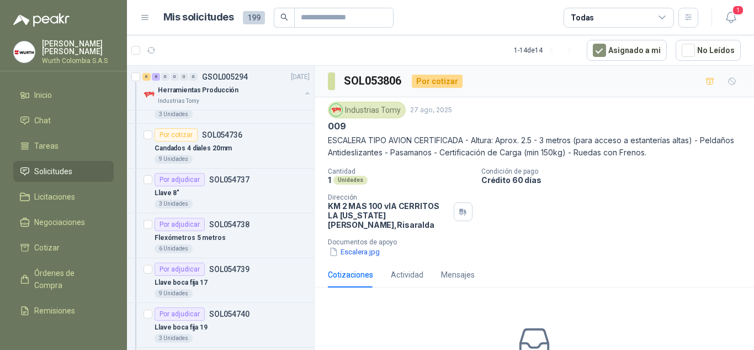
scroll to position [8422, 0]
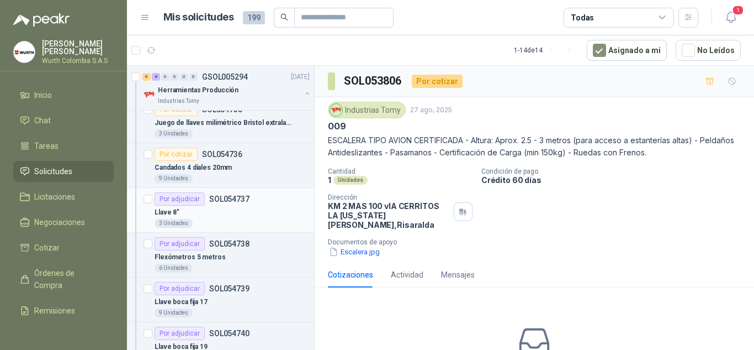
click at [218, 200] on p "SOL054737" at bounding box center [229, 199] width 40 height 8
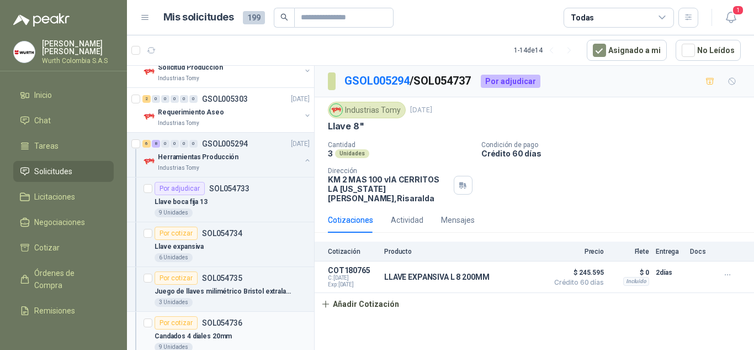
scroll to position [8201, 0]
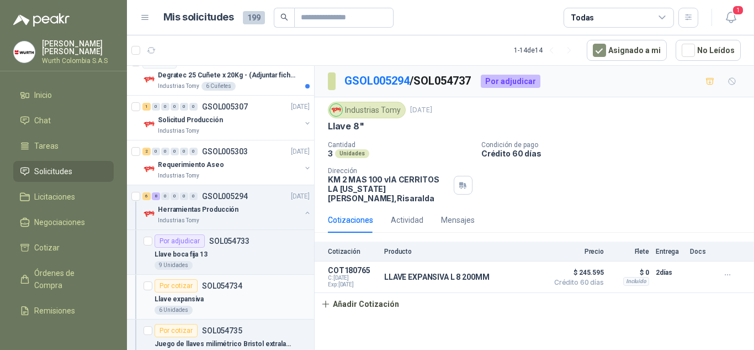
click at [219, 285] on p "SOL054734" at bounding box center [222, 286] width 40 height 8
